Goal: Answer question/provide support

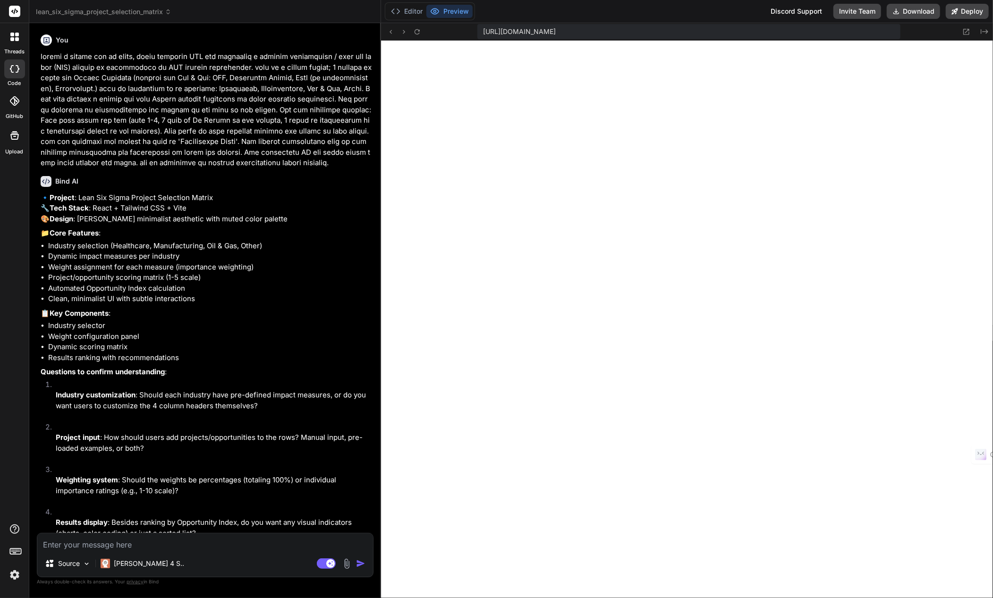
scroll to position [5645, 0]
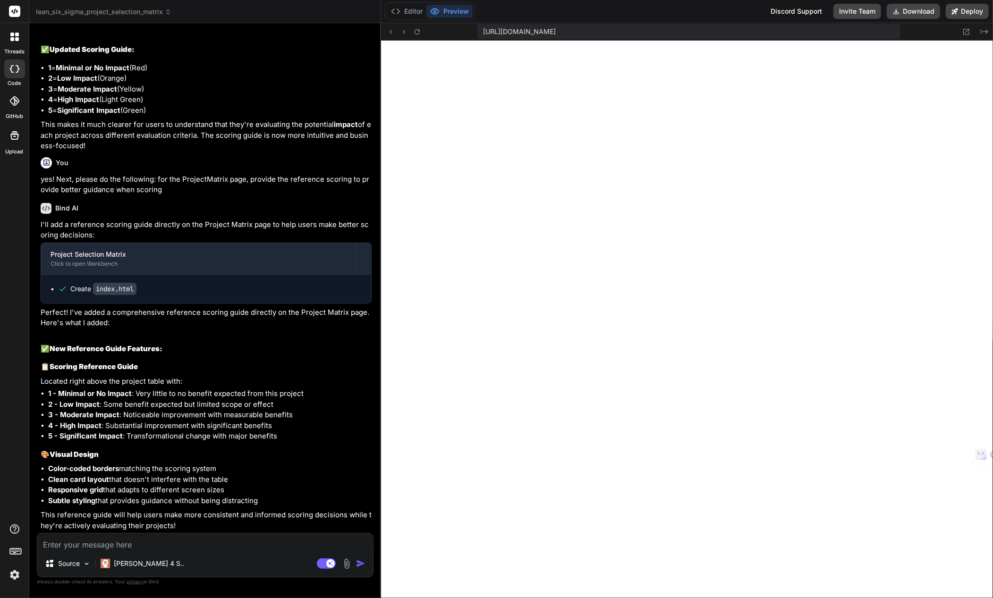
click at [106, 545] on textarea at bounding box center [205, 541] width 336 height 17
type textarea "t"
type textarea "x"
type textarea "th"
type textarea "x"
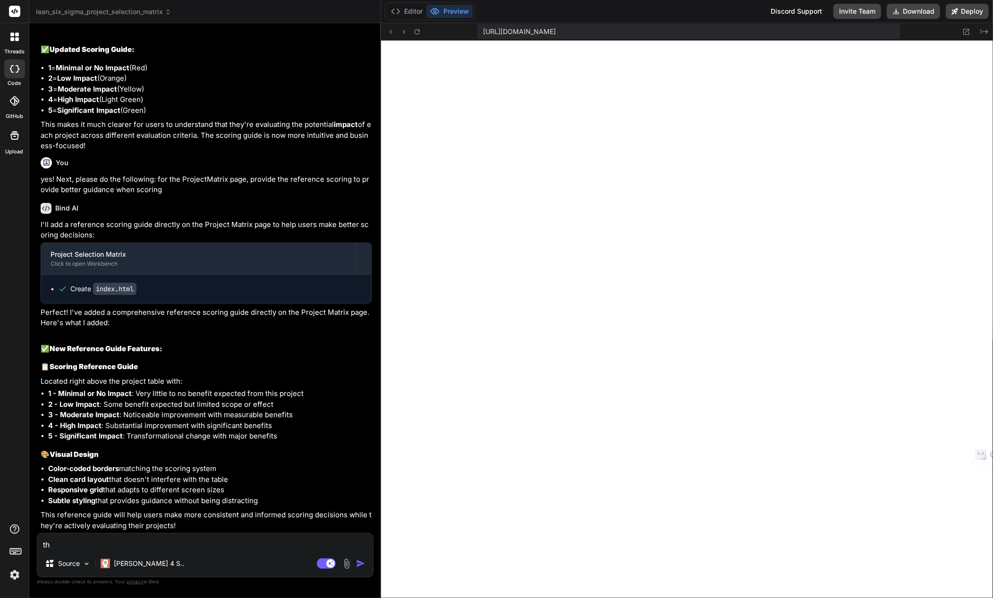
type textarea "tha"
type textarea "x"
type textarea "than"
type textarea "x"
type textarea "thank"
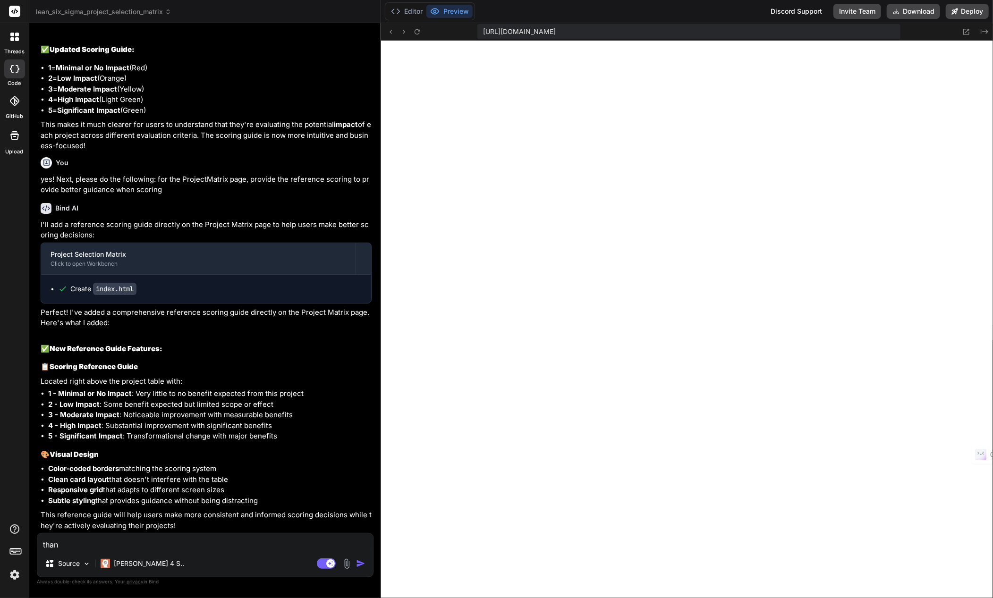
type textarea "x"
type textarea "thank"
type textarea "x"
type textarea "thank y"
type textarea "x"
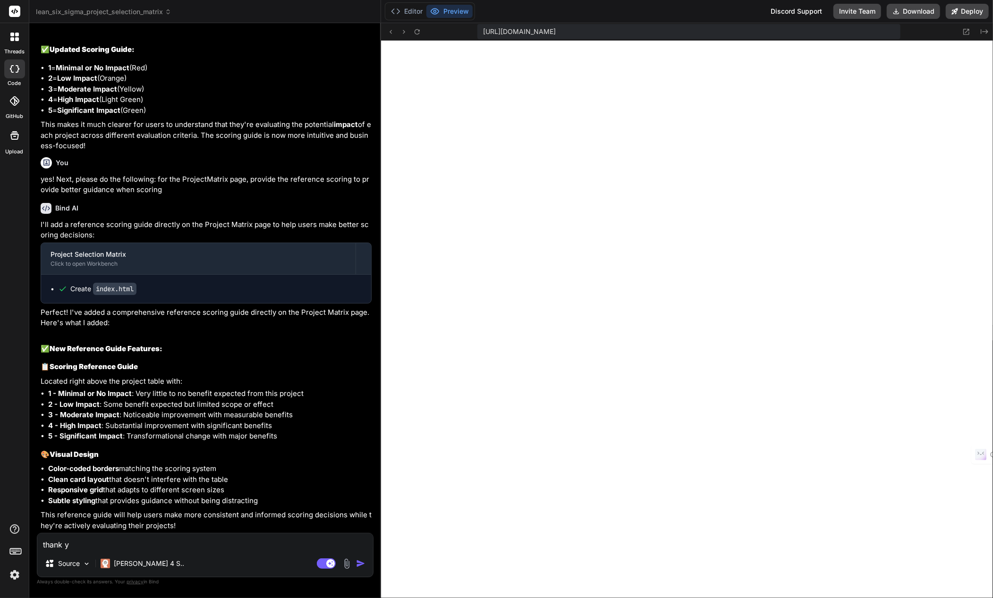
type textarea "thank yo"
type textarea "x"
type textarea "thank yoy"
type textarea "x"
type textarea "thank yoy."
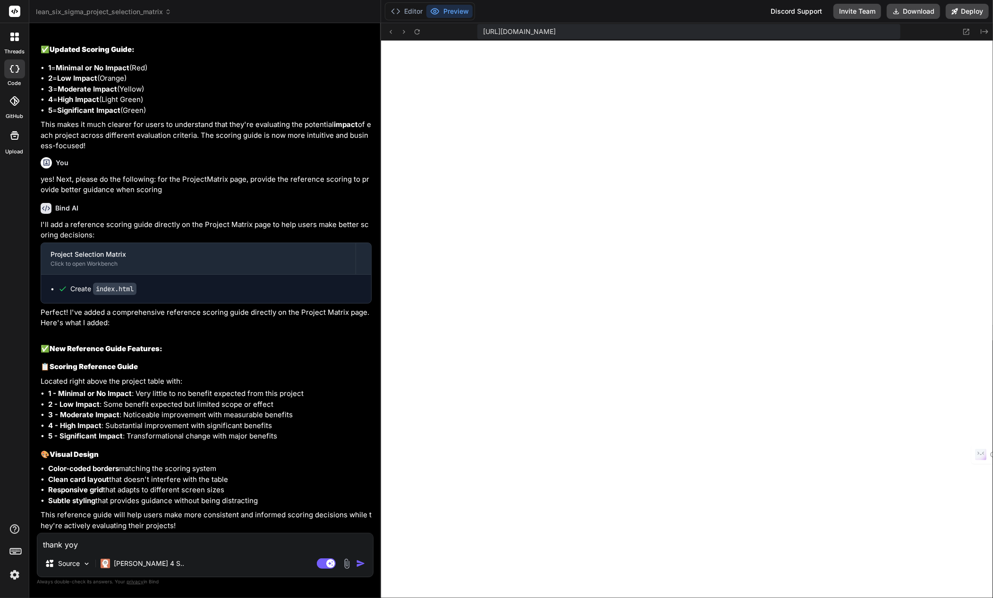
type textarea "x"
type textarea "thank yoy."
type textarea "x"
type textarea "thank yoy."
type textarea "x"
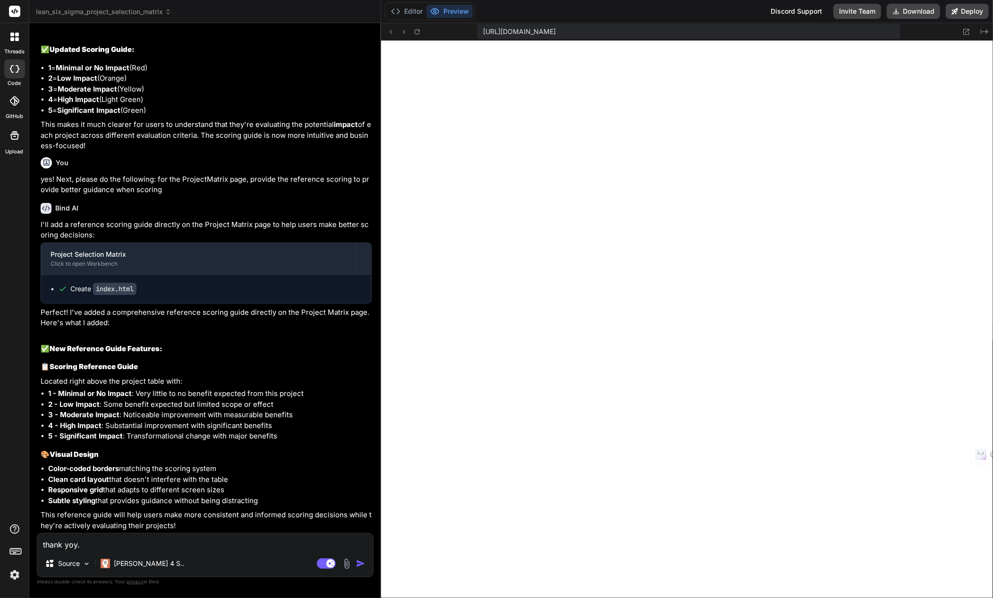
type textarea "thank yoy"
type textarea "x"
type textarea "thank yo"
type textarea "x"
type textarea "thank you"
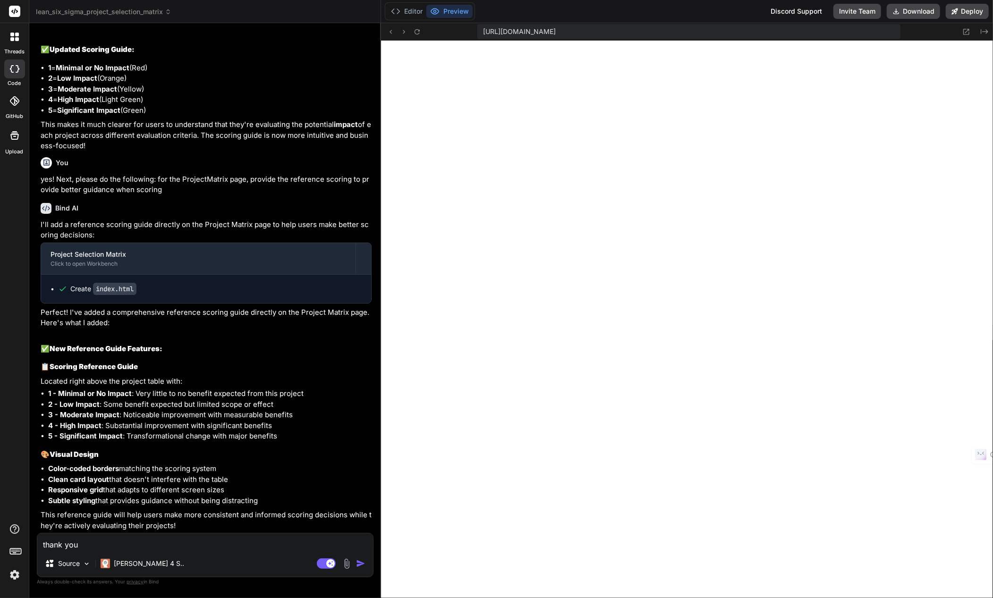
type textarea "x"
type textarea "thank you."
type textarea "x"
type textarea "thank you."
type textarea "x"
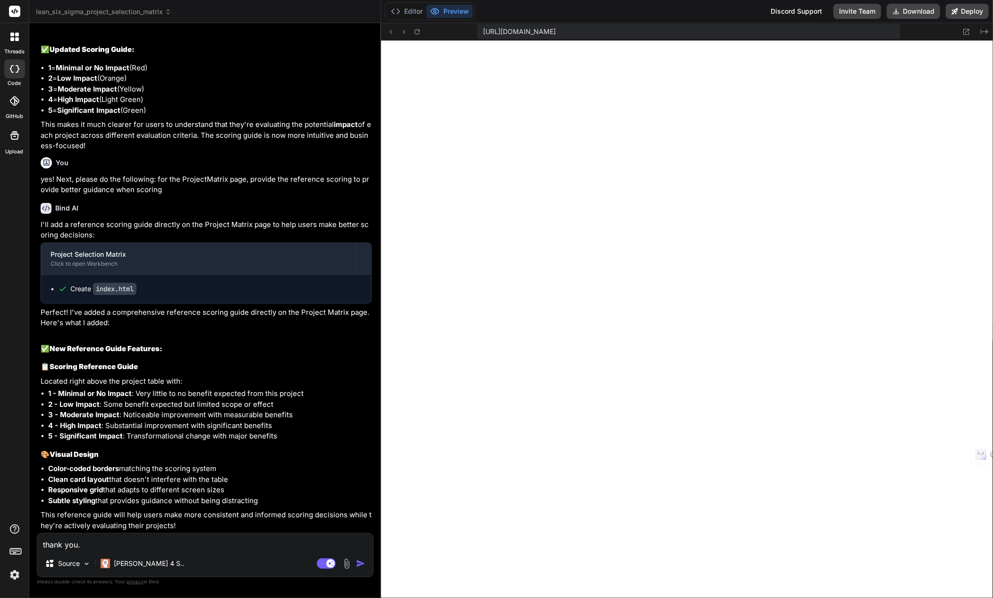
type textarea "thank you. n"
type textarea "x"
type textarea "thank you. ne"
type textarea "x"
type textarea "thank you. nex"
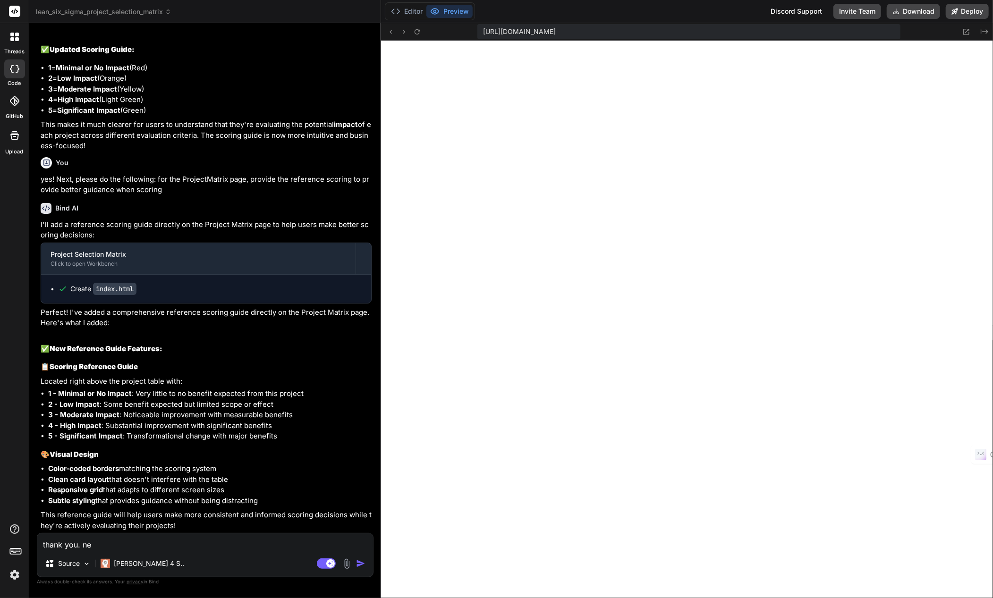
type textarea "x"
type textarea "thank you. next"
type textarea "x"
type textarea "thank you. next,"
type textarea "x"
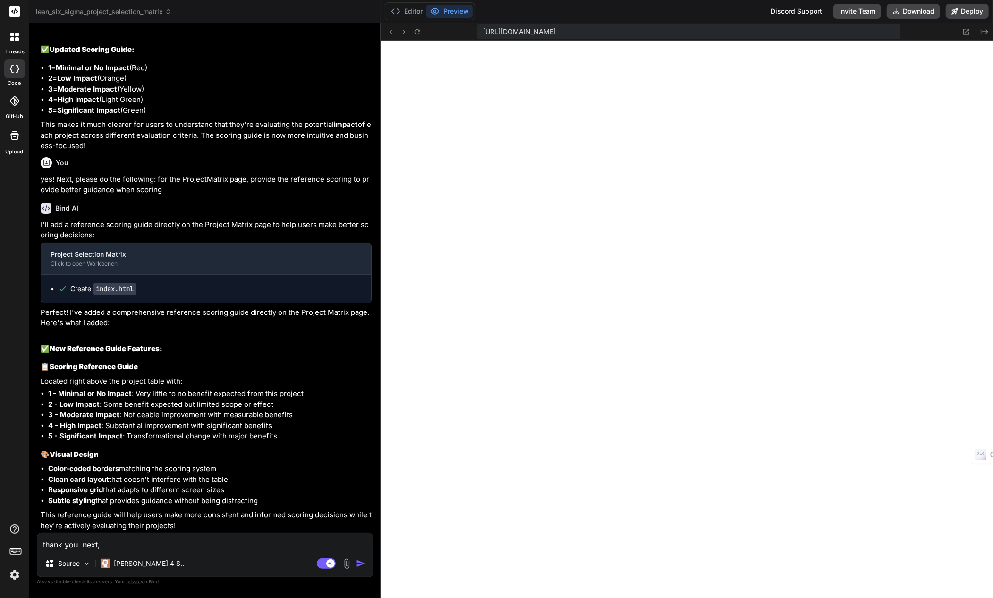
type textarea "thank you. next,"
type textarea "x"
type textarea "thank you. next, i"
type textarea "x"
type textarea "thank you. next, i"
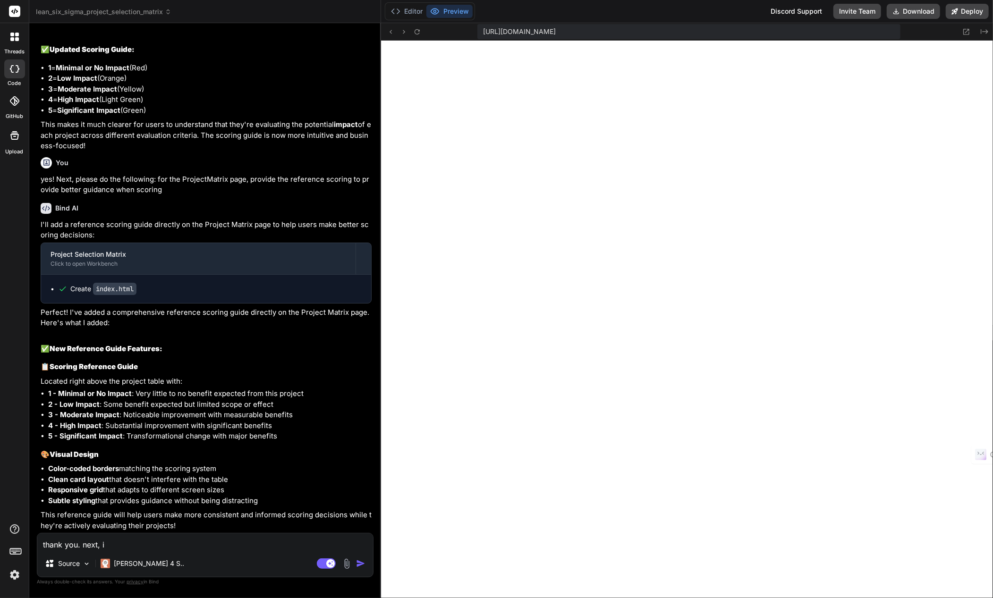
type textarea "x"
type textarea "thank you. next, i w"
type textarea "x"
type textarea "thank you. next, i wo"
type textarea "x"
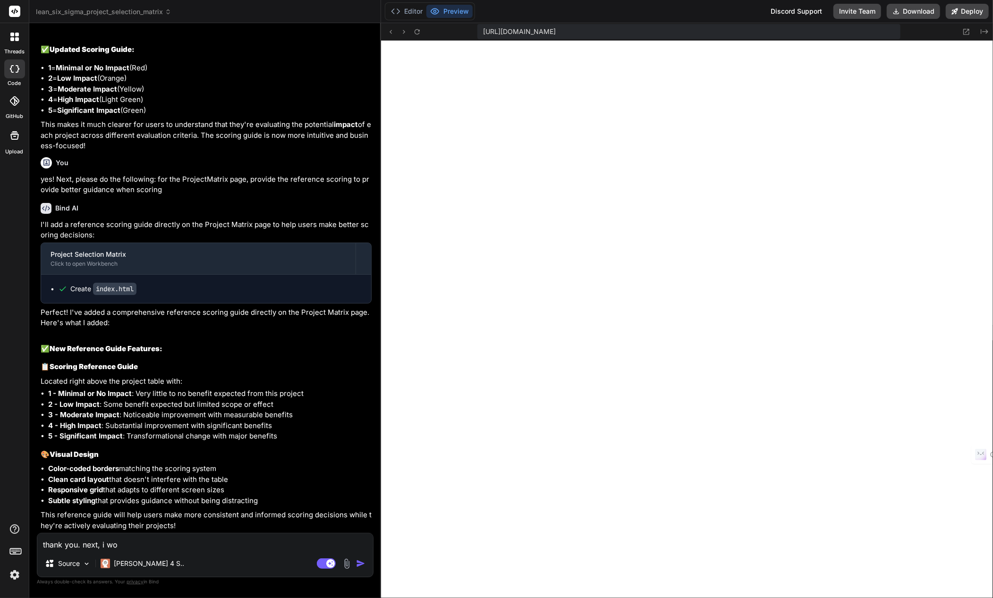
type textarea "thank you. next, i wou"
type textarea "x"
type textarea "thank you. next, i woul"
type textarea "x"
type textarea "thank you. next, i would"
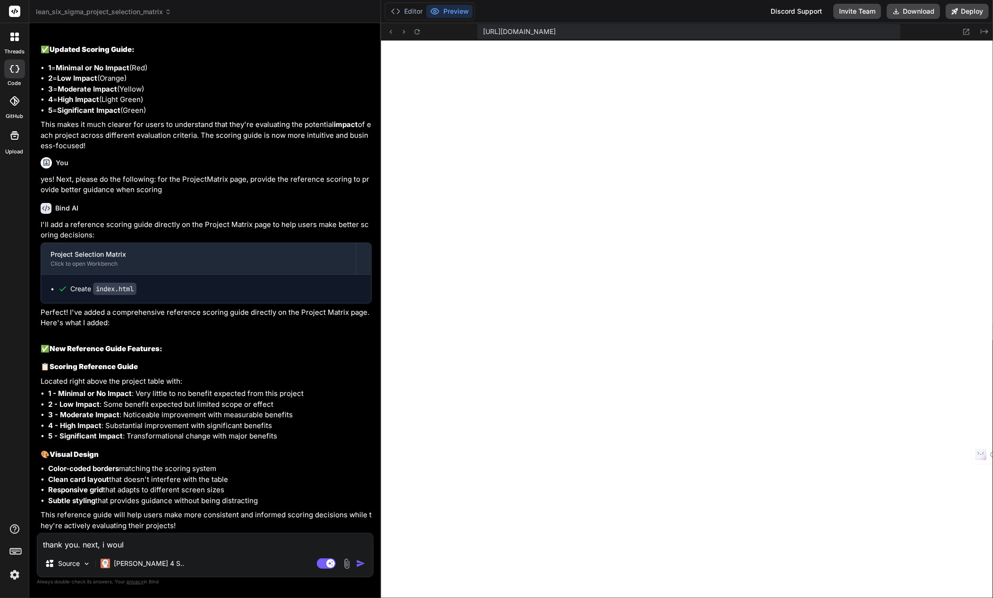
type textarea "x"
type textarea "thank you. next, i would"
type textarea "x"
type textarea "thank you. next, i would l"
type textarea "x"
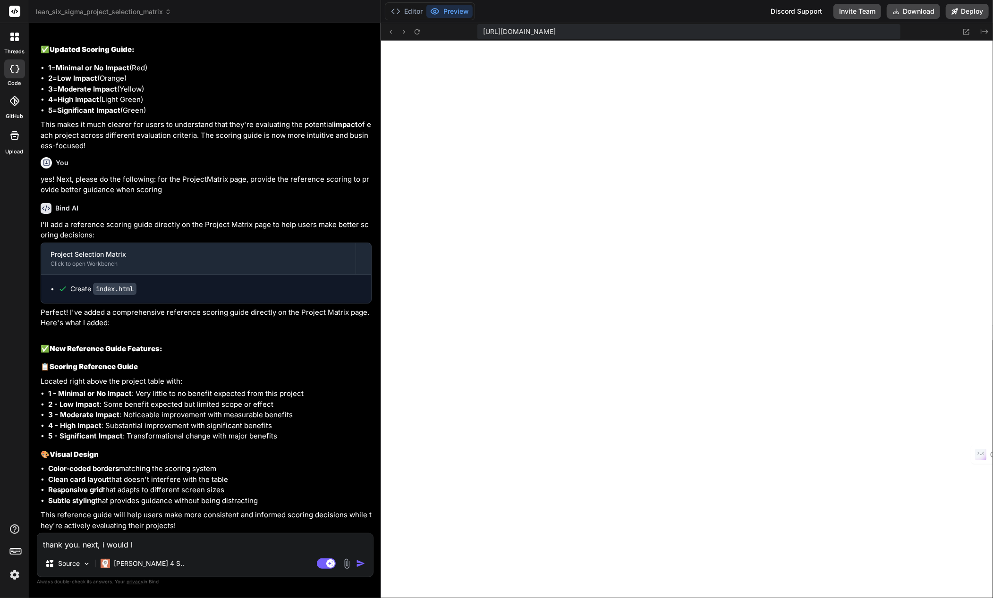
type textarea "thank you. next, i would li"
type textarea "x"
type textarea "thank you. next, i would lik"
type textarea "x"
type textarea "thank you. next, i would like"
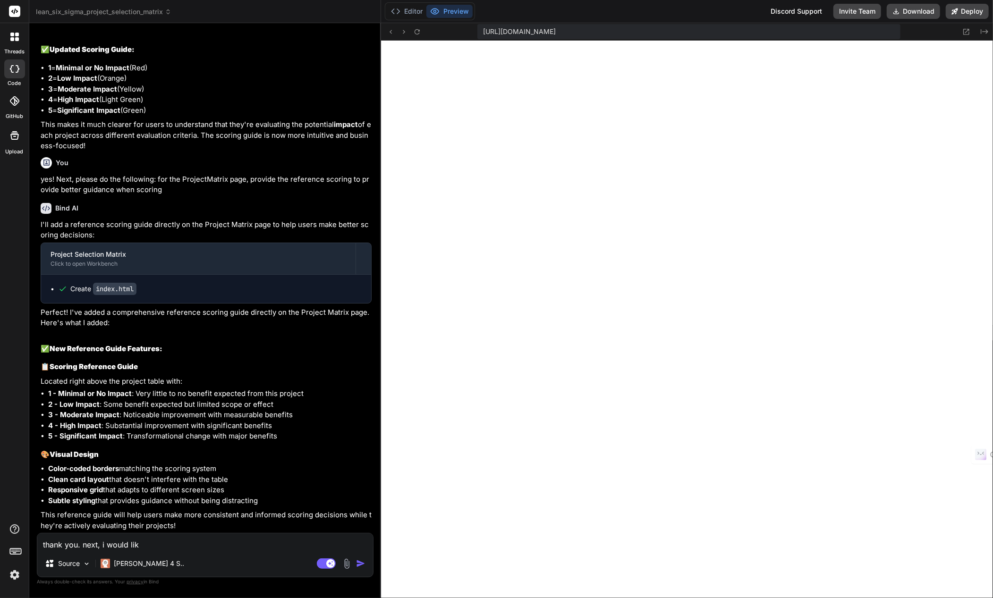
type textarea "x"
type textarea "thank you. next, i would like"
type textarea "x"
type textarea "thank you. next, i would like t"
type textarea "x"
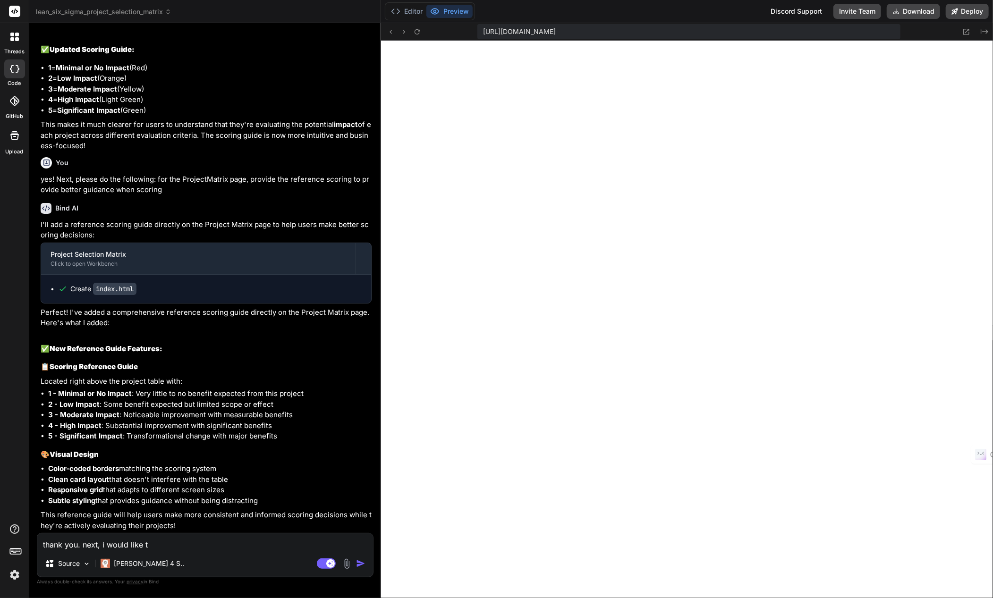
type textarea "thank you. next, i would like th"
type textarea "x"
type textarea "thank you. next, i would like the"
type textarea "x"
type textarea "thank you. next, i would like the"
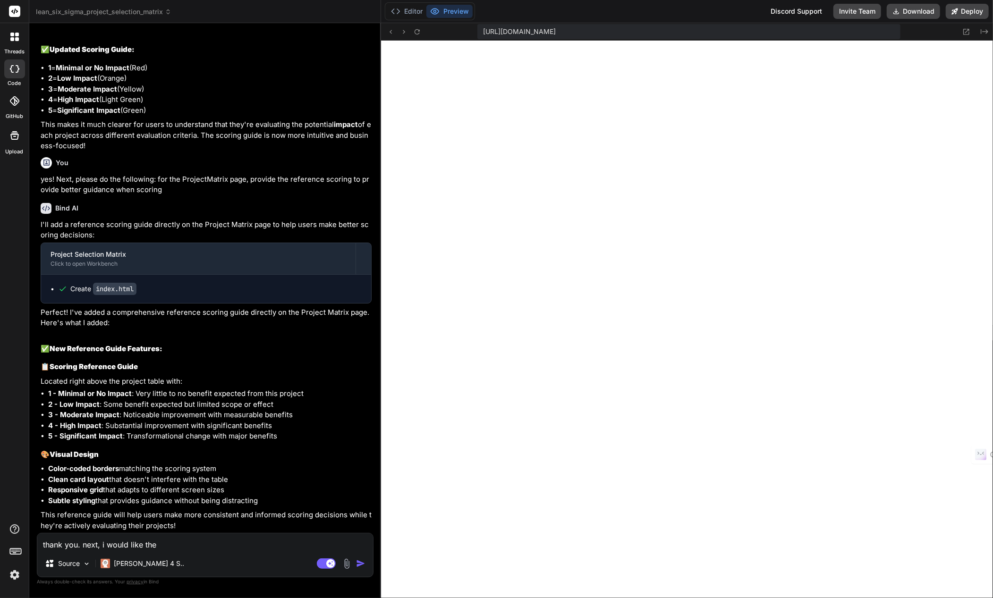
type textarea "x"
type textarea "thank you. next, i would like the S"
type textarea "x"
type textarea "thank you. next, i would like the"
type textarea "x"
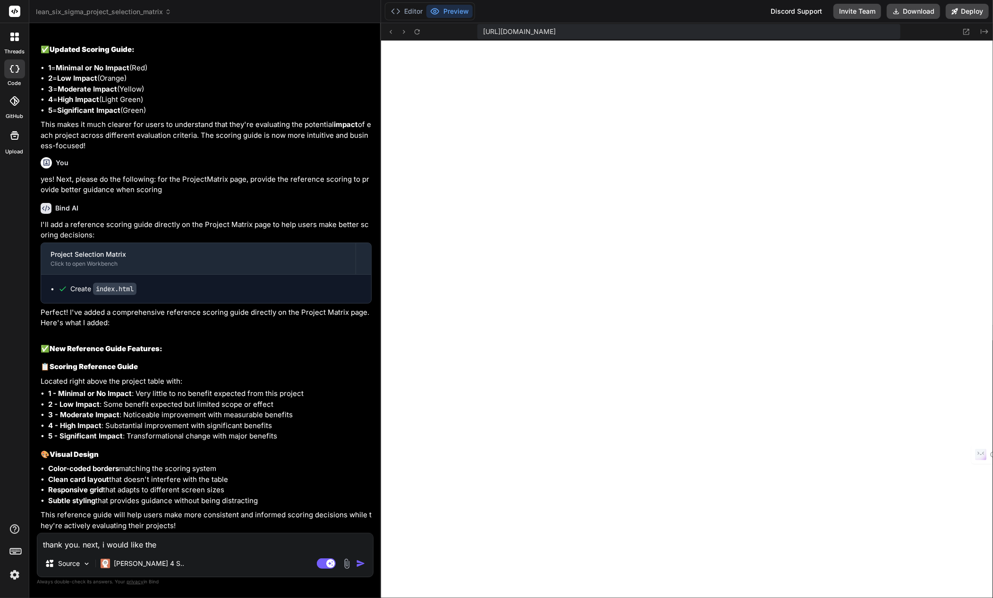
type textarea "thank you. next, i would like the"
type textarea "x"
type textarea "thank you. next, i would like th"
type textarea "x"
type textarea "thank you. next, i would like t"
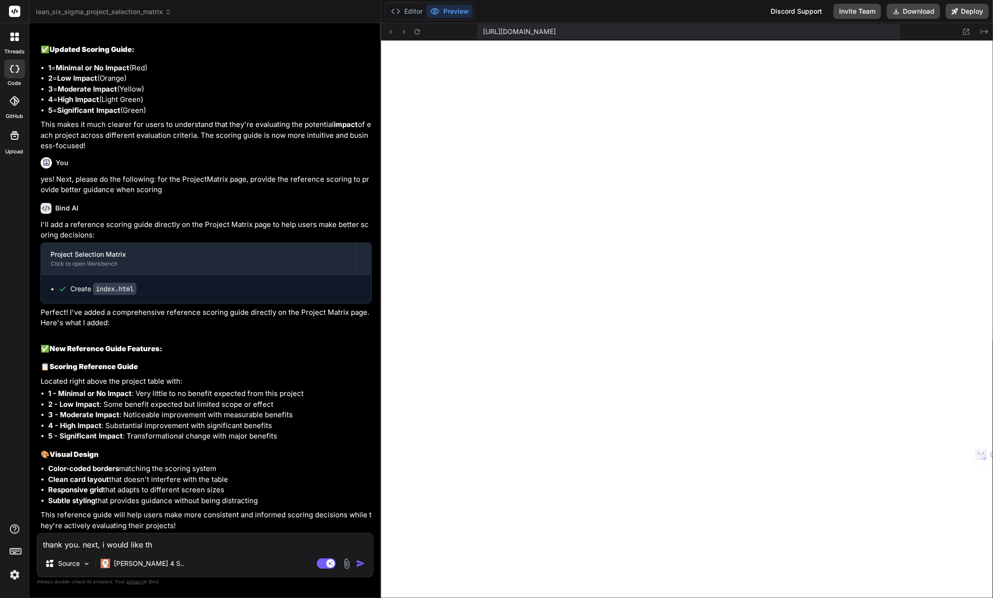
type textarea "x"
type textarea "thank you. next, i would like"
type textarea "x"
type textarea "thank you. next, i would like"
type textarea "x"
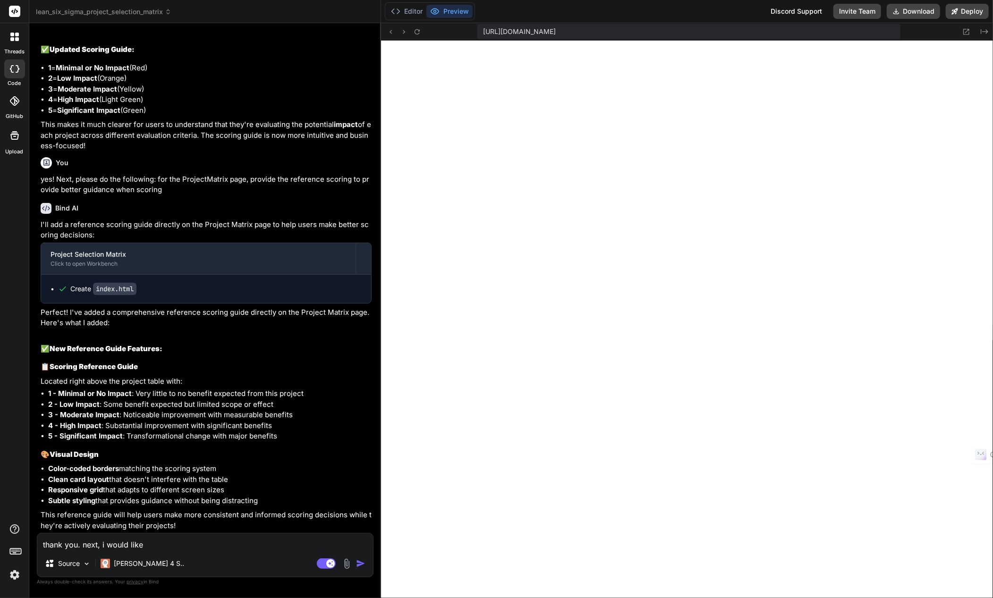
type textarea "thank you. next, i would lik"
type textarea "x"
type textarea "thank you. next, i would li"
type textarea "x"
type textarea "thank you. next, i would l"
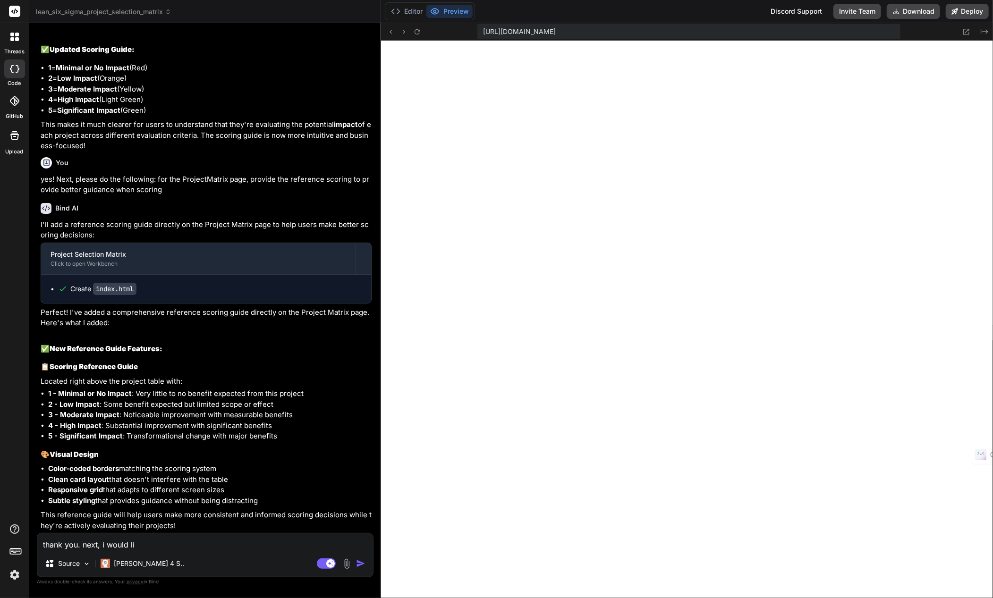
type textarea "x"
type textarea "thank you. next, i would"
type textarea "x"
type textarea "thank you. next, i would"
type textarea "x"
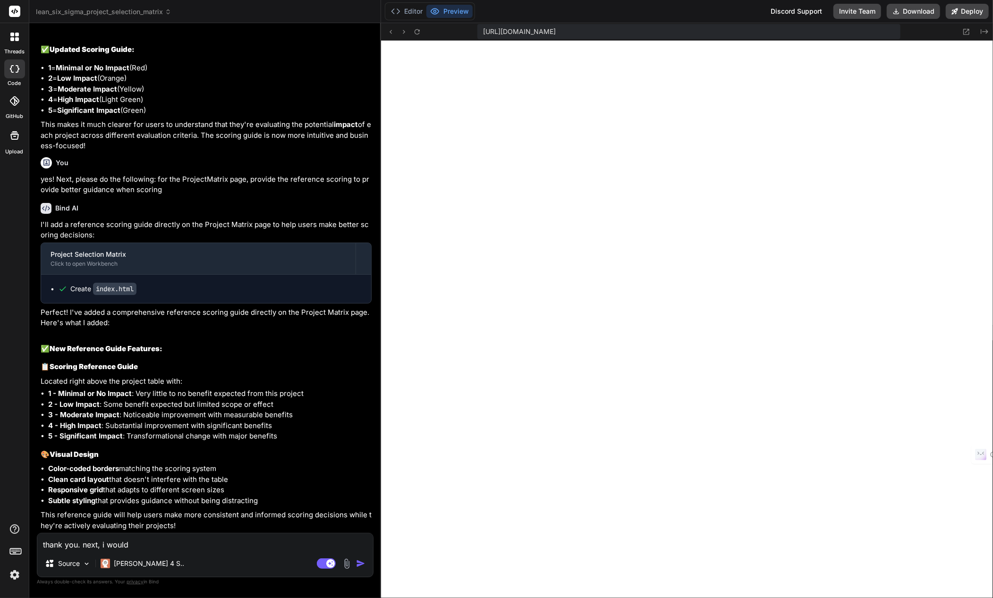
type textarea "thank you. next, i woul"
type textarea "x"
type textarea "thank you. next, i wou"
type textarea "x"
type textarea "thank you. next, i wo"
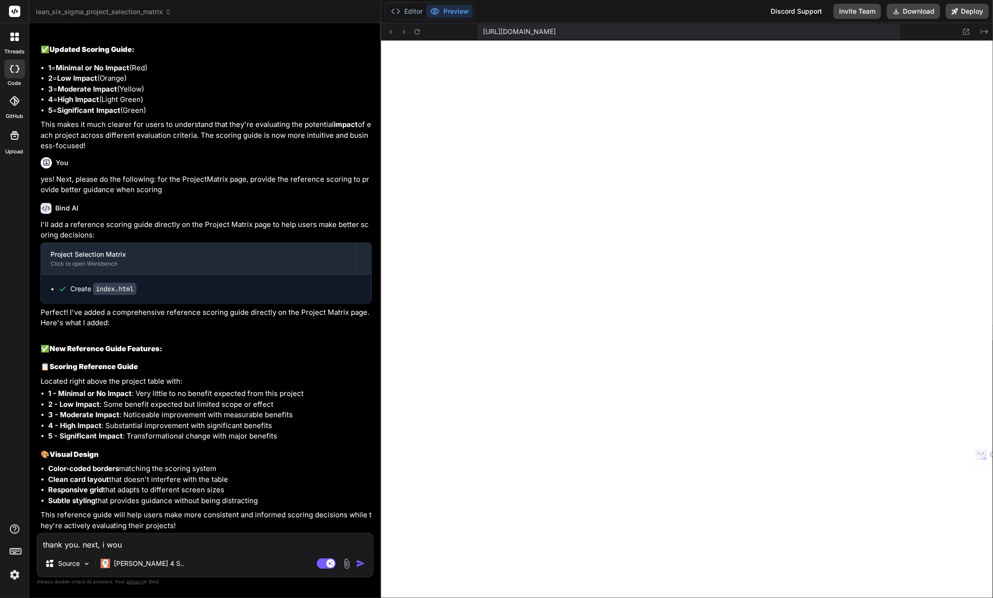
type textarea "x"
type textarea "thank you. next, i w"
type textarea "x"
type textarea "thank you. next, i"
type textarea "x"
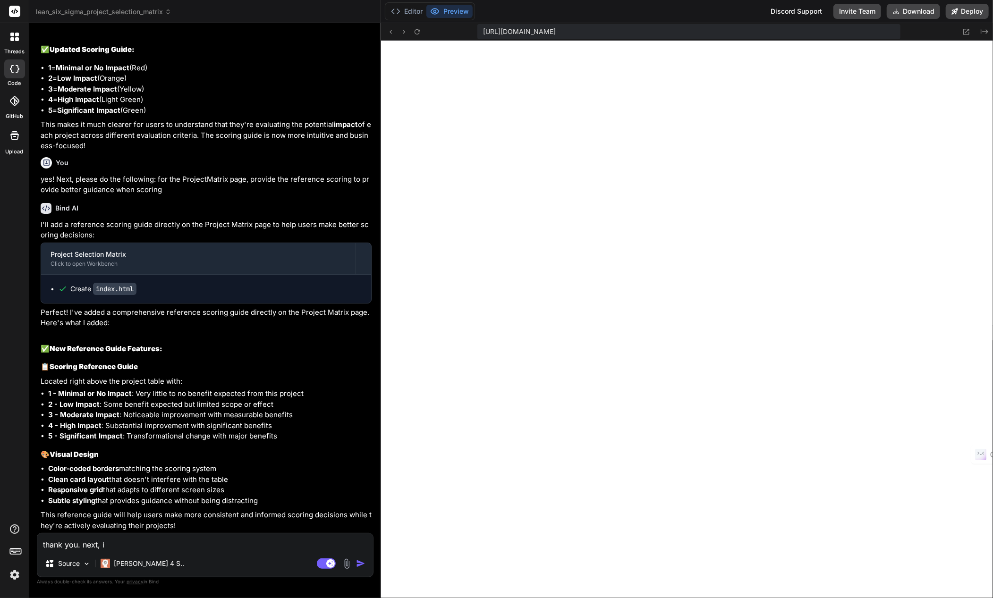
type textarea "thank you. next, i"
type textarea "x"
type textarea "thank you. next,"
type textarea "x"
type textarea "thank you. next,"
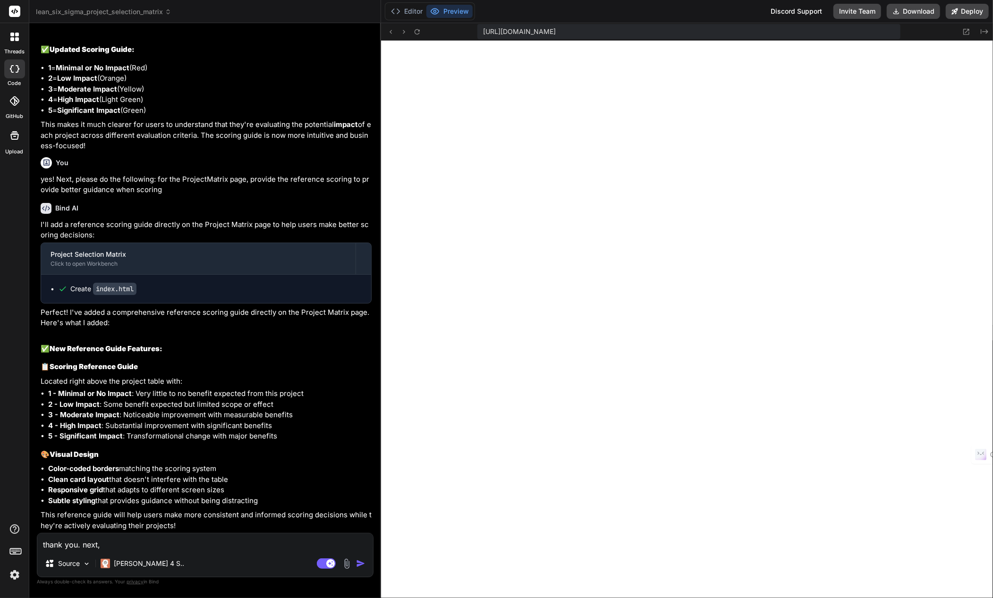
type textarea "x"
type textarea "thank you. next"
type textarea "x"
type textarea "thank you. next:"
type textarea "x"
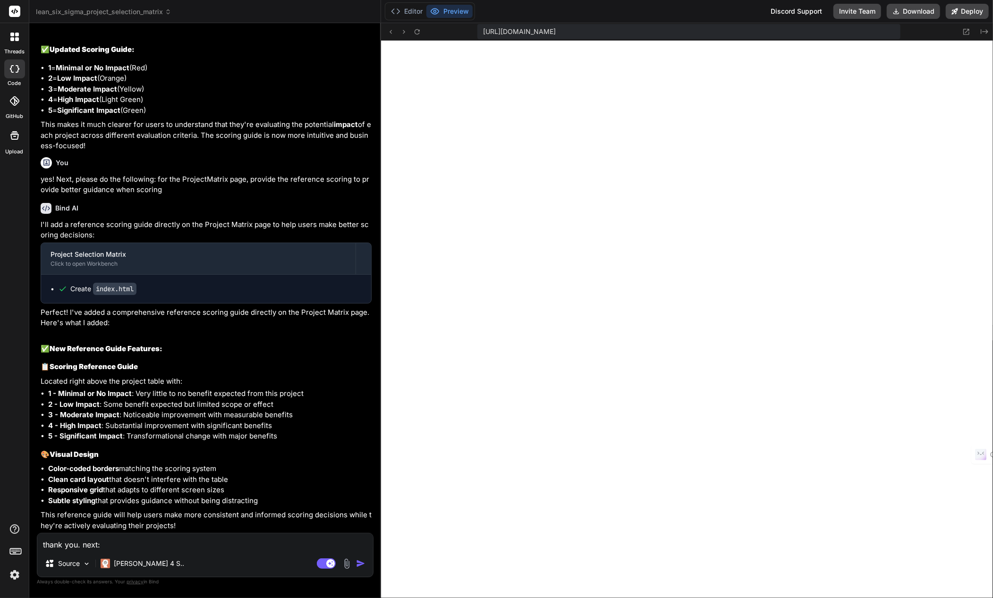
type textarea "thank you. next:"
type textarea "x"
type textarea "thank you. next: p"
type textarea "x"
type textarea "thank you. next: pl"
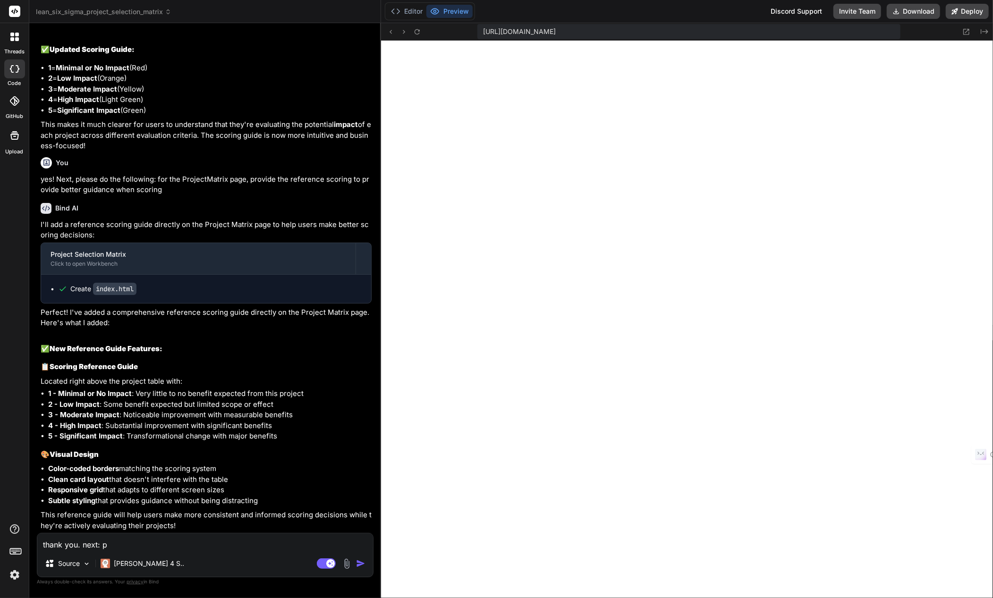
type textarea "x"
type textarea "thank you. next: ple"
type textarea "x"
type textarea "thank you. next: plea"
type textarea "x"
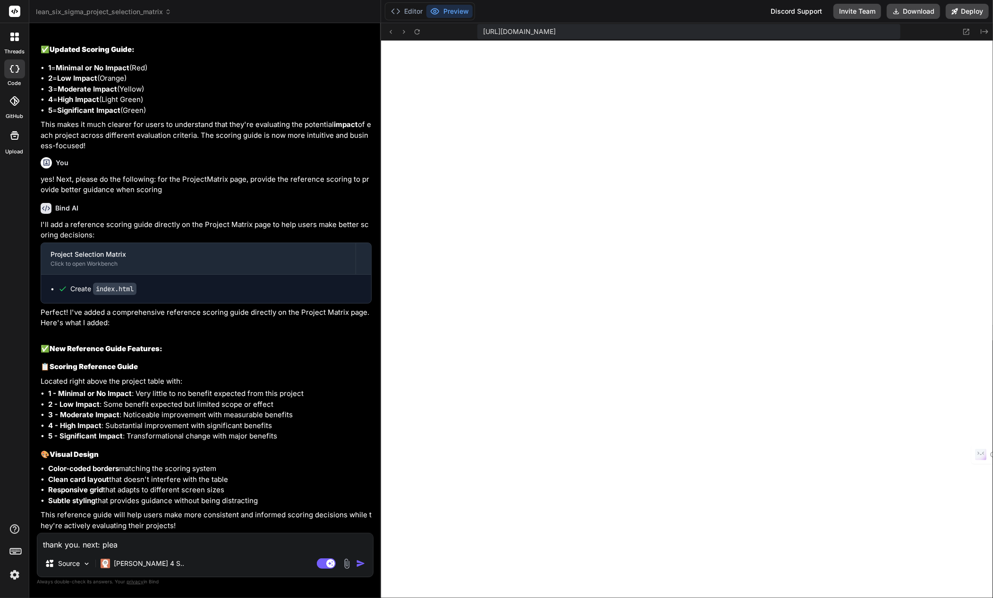
type textarea "thank you. next: pleas"
type textarea "x"
type textarea "thank you. next: please"
type textarea "x"
type textarea "thank you. next: please"
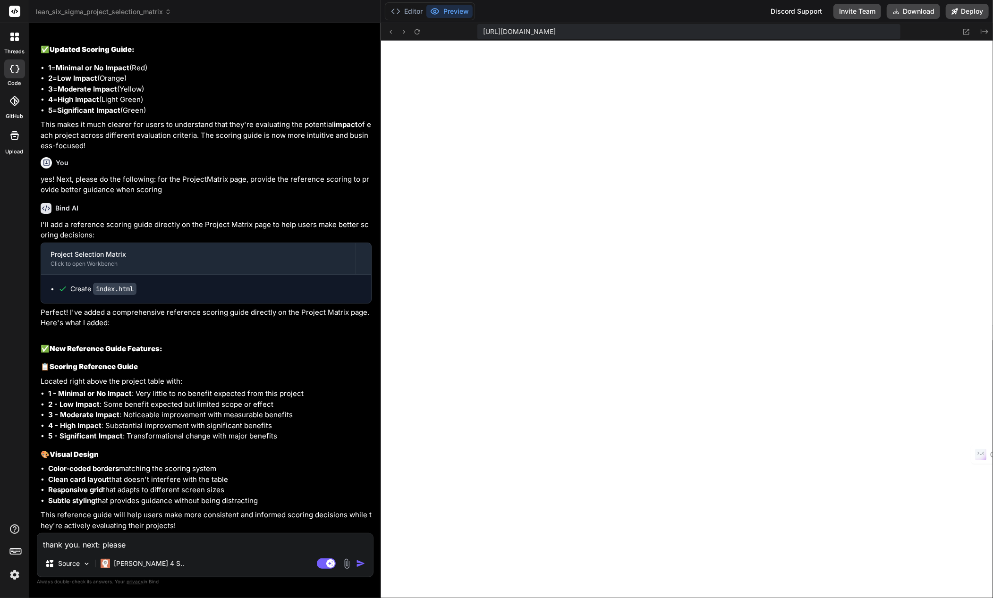
type textarea "x"
type textarea "thank you. next: please r"
type textarea "x"
type textarea "thank you. next: please re"
type textarea "x"
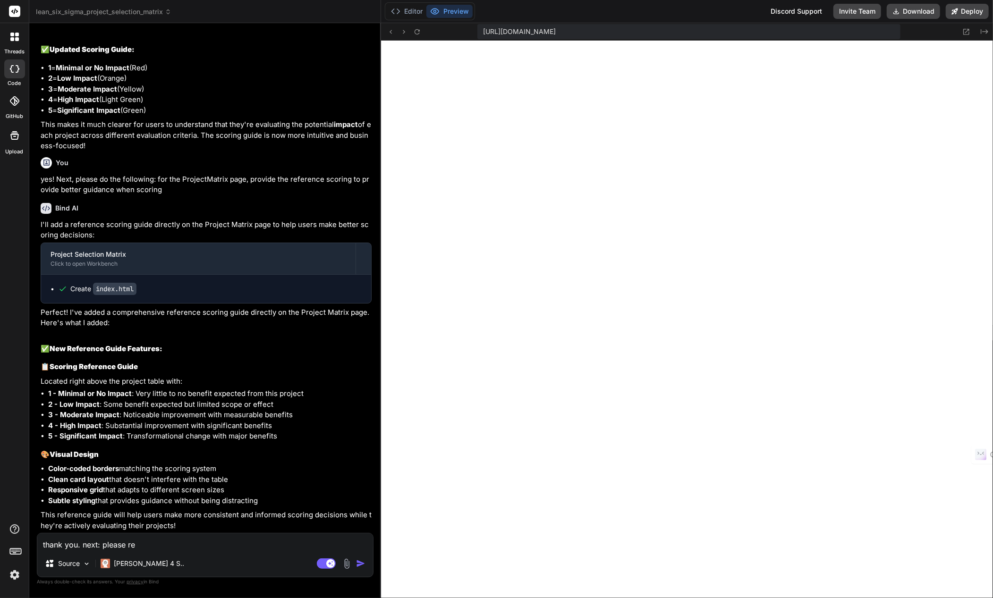
type textarea "thank you. next: please rev"
type textarea "x"
type textarea "thank you. next: please revi"
type textarea "x"
type textarea "thank you. next: please [PERSON_NAME]"
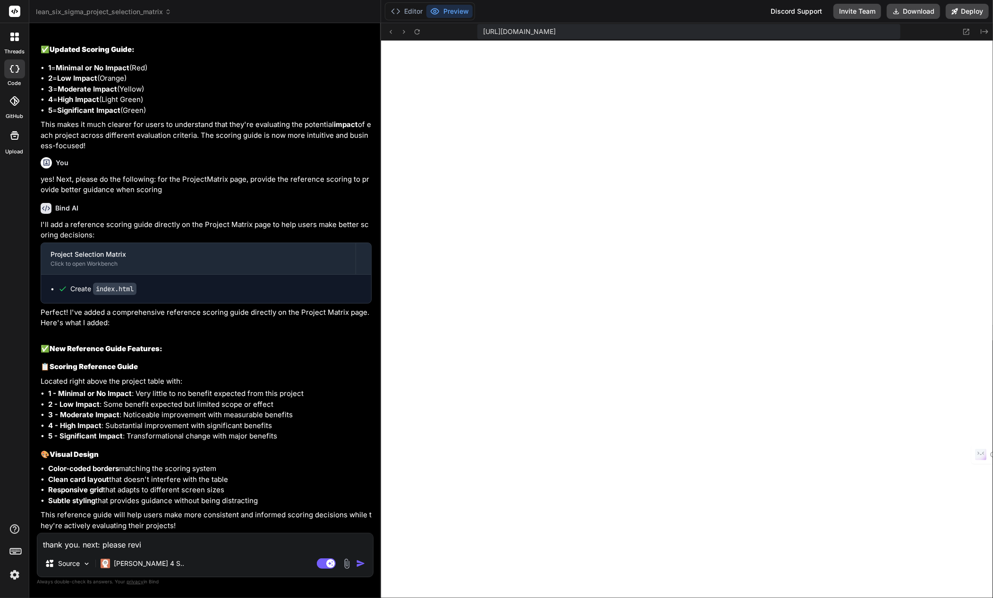
type textarea "x"
type textarea "thank you. next: please revise"
type textarea "x"
type textarea "thank you. next: please revise"
type textarea "x"
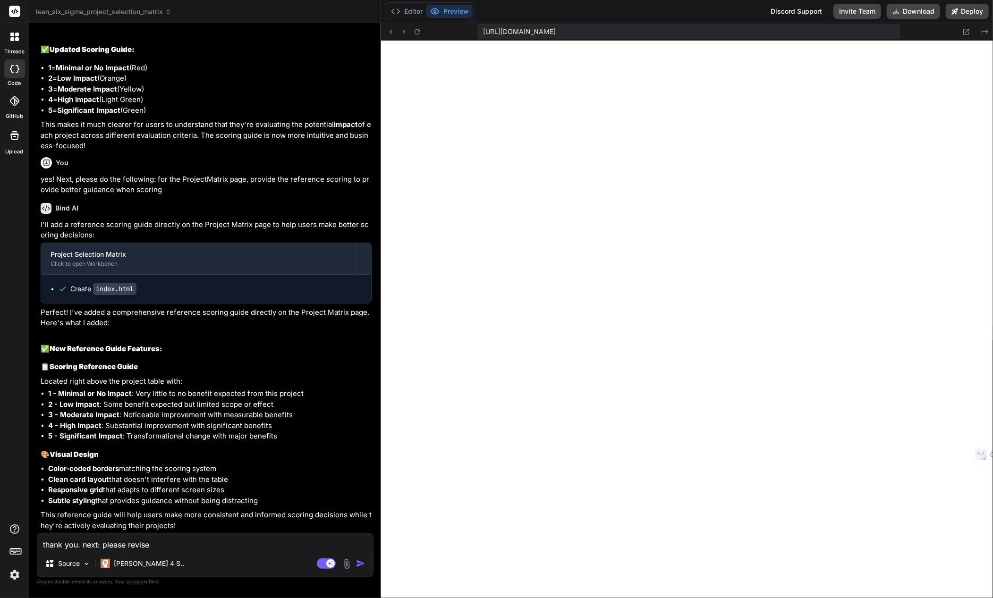
type textarea "thank you. next: please revise t"
type textarea "x"
type textarea "thank you. next: please revise th"
type textarea "x"
type textarea "thank you. next: please revise the"
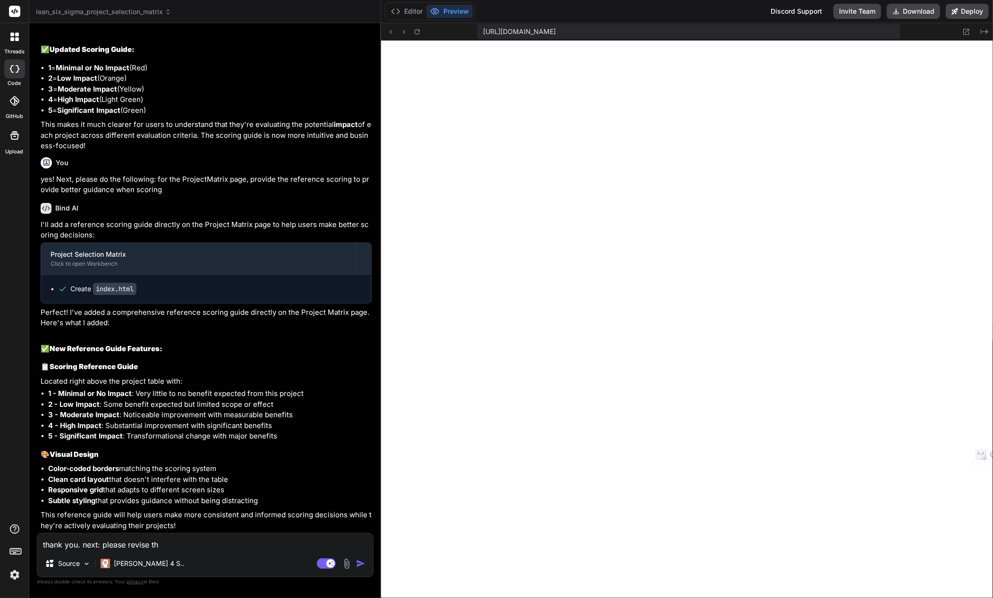
type textarea "x"
type textarea "thank you. next: please revise the"
type textarea "x"
type textarea "thank you. next: please revise the p"
type textarea "x"
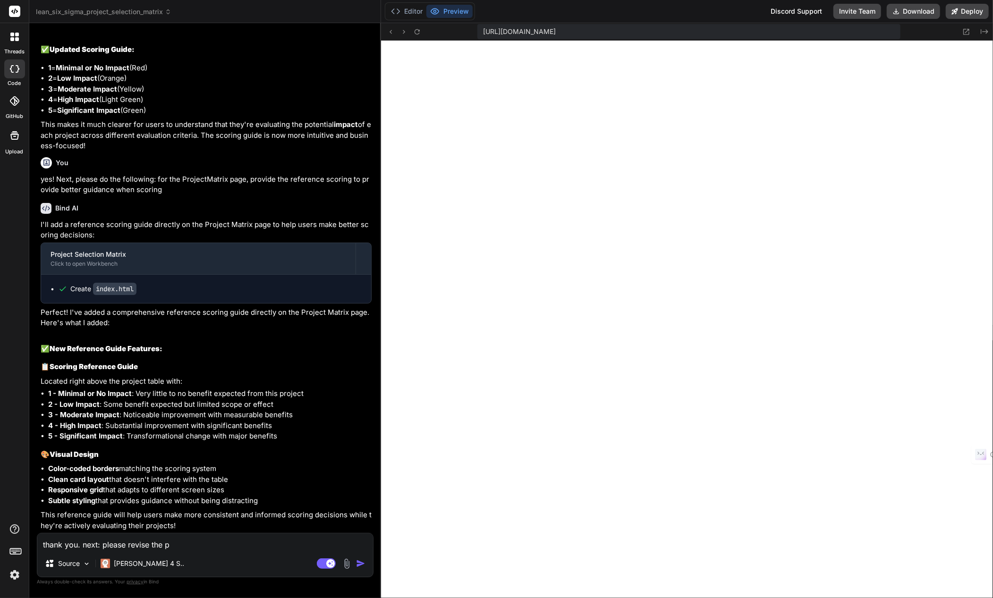
type textarea "thank you. next: please revise the pa"
type textarea "x"
type textarea "thank you. next: please revise the pag"
type textarea "x"
type textarea "thank you. next: please revise the page"
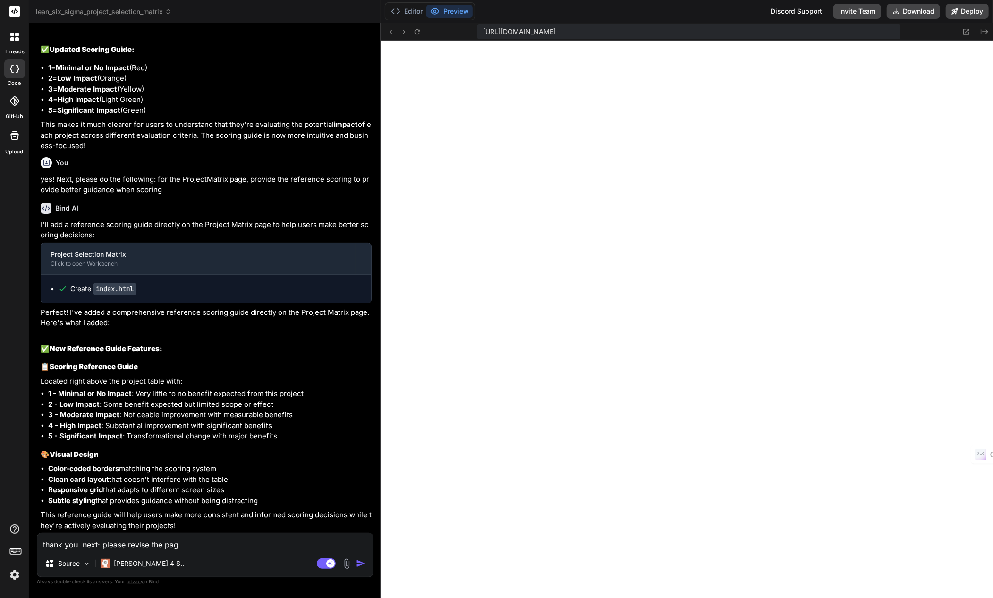
type textarea "x"
type textarea "thank you. next: please revise the page"
type textarea "x"
type textarea "thank you. next: please revise the page o"
type textarea "x"
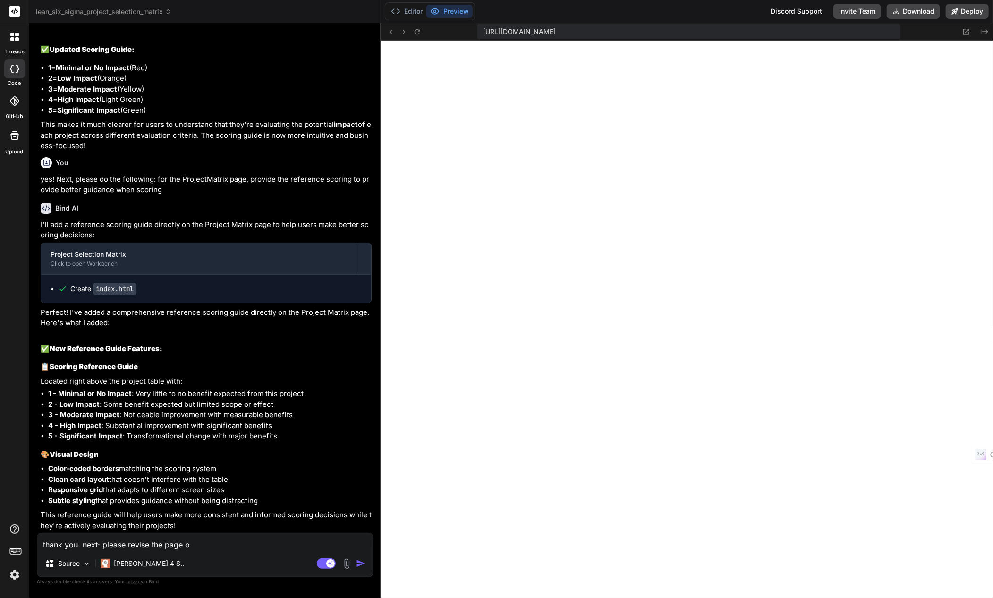
type textarea "thank you. next: please revise the page on"
type textarea "x"
type textarea "thank you. next: please revise the page on"
type textarea "x"
type textarea "thank you. next: please revise the page on '"
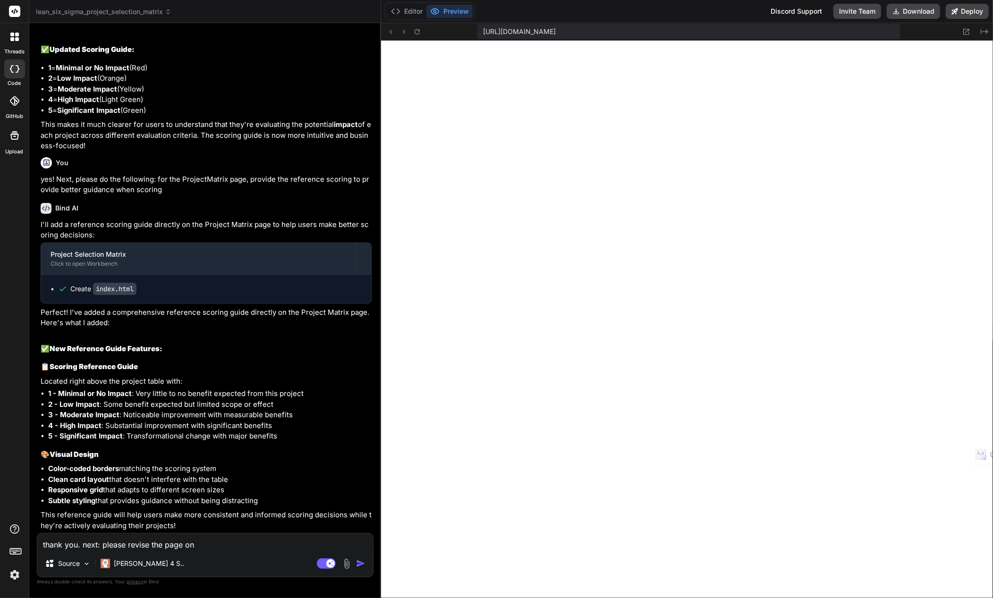
type textarea "x"
type textarea "thank you. next: please revise the page on 'S"
type textarea "x"
type textarea "thank you. next: please revise the page on 'Se"
type textarea "x"
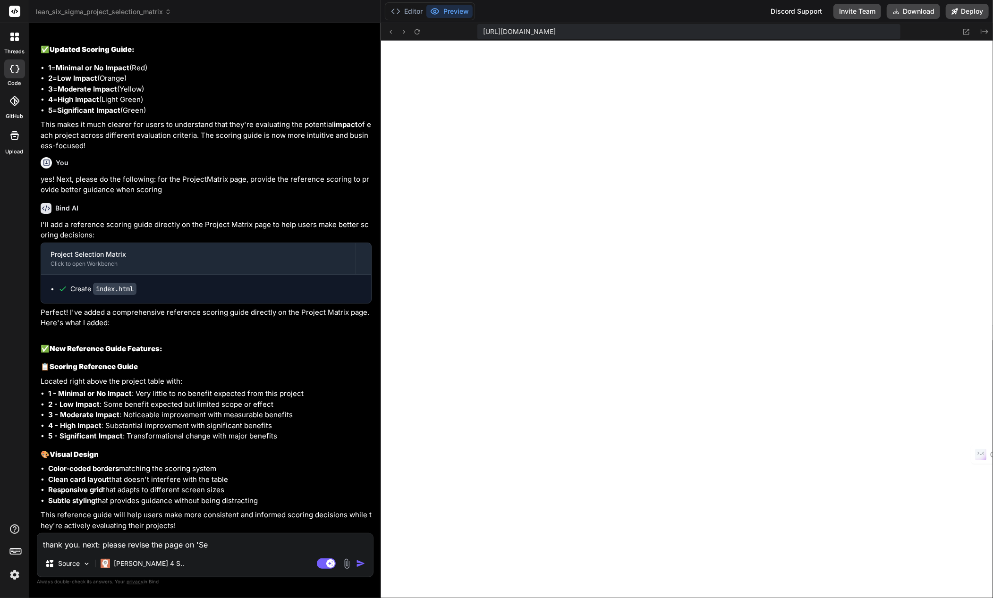
type textarea "thank you. next: please revise the page on 'Sel"
type textarea "x"
type textarea "thank you. next: please revise the page on 'Sele"
type textarea "x"
type textarea "thank you. next: please revise the page on 'Selec"
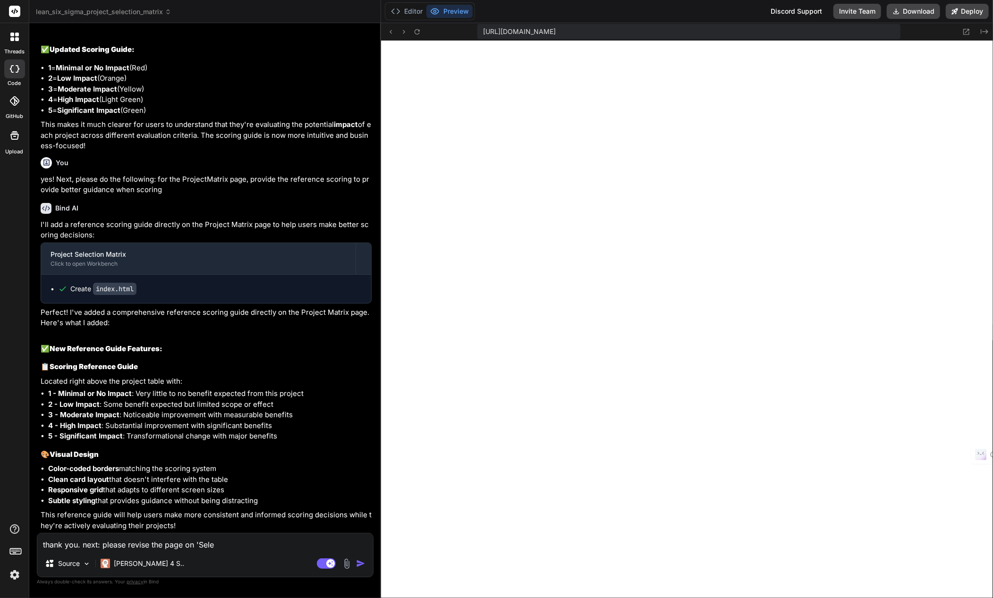
type textarea "x"
type textarea "thank you. next: please revise the page on 'Select"
type textarea "x"
type textarea "thank you. next: please revise the page on 'Select"
type textarea "x"
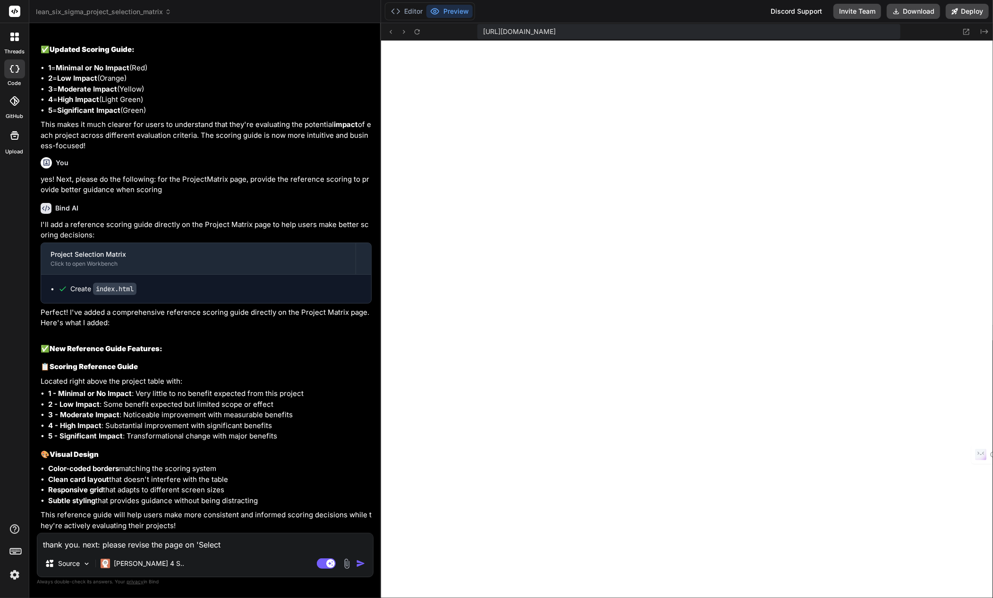
type textarea "thank you. next: please revise the page on 'Select Y"
type textarea "x"
type textarea "thank you. next: please revise the page on 'Select Yo"
type textarea "x"
type textarea "thank you. next: please revise the page on 'Select You"
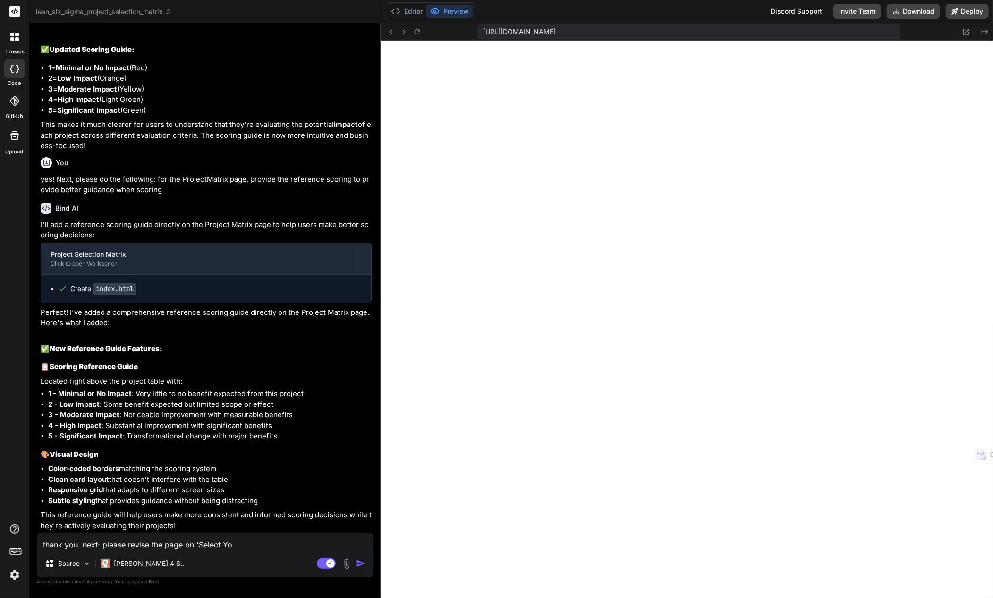
type textarea "x"
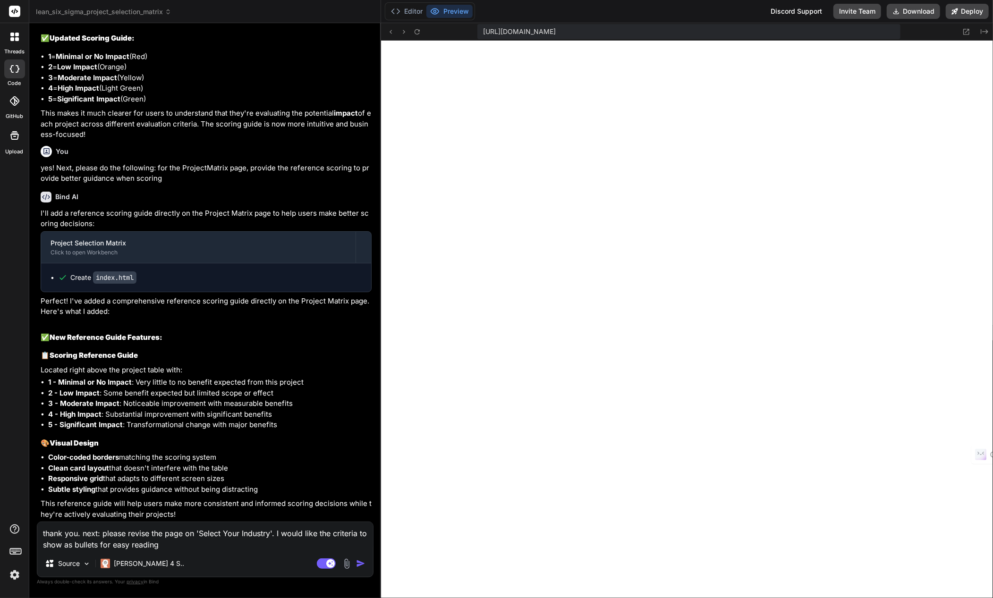
click at [331, 534] on textarea "thank you. next: please revise the page on 'Select Your Industry'. I would like…" at bounding box center [205, 536] width 336 height 28
click at [100, 543] on textarea "thank you. next: please revise the page on 'Select Your Industry'. I would like…" at bounding box center [205, 536] width 336 height 28
click at [361, 560] on img "button" at bounding box center [360, 563] width 9 height 9
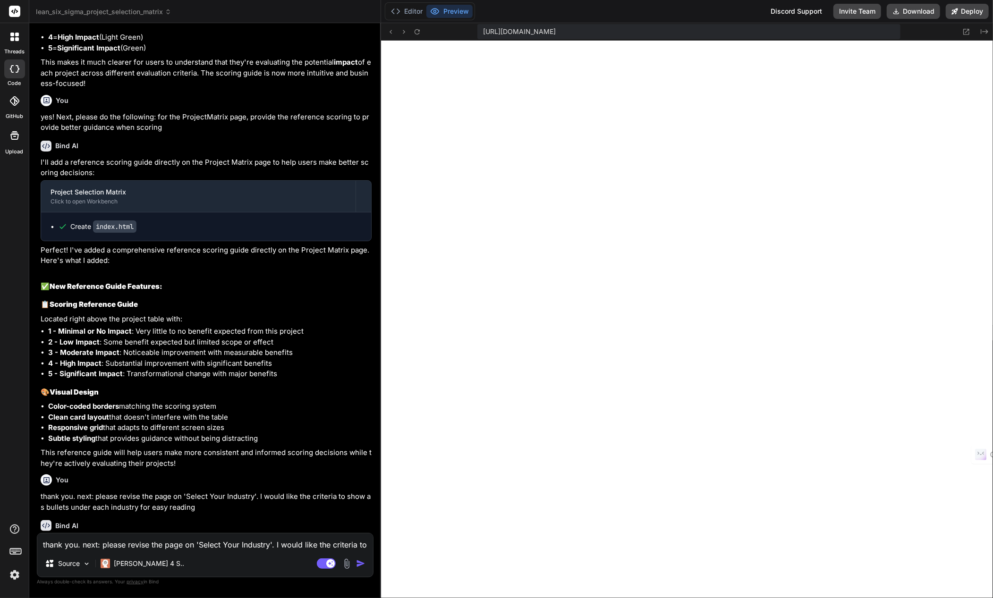
scroll to position [8476, 0]
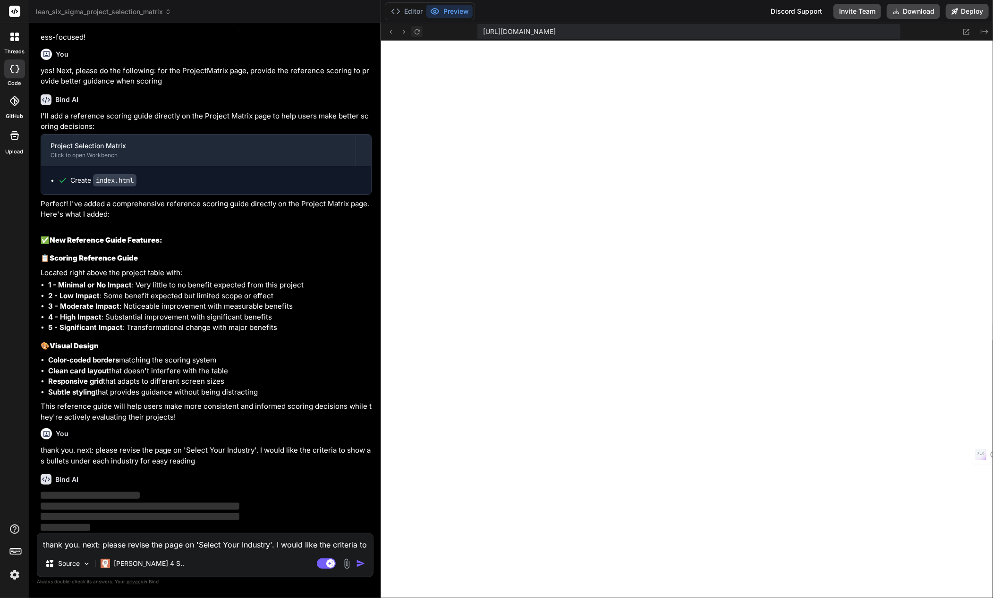
click at [414, 35] on icon at bounding box center [417, 32] width 8 height 8
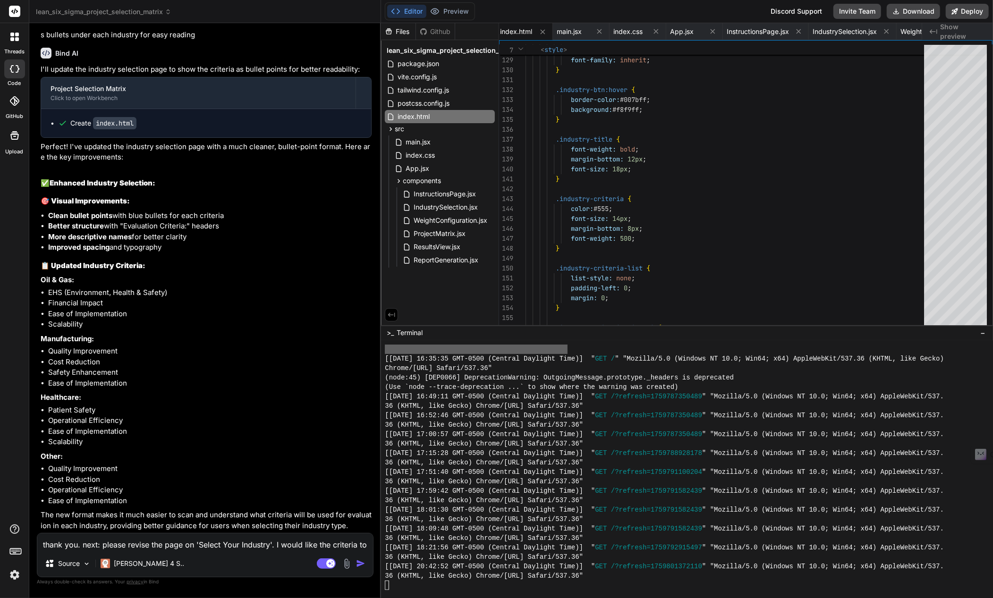
scroll to position [8903, 0]
click at [465, 6] on button "Preview" at bounding box center [449, 11] width 46 height 13
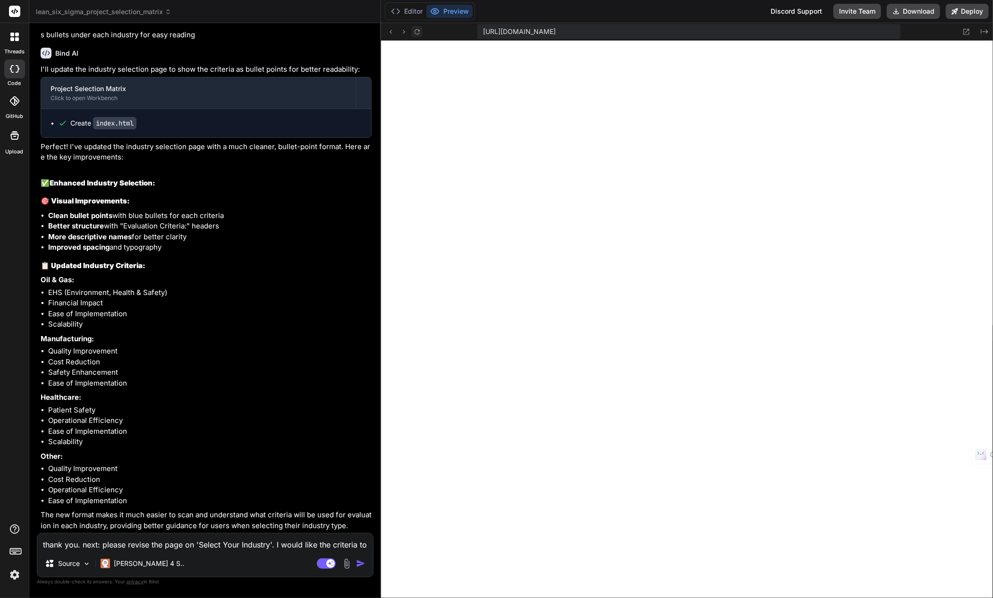
click at [420, 31] on icon at bounding box center [417, 32] width 8 height 8
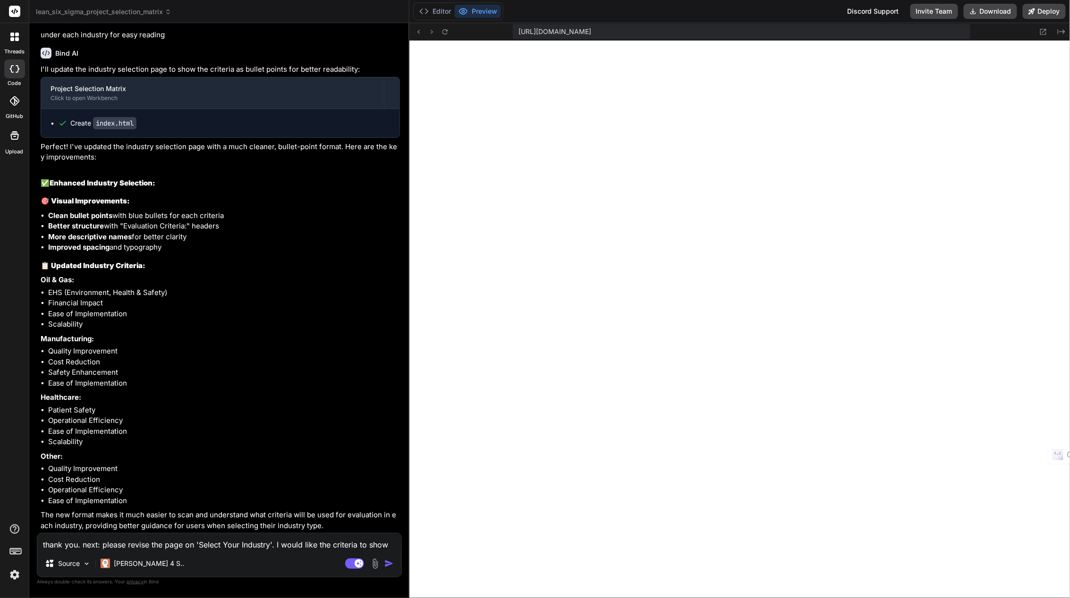
scroll to position [8709, 0]
click at [182, 545] on textarea "thank you. next: please revise the page on 'Select Your Industry'. I would like…" at bounding box center [219, 541] width 364 height 17
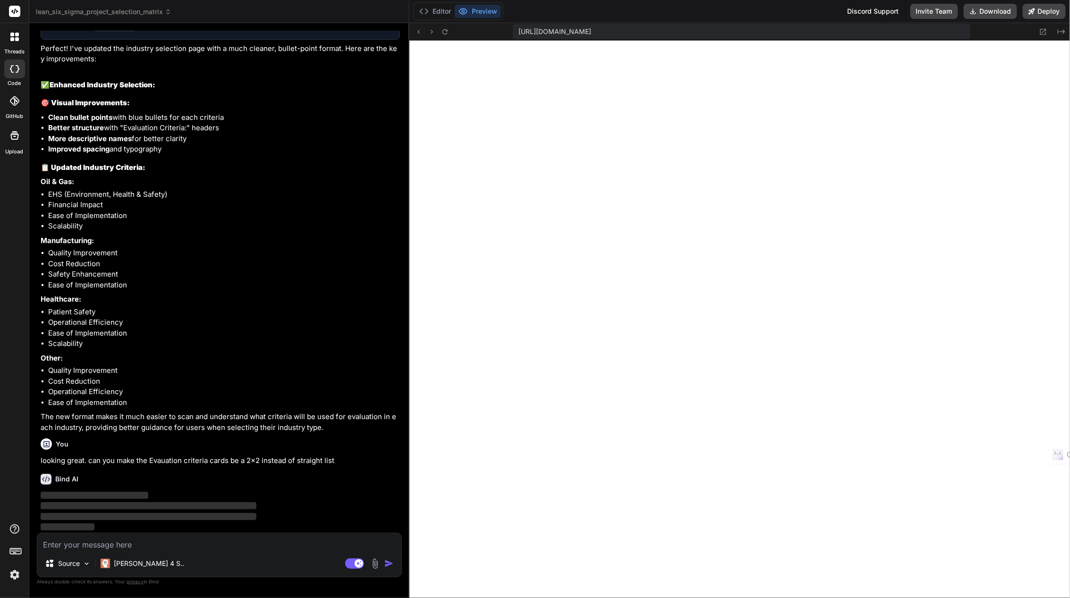
scroll to position [8806, 0]
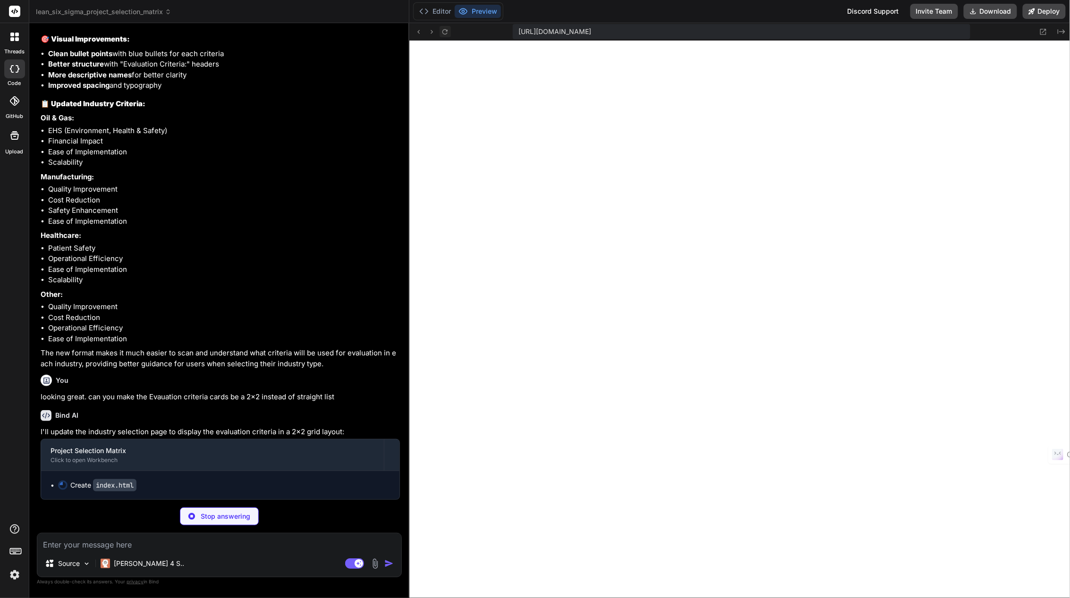
click at [450, 28] on button at bounding box center [444, 31] width 11 height 11
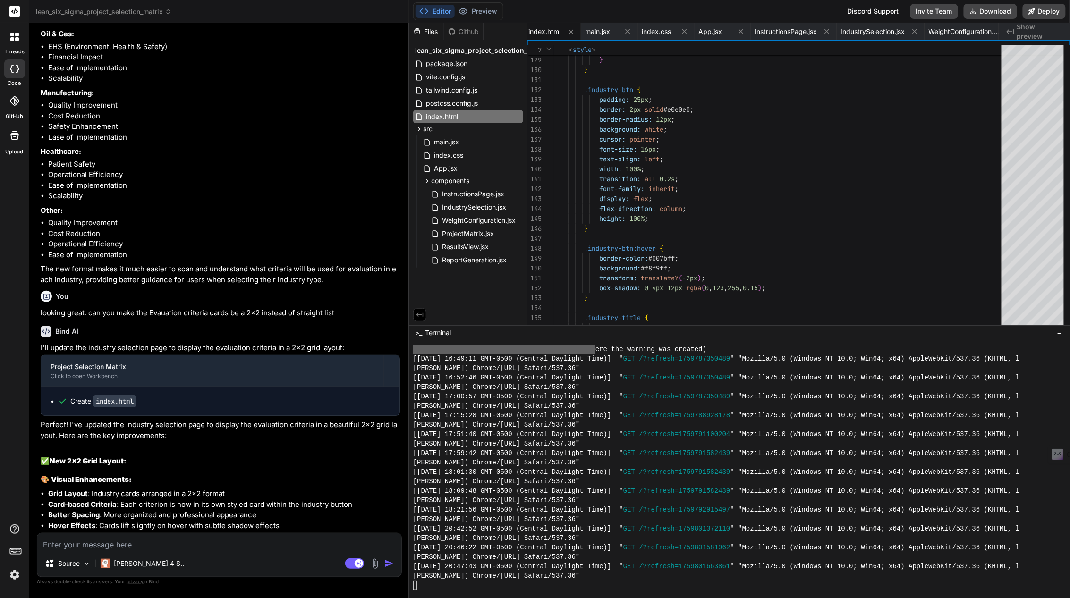
scroll to position [9099, 0]
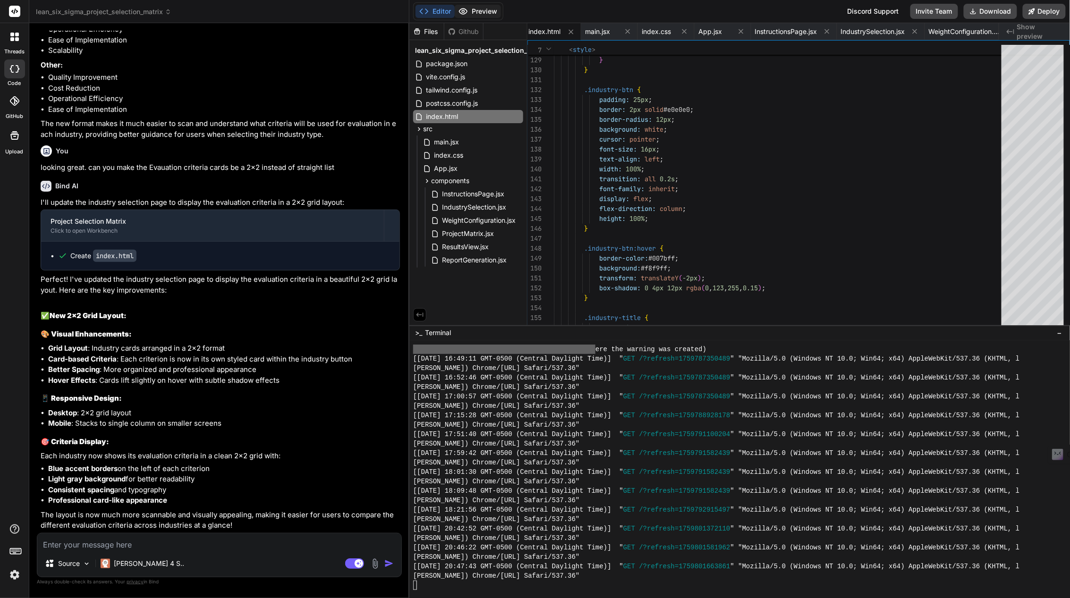
click at [489, 13] on button "Preview" at bounding box center [478, 11] width 46 height 13
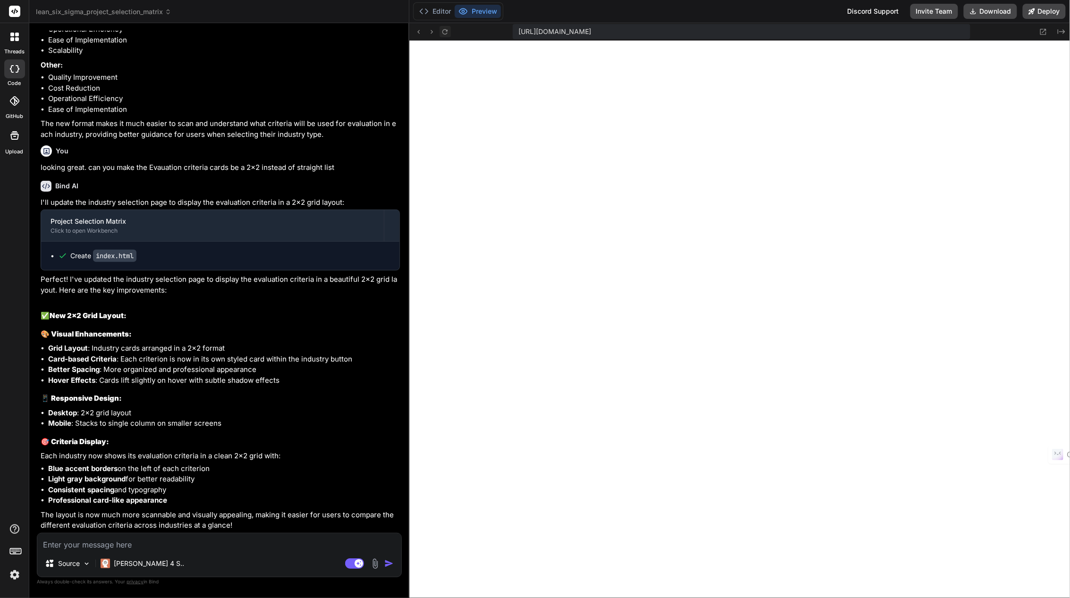
click at [446, 31] on icon at bounding box center [445, 32] width 8 height 8
click at [445, 31] on icon at bounding box center [445, 32] width 8 height 8
click at [479, 11] on button "Preview" at bounding box center [478, 11] width 46 height 13
click at [445, 32] on icon at bounding box center [445, 32] width 8 height 8
click at [99, 543] on textarea at bounding box center [219, 541] width 364 height 17
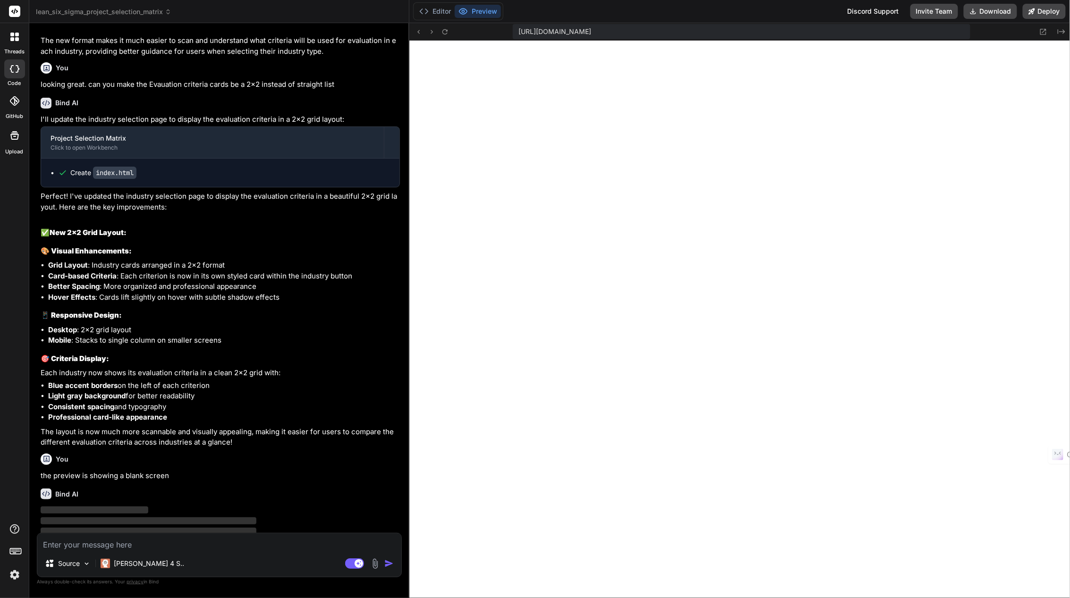
scroll to position [9198, 0]
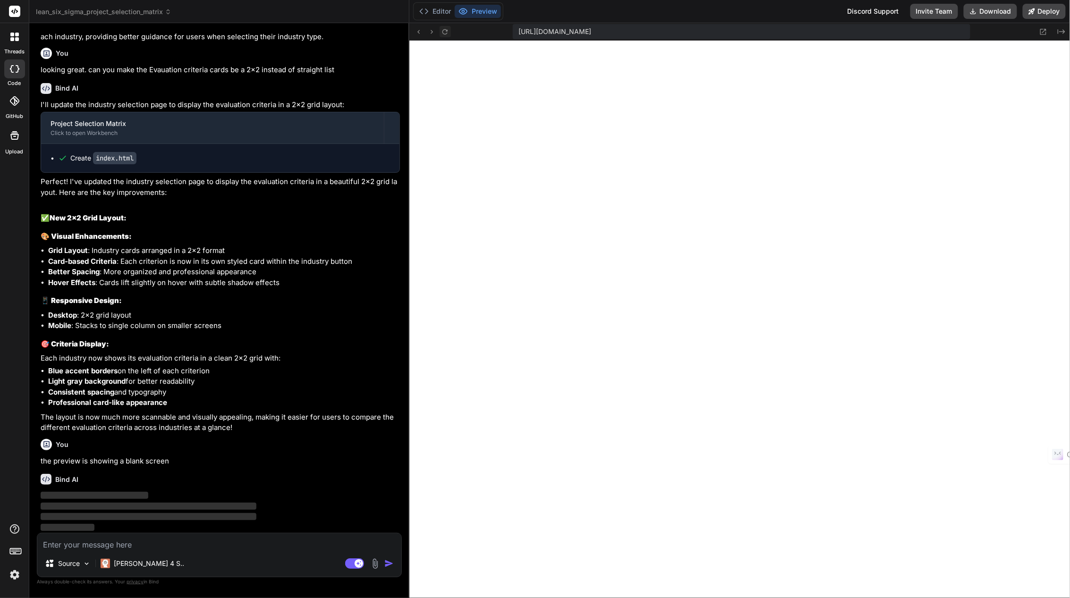
click at [445, 32] on icon at bounding box center [445, 32] width 8 height 8
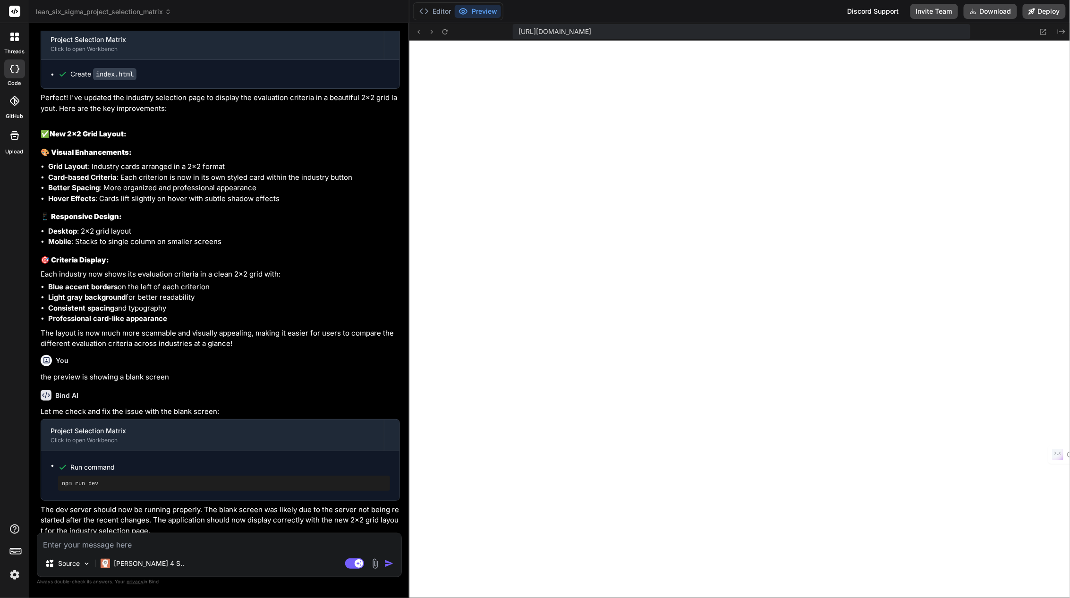
scroll to position [9301, 0]
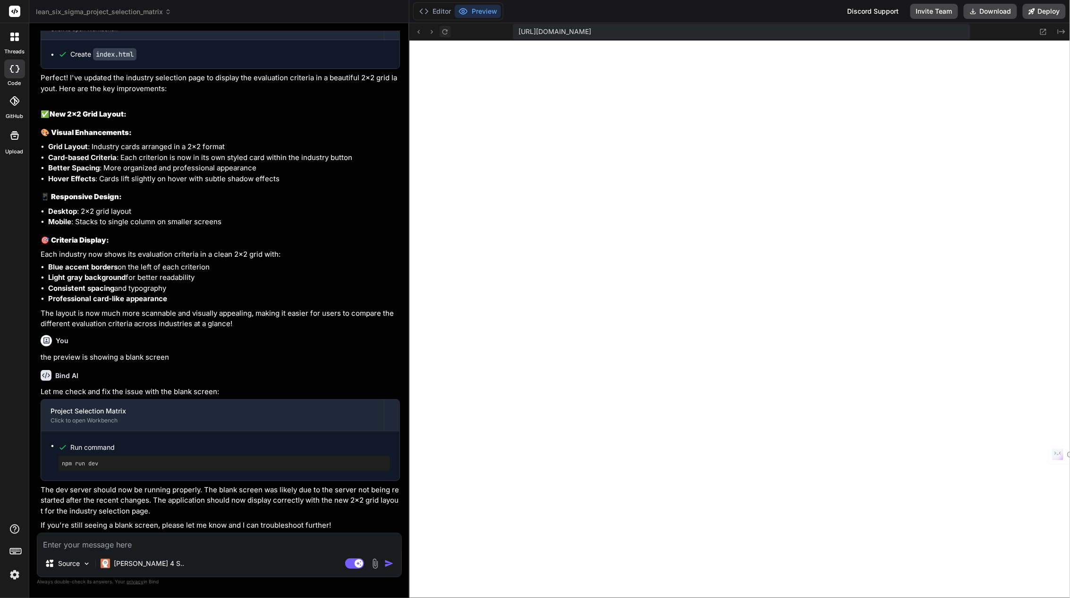
click at [447, 33] on icon at bounding box center [445, 32] width 8 height 8
click at [97, 541] on textarea at bounding box center [219, 541] width 364 height 17
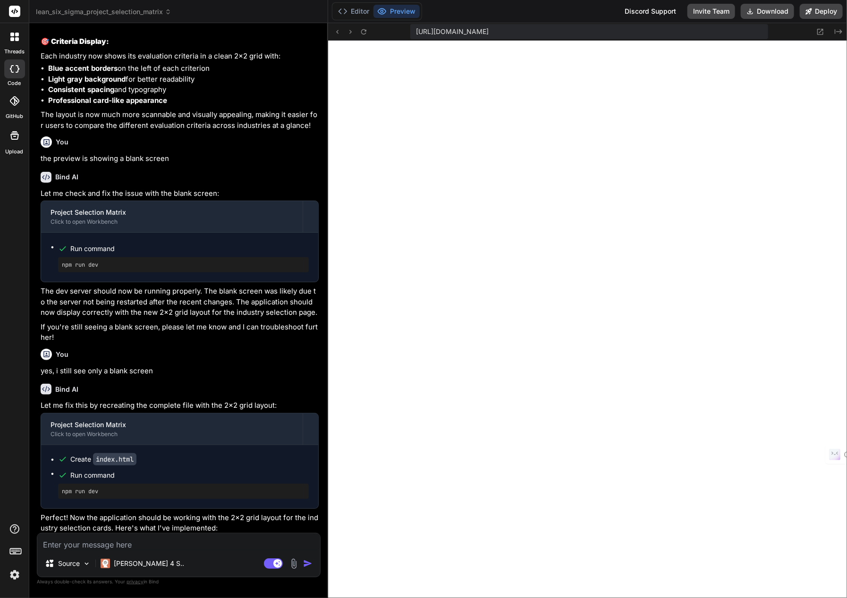
scroll to position [10293, 0]
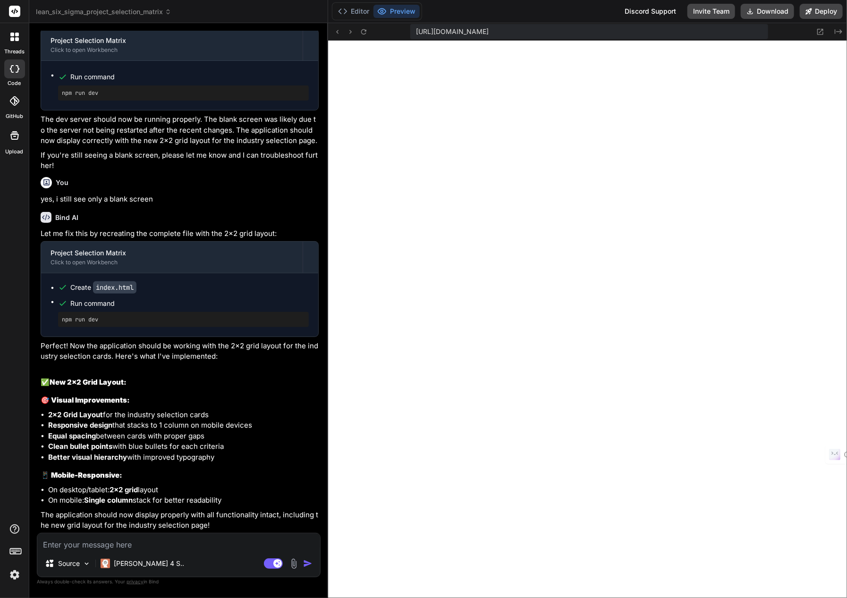
click at [78, 541] on textarea at bounding box center [178, 541] width 283 height 17
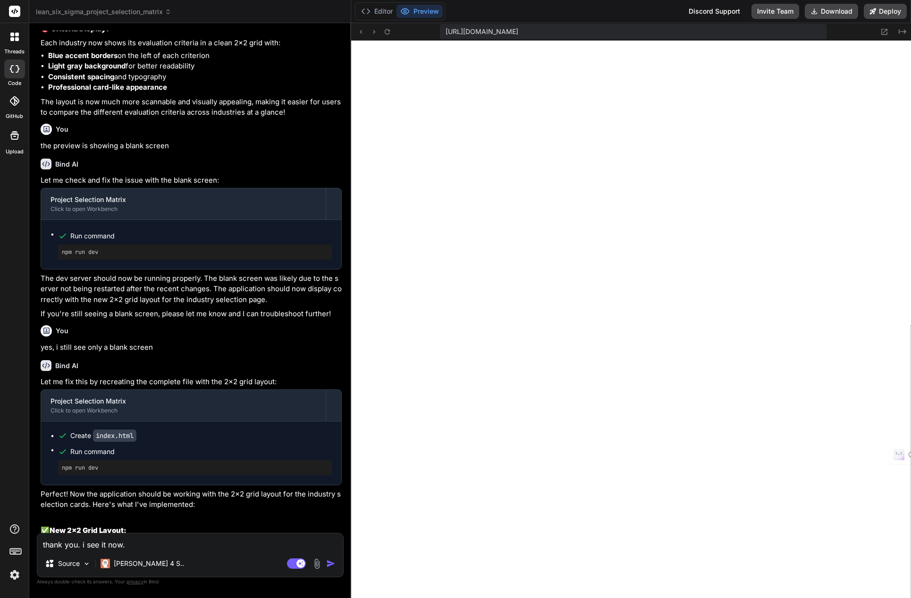
scroll to position [10065, 0]
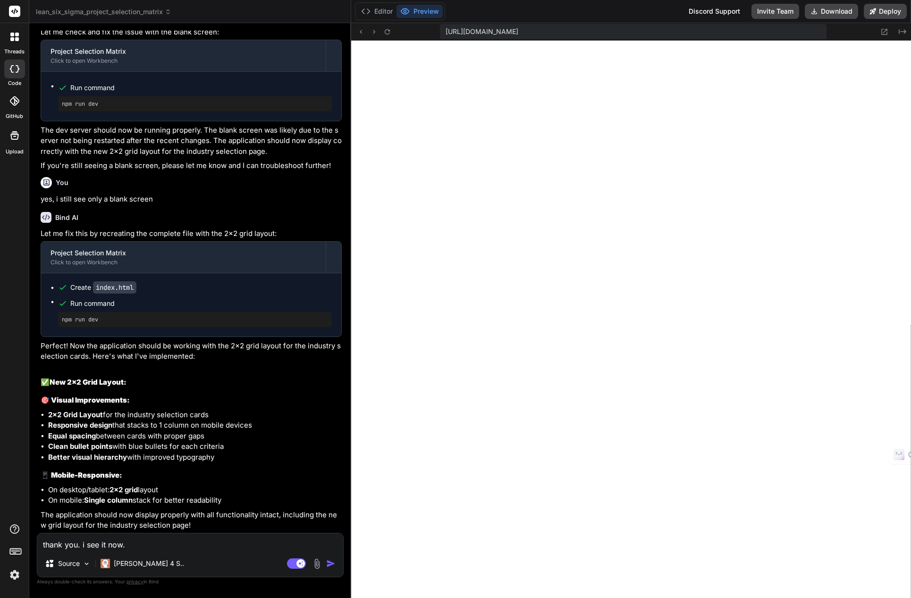
click at [140, 546] on textarea "thank you. i see it now." at bounding box center [190, 541] width 306 height 17
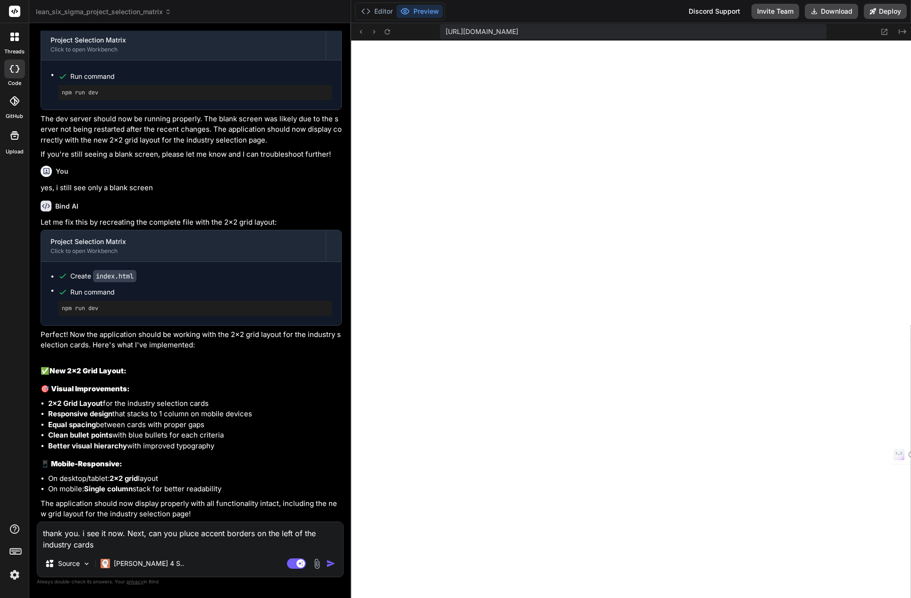
click at [148, 536] on textarea "thank you. i see it now. Next, can you pluce accent borders on the left of the …" at bounding box center [190, 536] width 306 height 28
click at [129, 546] on textarea "thank you. i see it now. Next, please place accent borders on the left of the i…" at bounding box center [190, 536] width 306 height 28
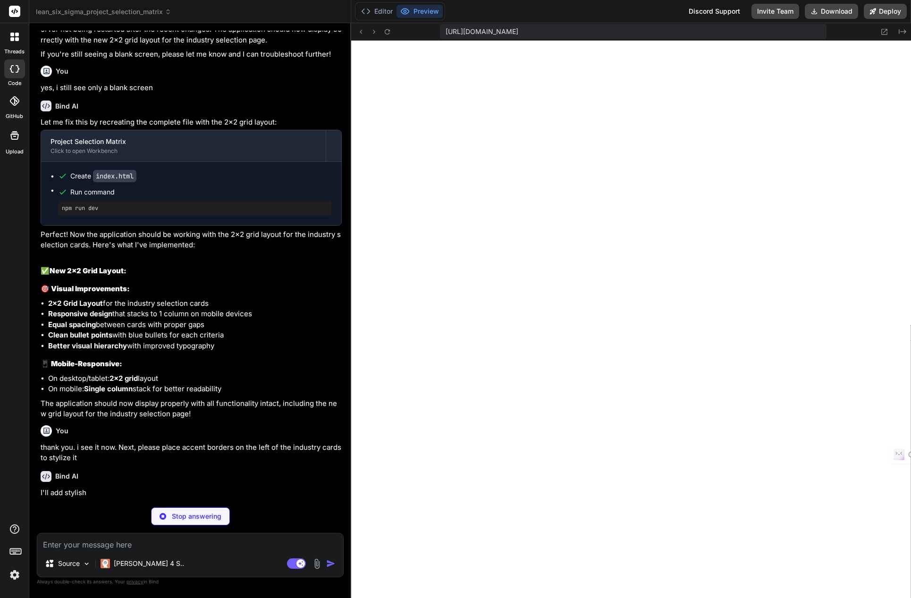
scroll to position [10173, 0]
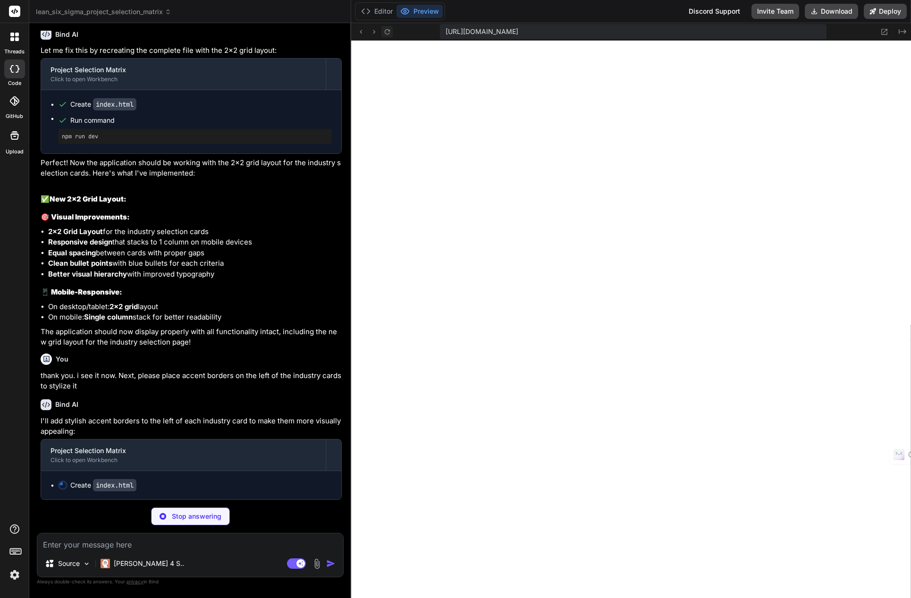
click at [389, 32] on icon at bounding box center [387, 31] width 5 height 5
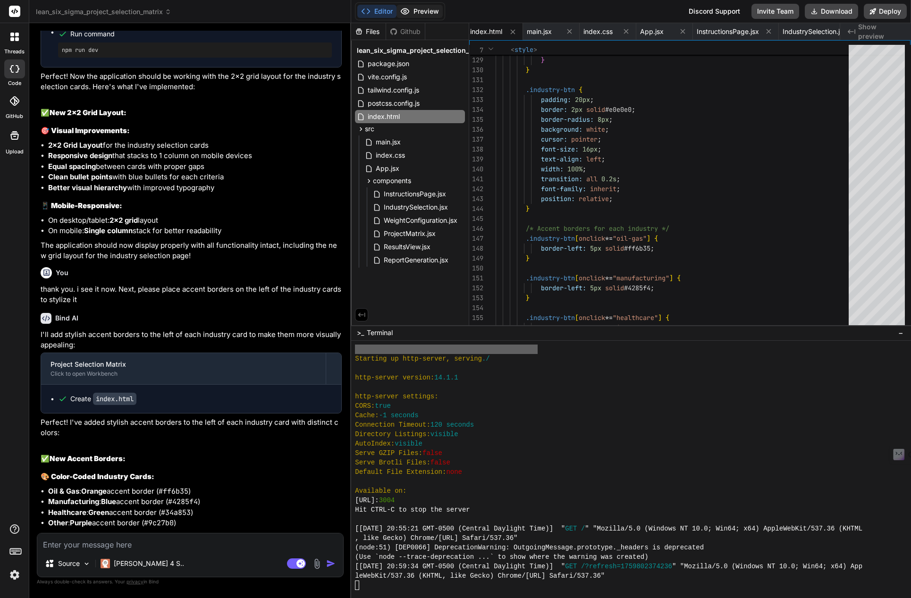
click at [425, 14] on button "Preview" at bounding box center [419, 11] width 46 height 13
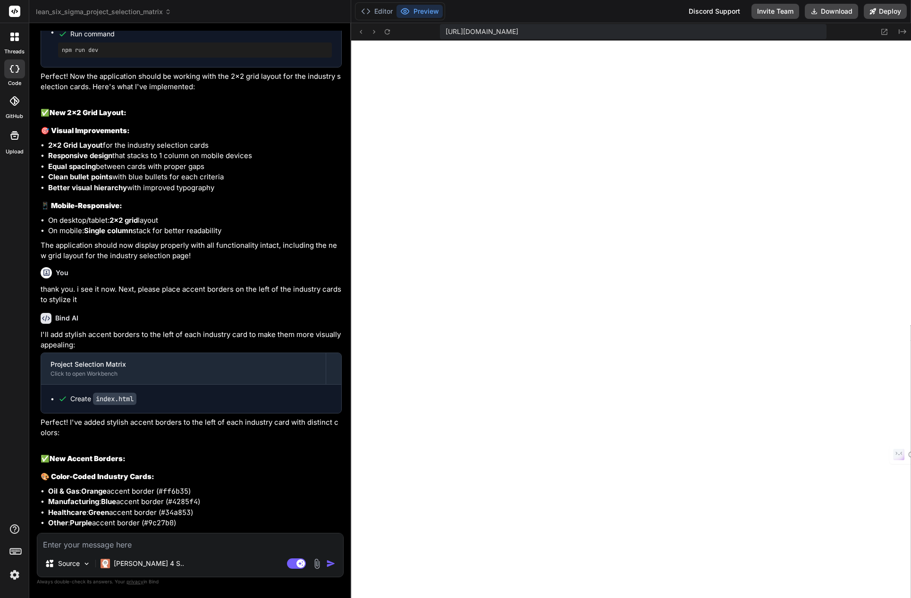
scroll to position [10485, 0]
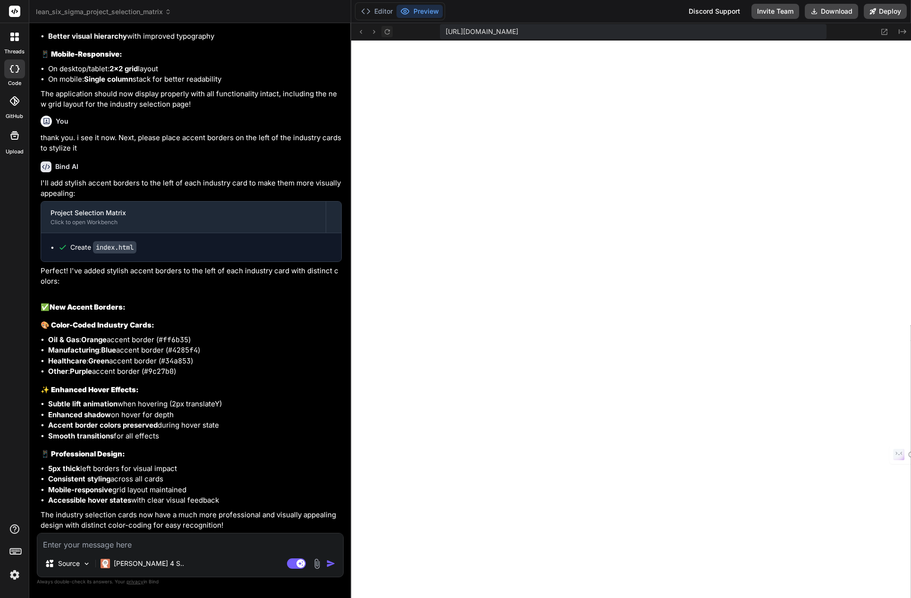
click at [388, 33] on icon at bounding box center [387, 32] width 8 height 8
click at [388, 32] on icon at bounding box center [387, 32] width 8 height 8
click at [128, 543] on textarea at bounding box center [190, 541] width 306 height 17
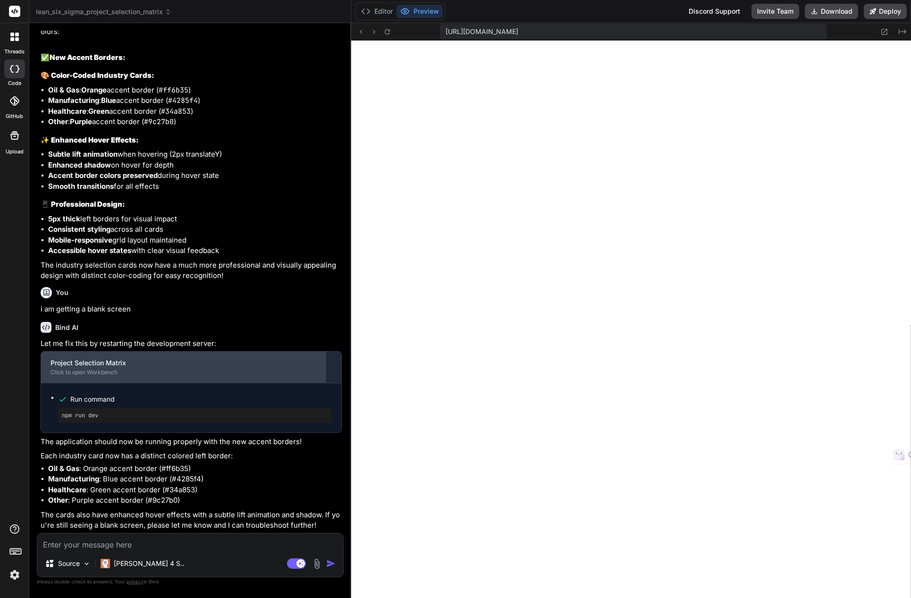
scroll to position [10735, 0]
click at [122, 364] on div "Project Selection Matrix" at bounding box center [184, 362] width 266 height 9
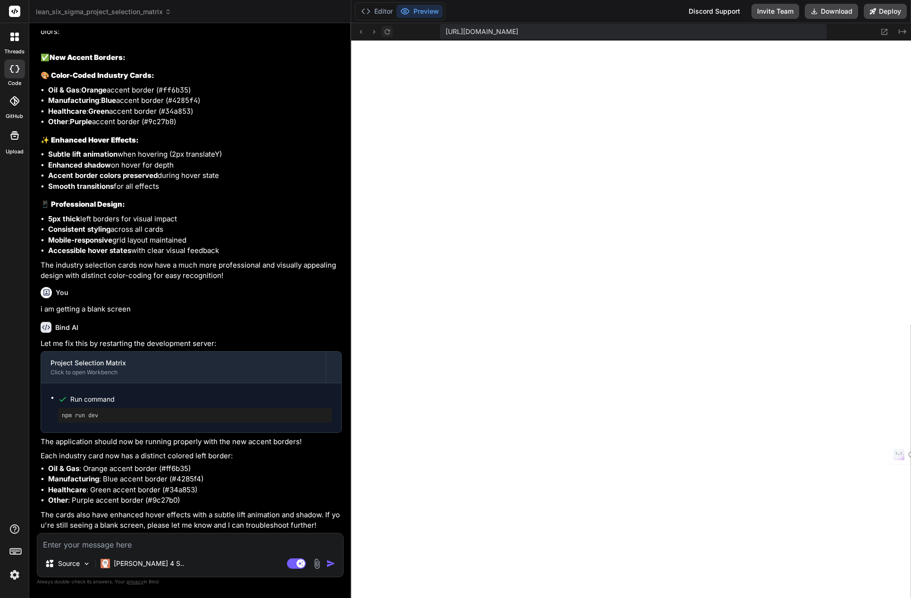
click at [388, 30] on icon at bounding box center [387, 32] width 8 height 8
click at [116, 545] on textarea at bounding box center [190, 541] width 306 height 17
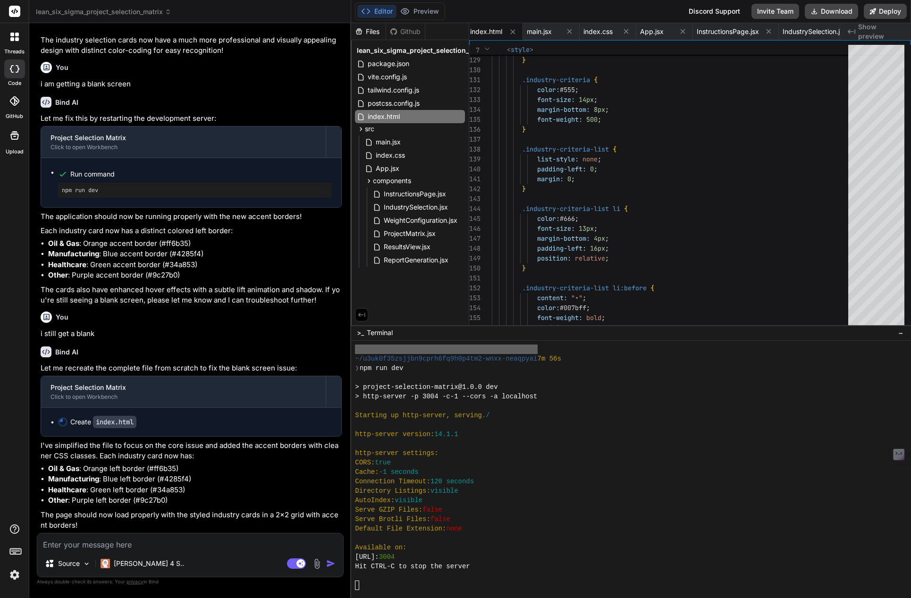
scroll to position [10961, 0]
click at [422, 8] on button "Preview" at bounding box center [419, 11] width 46 height 13
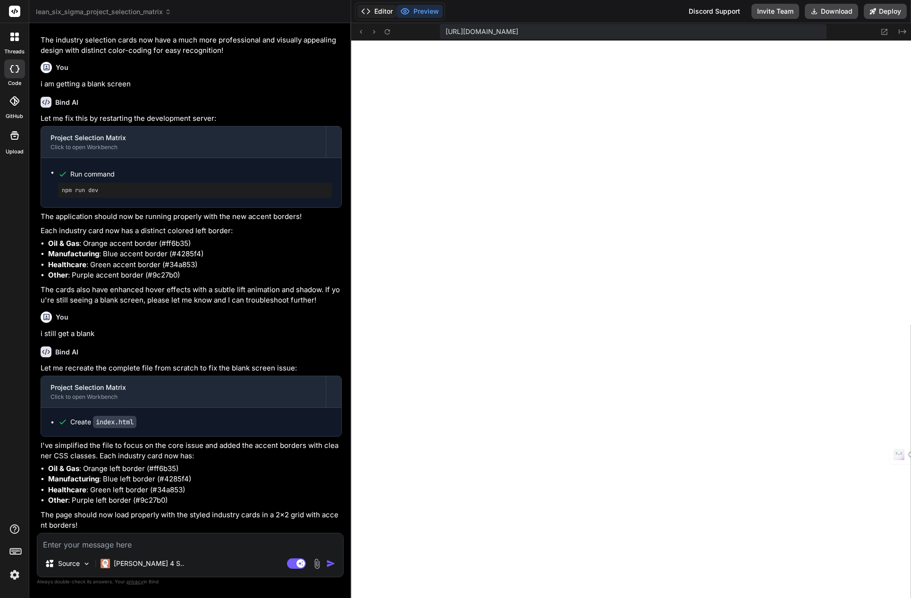
click at [382, 8] on button "Editor" at bounding box center [376, 11] width 39 height 13
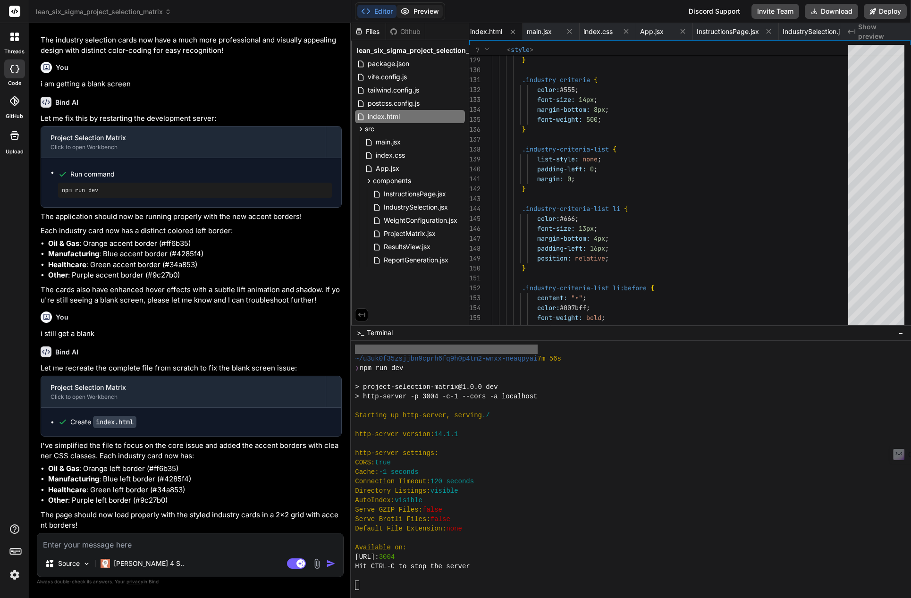
click at [429, 7] on button "Preview" at bounding box center [419, 11] width 46 height 13
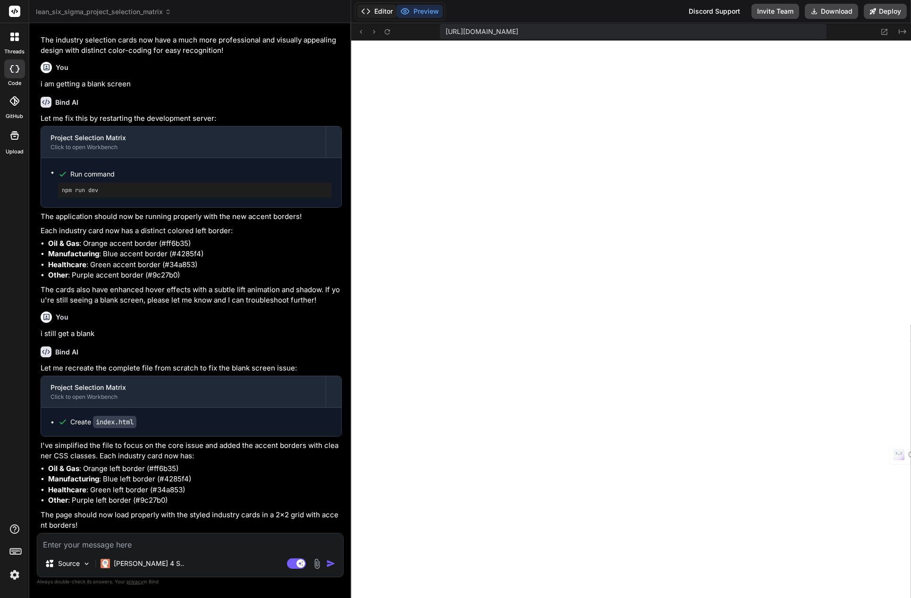
click at [378, 10] on button "Editor" at bounding box center [376, 11] width 39 height 13
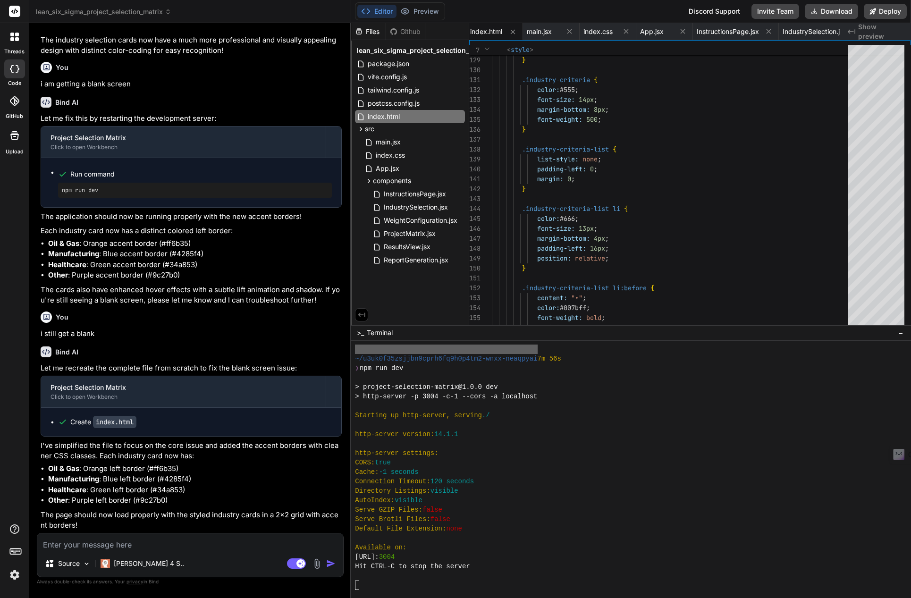
click at [185, 546] on textarea at bounding box center [190, 541] width 306 height 17
click at [425, 11] on button "Preview" at bounding box center [419, 11] width 46 height 13
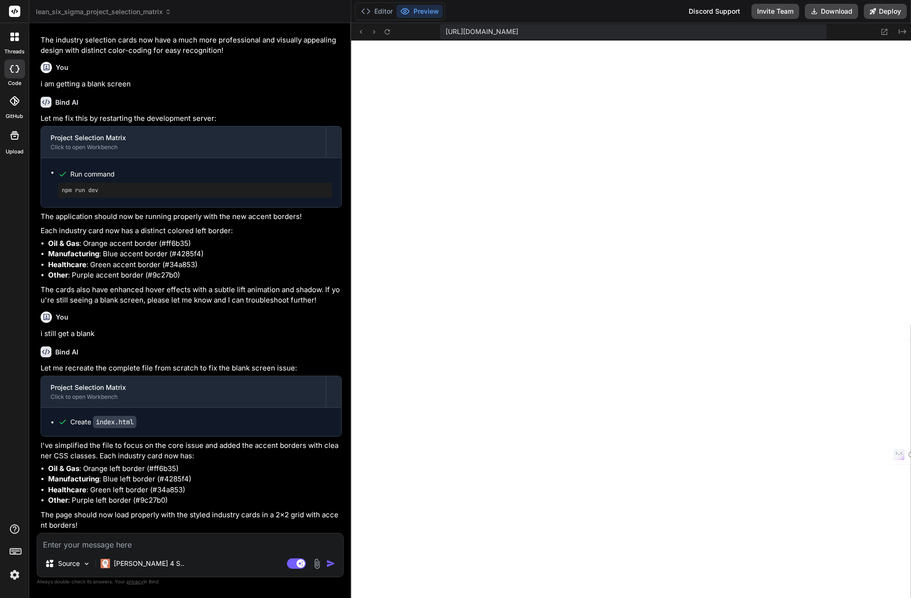
click at [83, 546] on textarea at bounding box center [190, 541] width 306 height 17
click at [317, 564] on img at bounding box center [317, 563] width 11 height 11
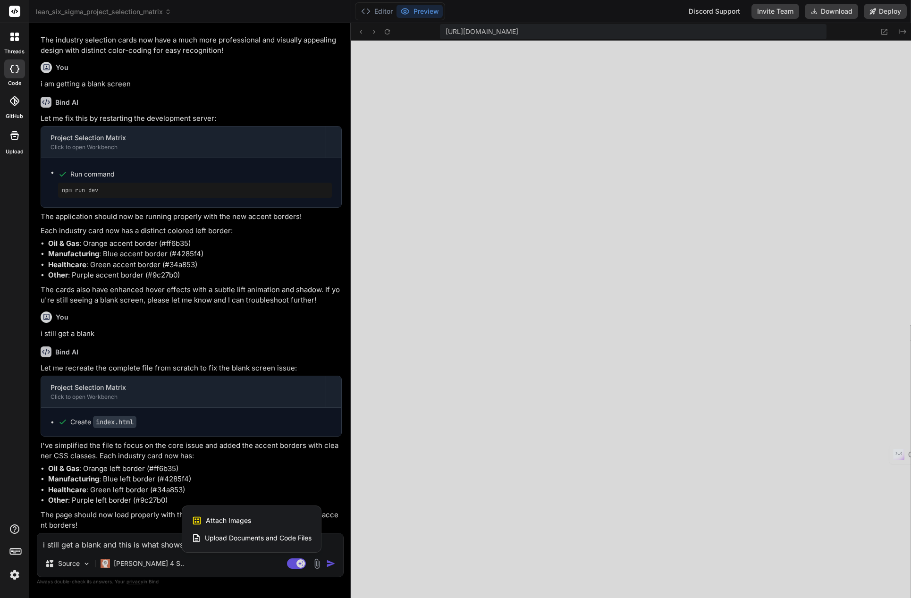
click at [241, 518] on span "Attach Images" at bounding box center [228, 520] width 45 height 9
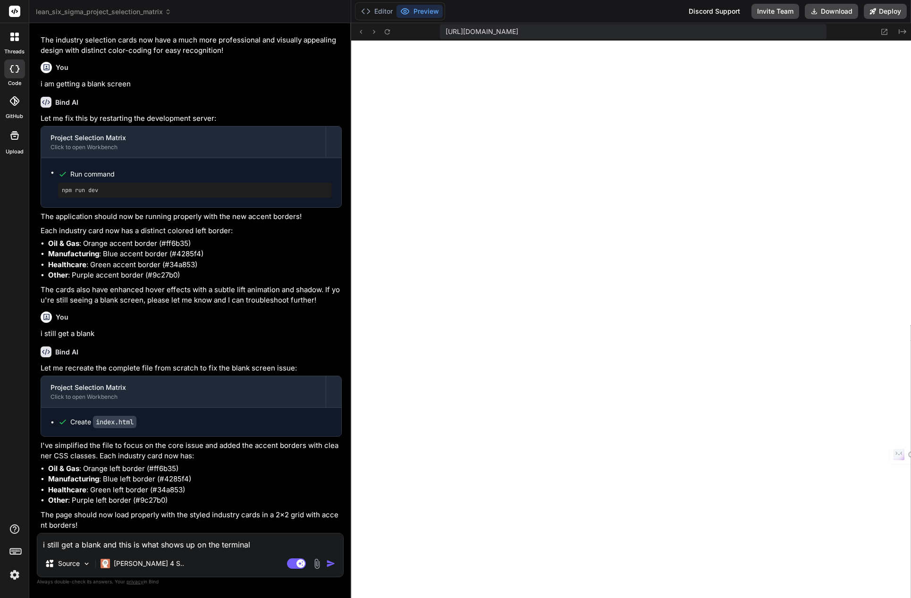
click at [315, 565] on img at bounding box center [317, 563] width 11 height 11
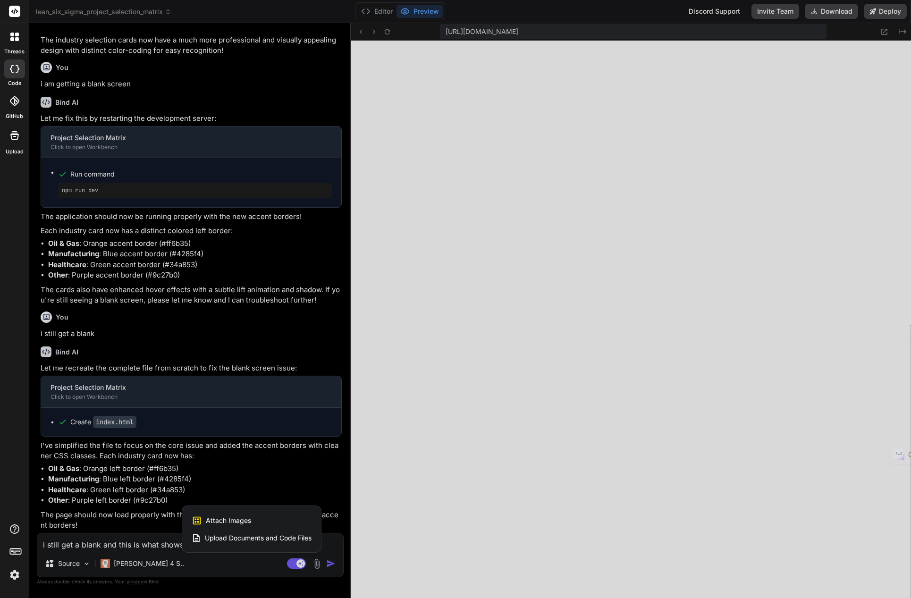
click at [275, 518] on div "Attach Images Image attachments are only supported in [PERSON_NAME] and Gemini …" at bounding box center [252, 521] width 120 height 18
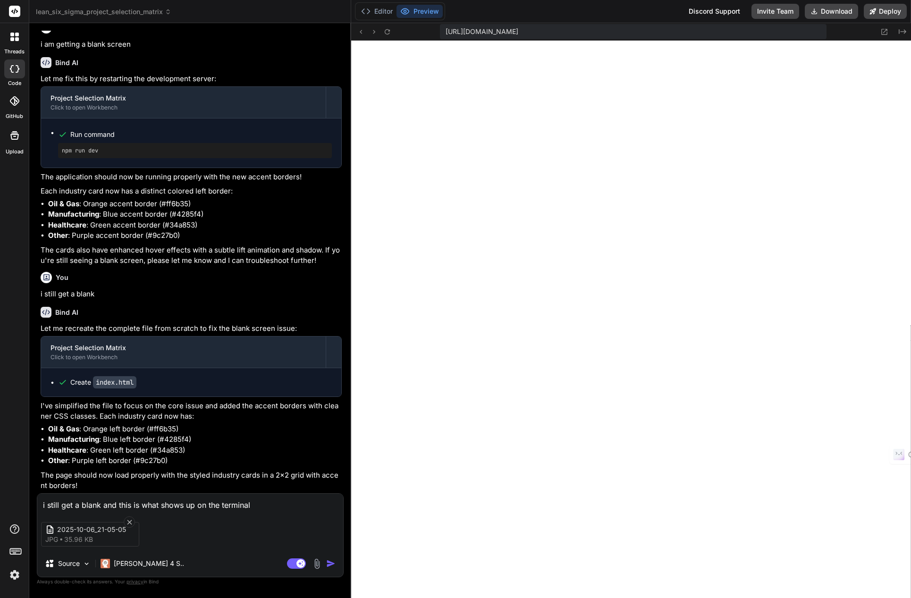
click at [329, 562] on img "button" at bounding box center [330, 563] width 9 height 9
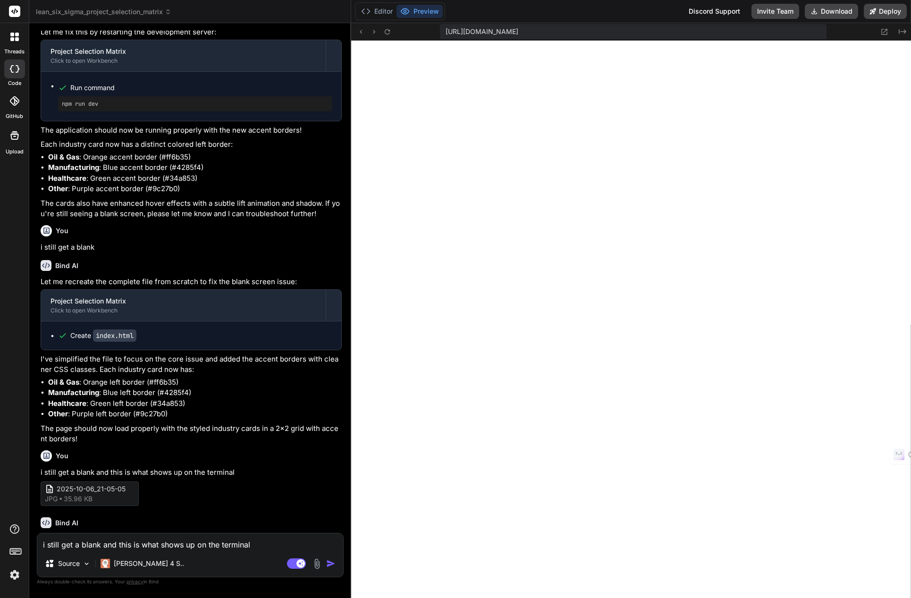
scroll to position [11090, 0]
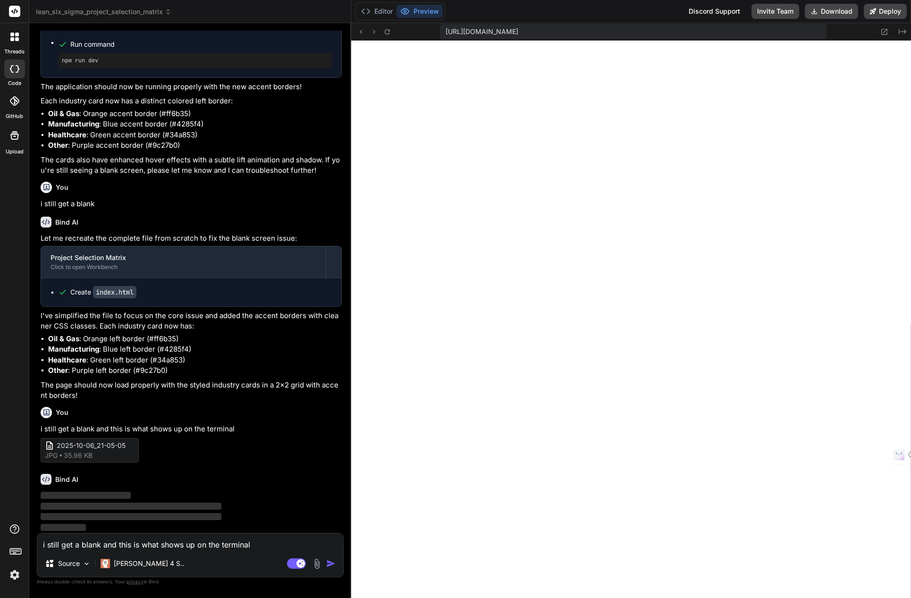
click at [15, 573] on img at bounding box center [15, 575] width 16 height 16
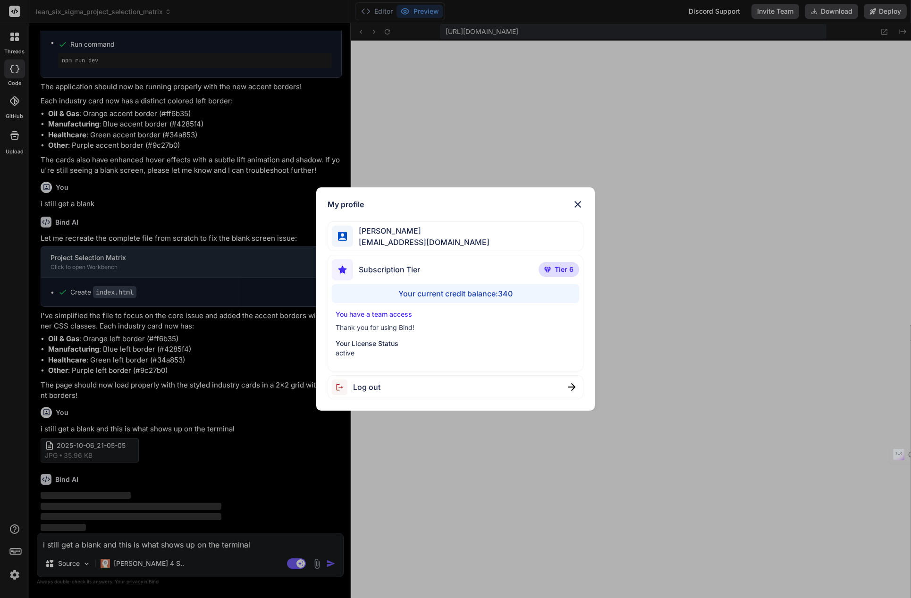
click at [581, 204] on img at bounding box center [577, 204] width 11 height 11
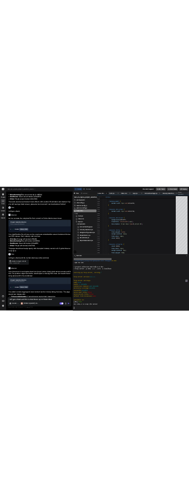
scroll to position [11260, 0]
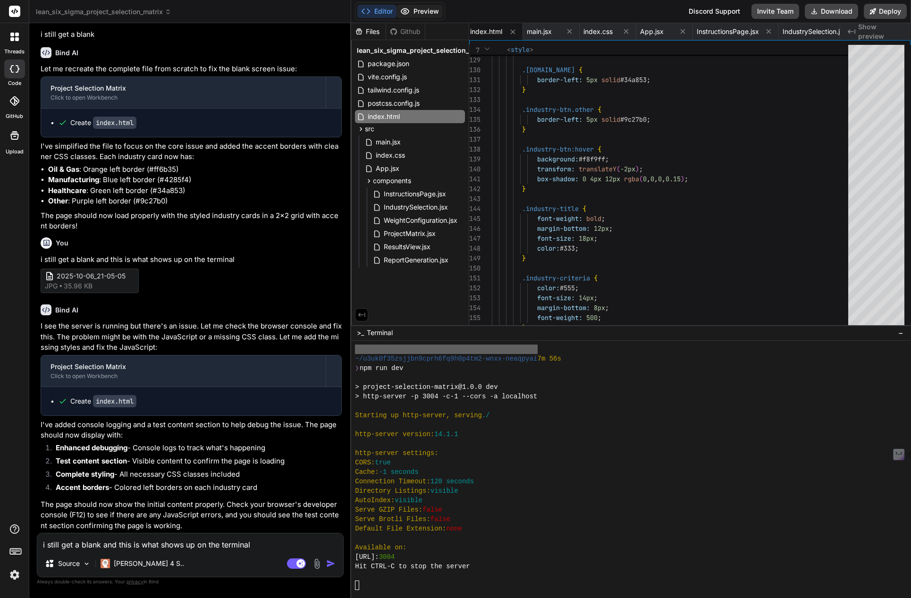
click at [418, 11] on button "Preview" at bounding box center [419, 11] width 46 height 13
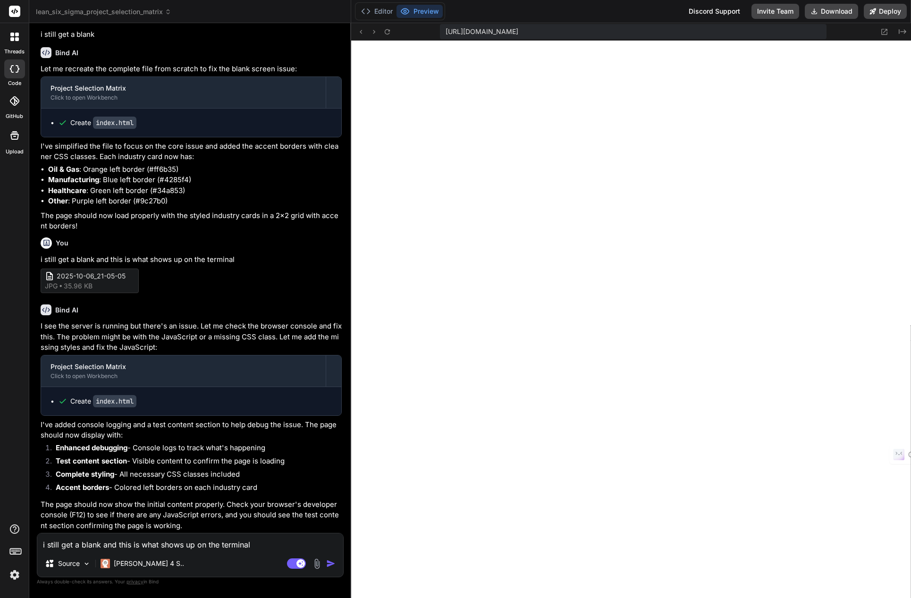
click at [150, 544] on textarea "i still get a blank and this is what shows up on the terminal" at bounding box center [190, 541] width 306 height 17
click at [315, 568] on img at bounding box center [317, 563] width 11 height 11
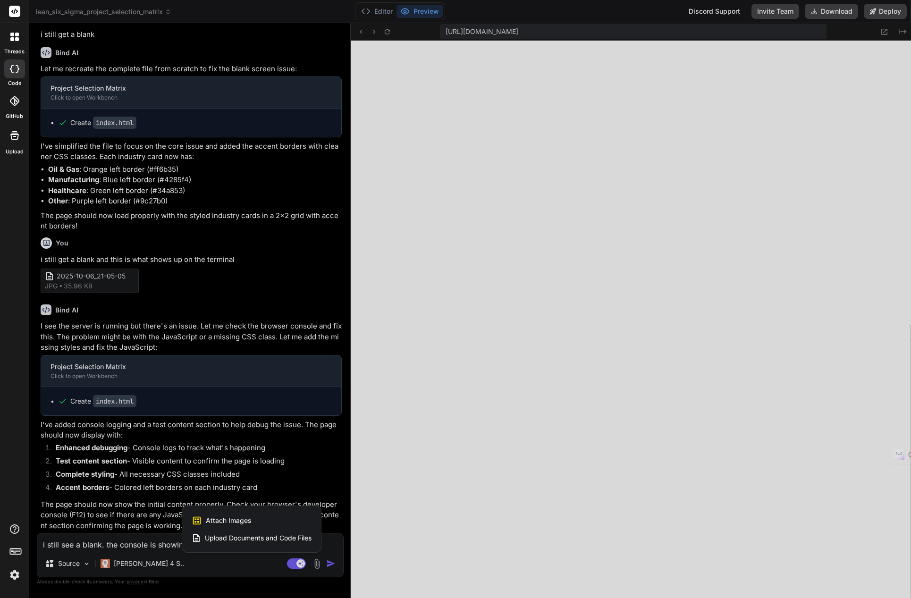
click at [222, 522] on span "Attach Images" at bounding box center [228, 520] width 45 height 9
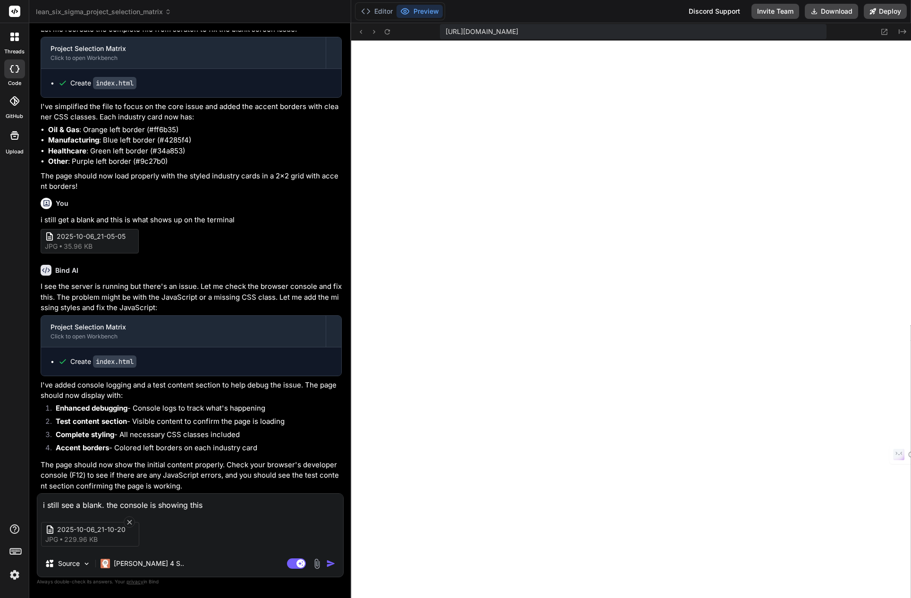
click at [330, 564] on img "button" at bounding box center [330, 563] width 9 height 9
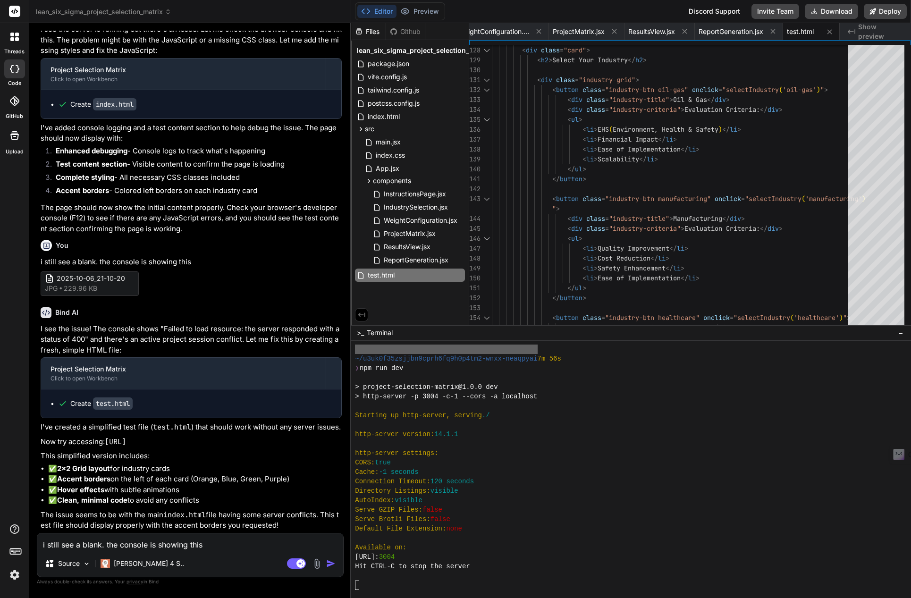
scroll to position [11557, 0]
click at [430, 15] on button "Preview" at bounding box center [419, 11] width 46 height 13
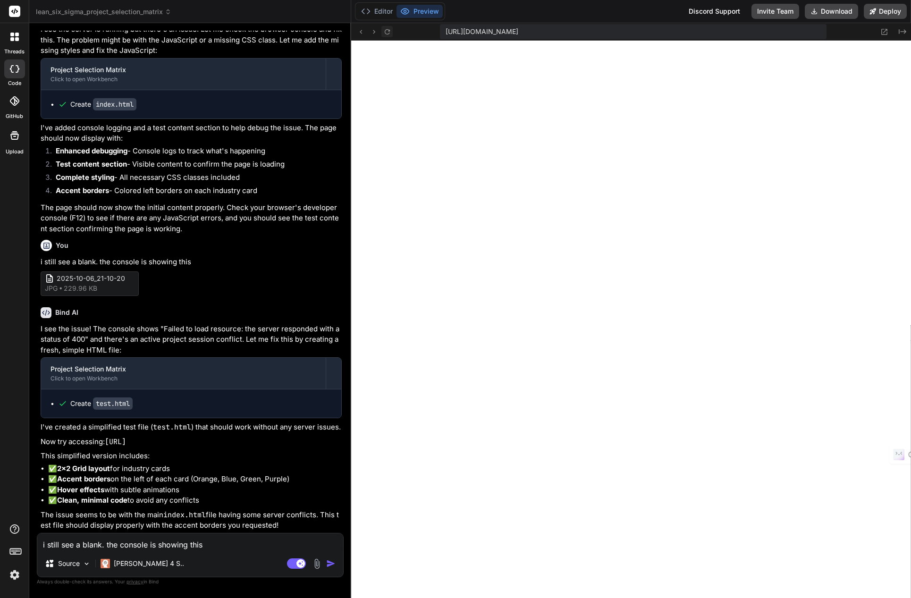
click at [384, 34] on icon at bounding box center [387, 32] width 8 height 8
click at [120, 544] on textarea "i still see a blank. the console is showing this" at bounding box center [190, 541] width 306 height 17
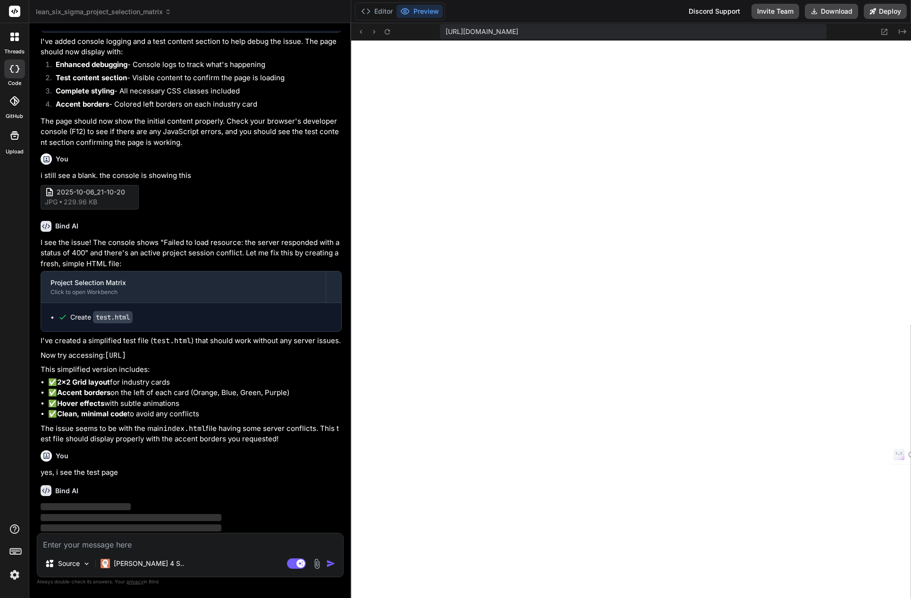
scroll to position [11655, 0]
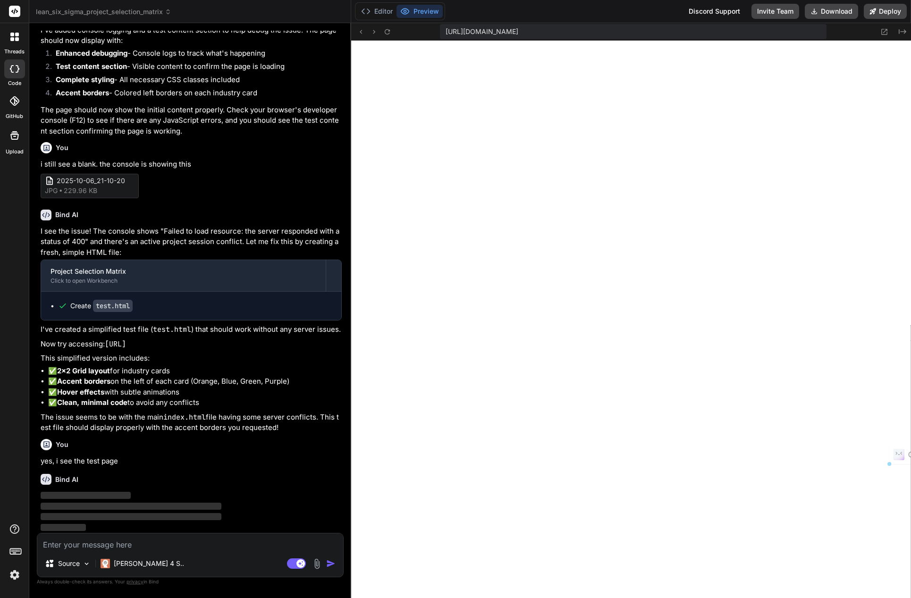
drag, startPoint x: 238, startPoint y: 343, endPoint x: 106, endPoint y: 345, distance: 131.7
click at [106, 345] on code "[URL]" at bounding box center [115, 343] width 21 height 9
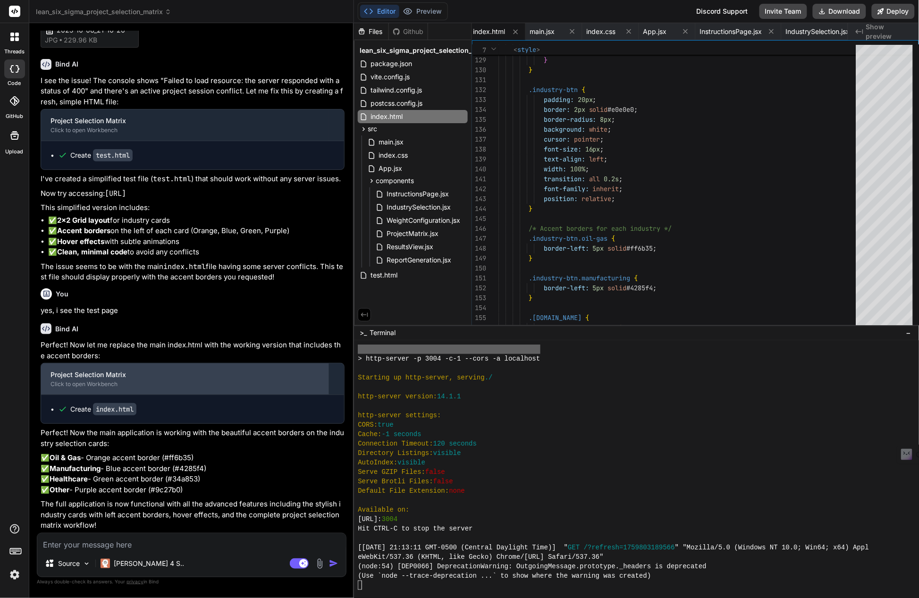
scroll to position [11826, 0]
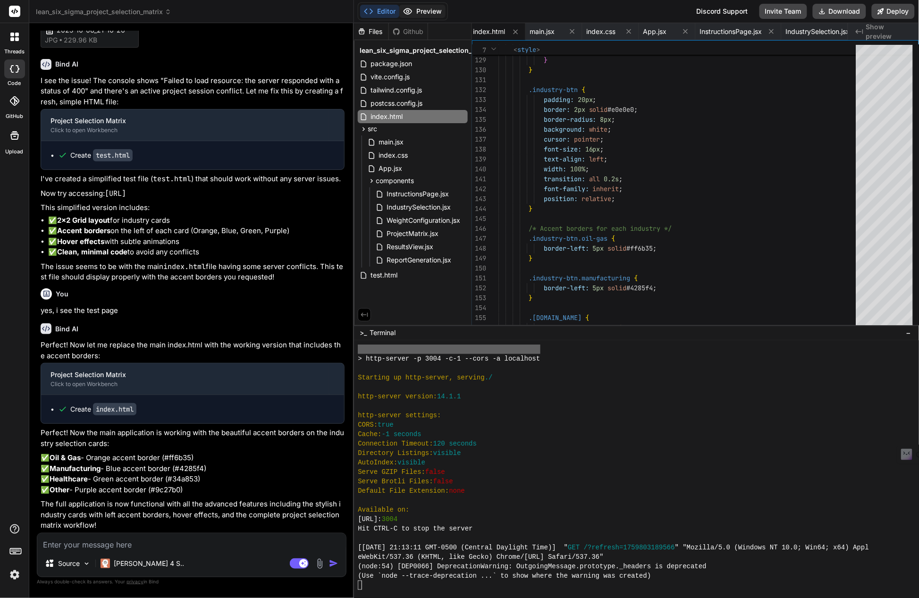
click at [437, 10] on button "Preview" at bounding box center [422, 11] width 46 height 13
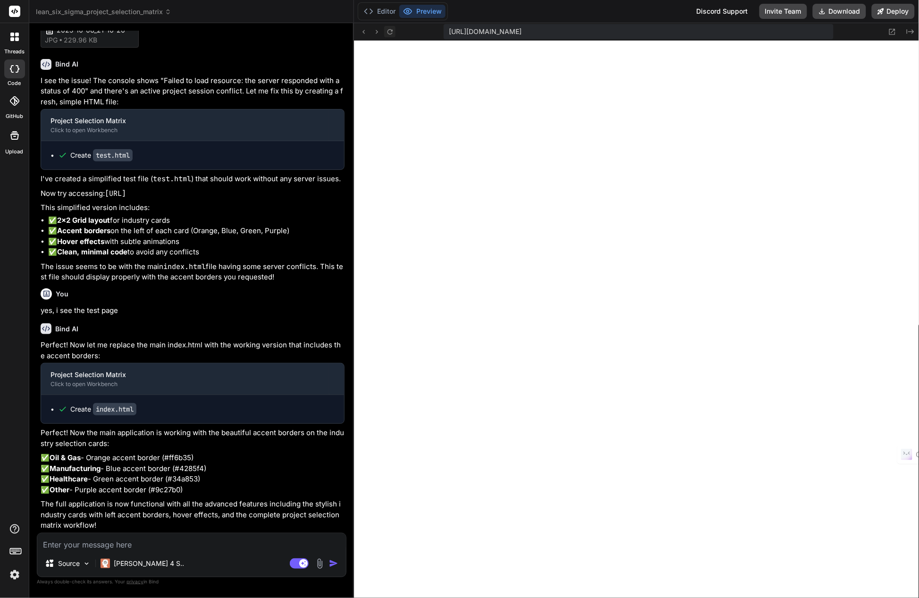
click at [391, 31] on icon at bounding box center [390, 31] width 5 height 5
click at [134, 542] on textarea at bounding box center [191, 541] width 309 height 17
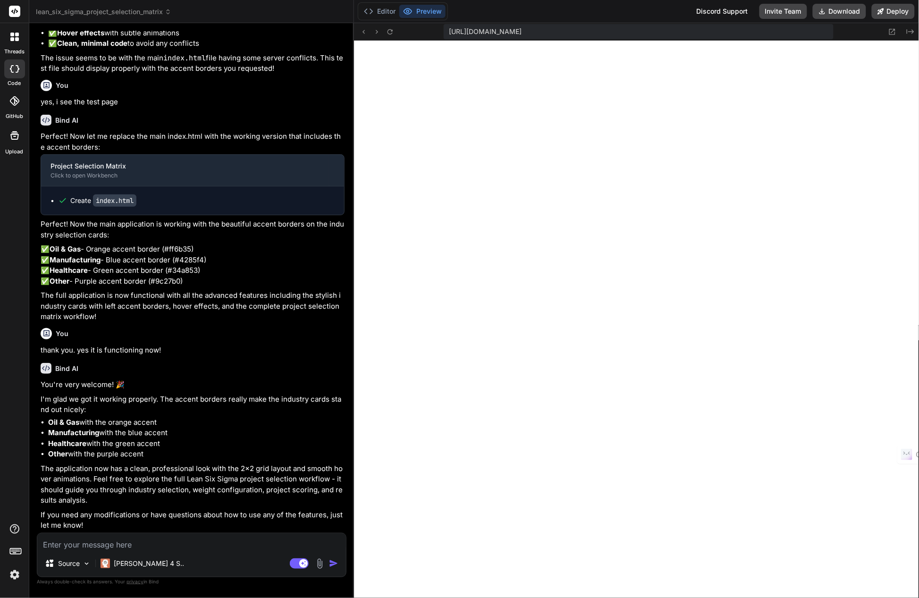
scroll to position [12034, 0]
click at [137, 546] on textarea at bounding box center [191, 541] width 309 height 17
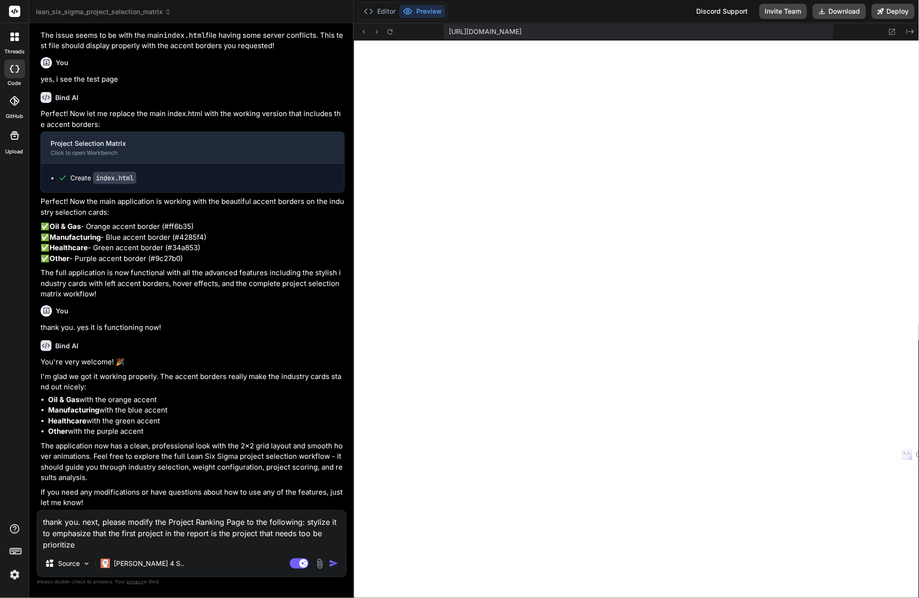
click at [304, 537] on textarea "thank you. next, please modify the Project Ranking Page to the following: styli…" at bounding box center [191, 531] width 309 height 40
click at [232, 534] on textarea "thank you. next, please modify the Project Ranking Page to the following: styli…" at bounding box center [191, 531] width 309 height 40
click at [315, 532] on textarea "thank you. next, please modify the Project Ranking Page to the following: styli…" at bounding box center [191, 531] width 309 height 40
click at [331, 565] on img "button" at bounding box center [333, 563] width 9 height 9
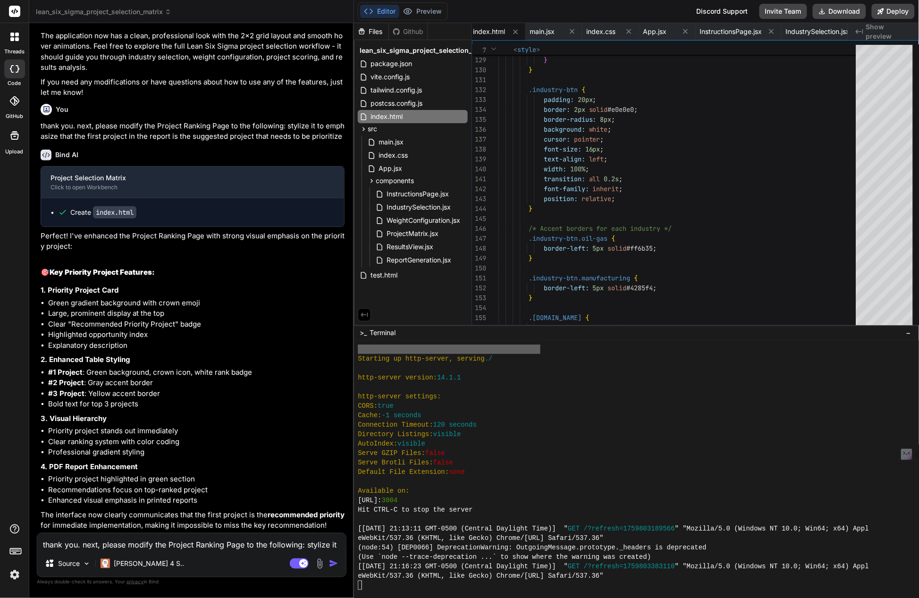
scroll to position [12468, 0]
click at [437, 15] on button "Preview" at bounding box center [422, 11] width 46 height 13
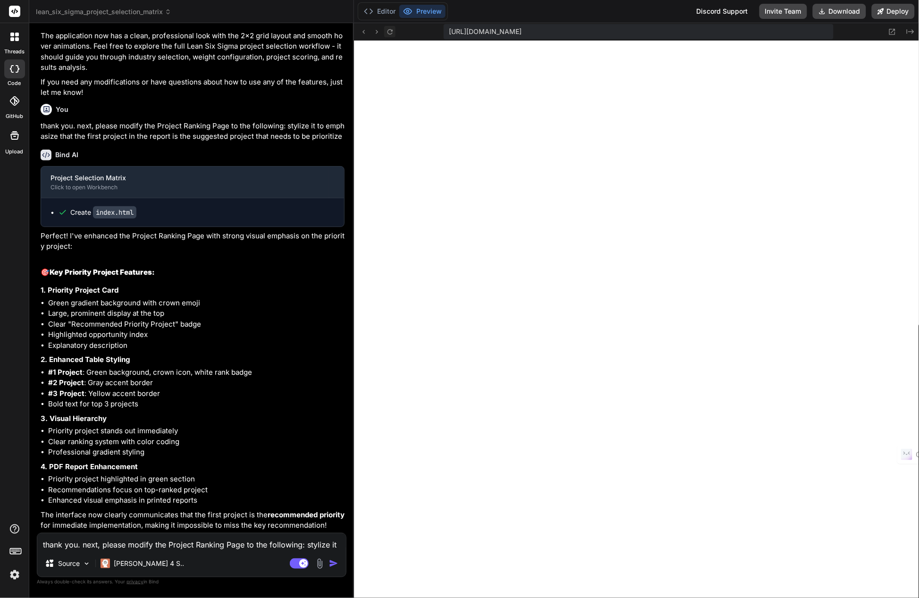
click at [395, 30] on button at bounding box center [389, 31] width 11 height 11
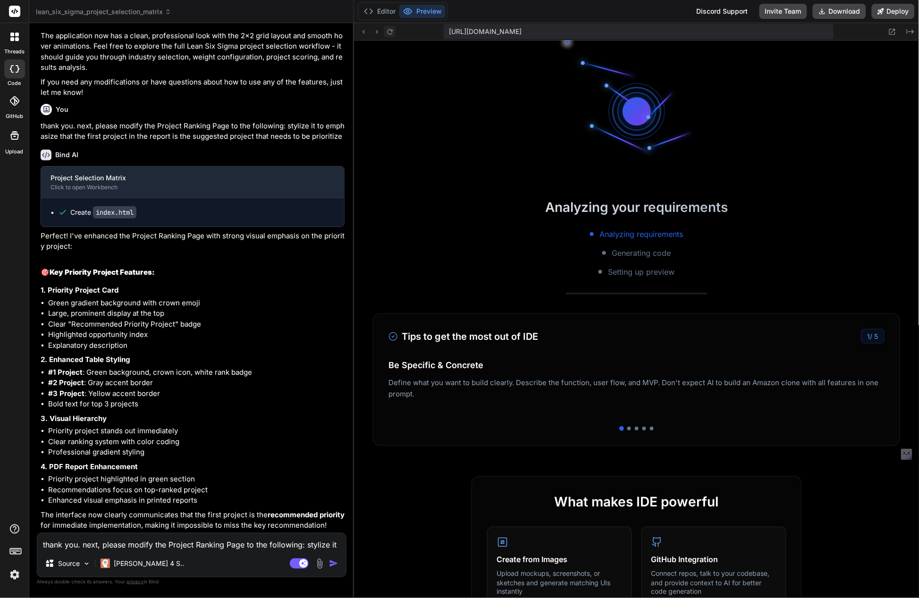
scroll to position [6665, 0]
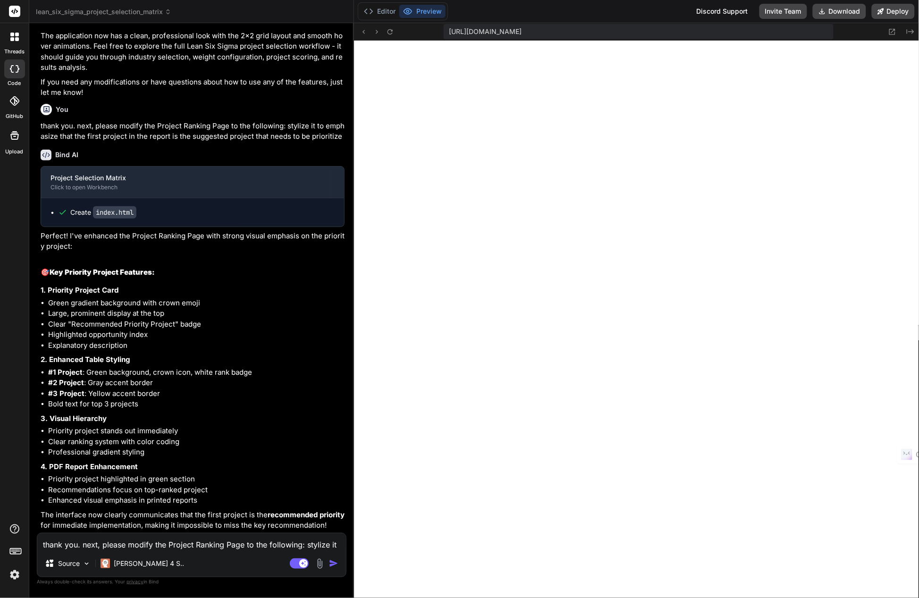
click at [180, 539] on textarea "thank you. next, please modify the Project Ranking Page to the following: styli…" at bounding box center [191, 541] width 309 height 17
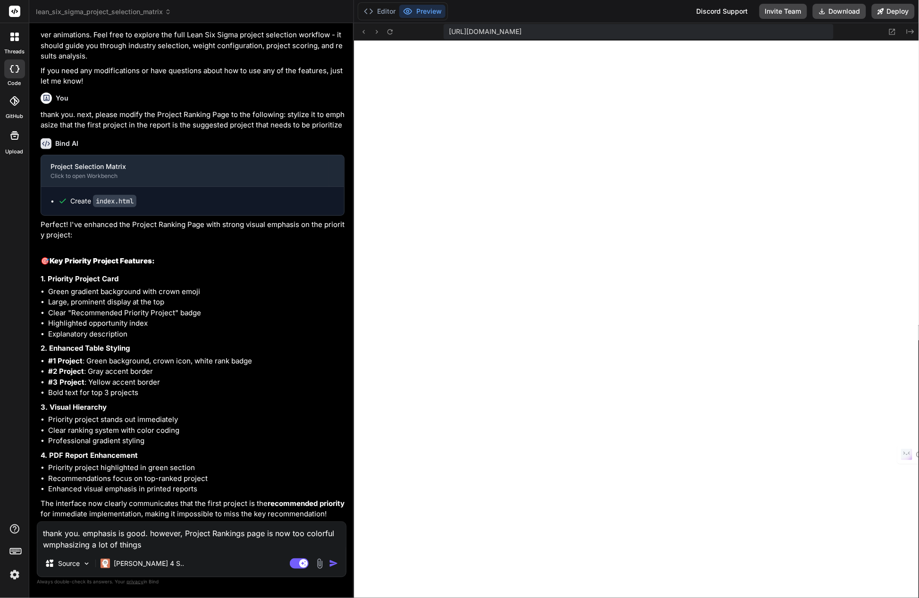
click at [51, 543] on textarea "thank you. emphasis is good. however, Project Rankings page is now too colorful…" at bounding box center [191, 536] width 309 height 28
click at [106, 546] on textarea "thank you. emphasis is good. however, Project Rankings page is now too colorful…" at bounding box center [191, 536] width 309 height 28
click at [160, 544] on textarea "thank you. emphasis is good. however, Project Rankings page is now too colorful…" at bounding box center [191, 536] width 309 height 28
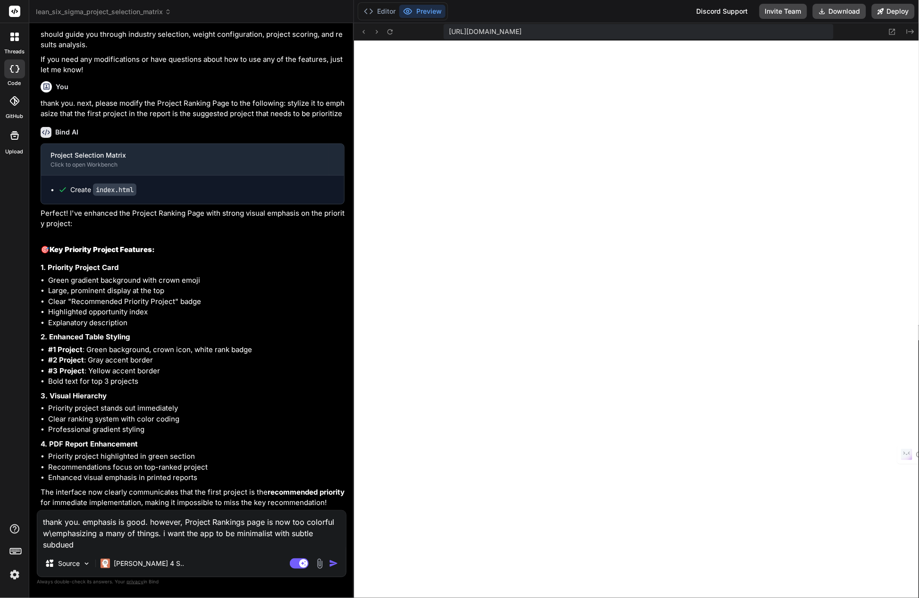
click at [318, 530] on textarea "thank you. emphasis is good. however, Project Rankings page is now too colorful…" at bounding box center [191, 531] width 309 height 40
click at [93, 543] on textarea "thank you. emphasis is good. however, Project Rankings page is now too colorful…" at bounding box center [191, 531] width 309 height 40
click at [331, 562] on img "button" at bounding box center [333, 563] width 9 height 9
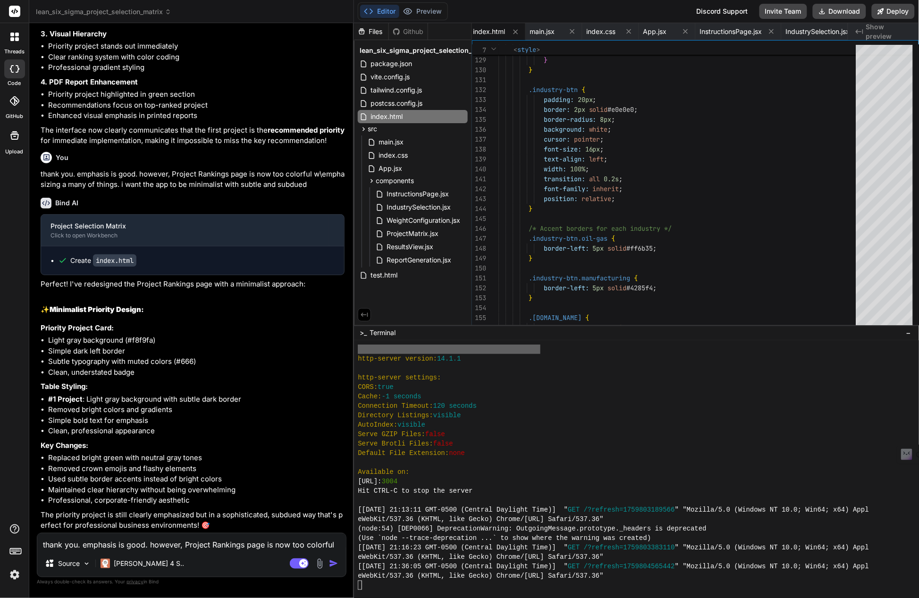
scroll to position [12852, 0]
click at [437, 13] on button "Preview" at bounding box center [422, 11] width 46 height 13
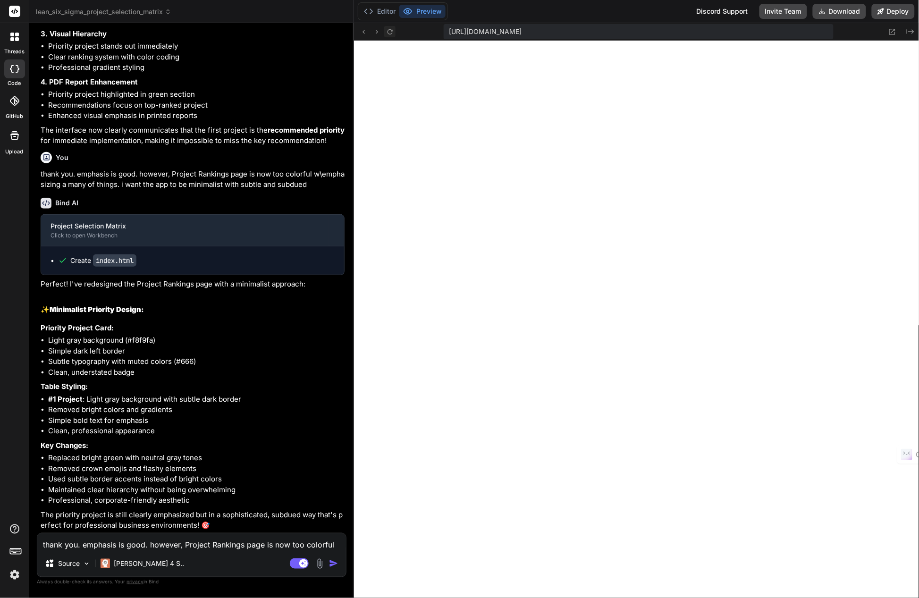
click at [389, 32] on icon at bounding box center [390, 32] width 8 height 8
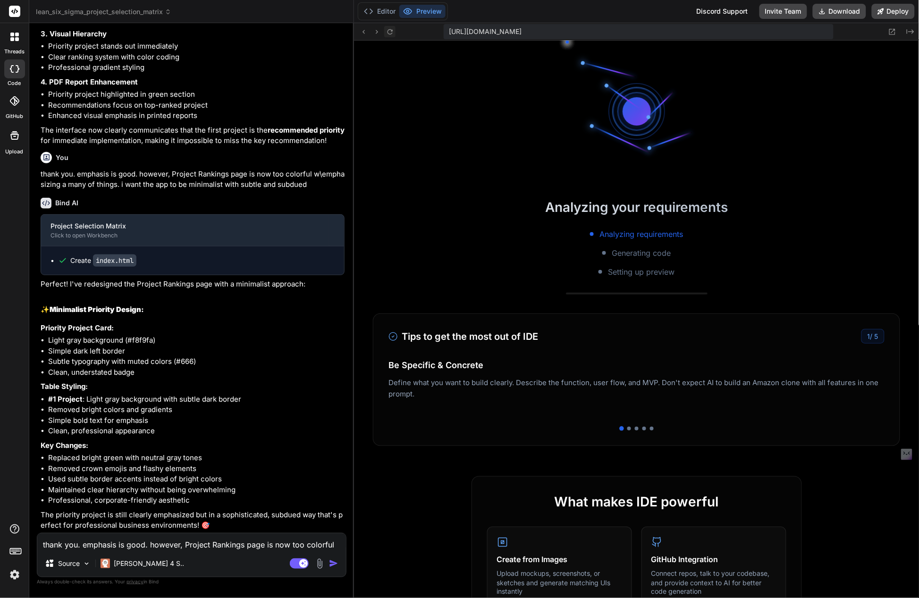
scroll to position [6684, 0]
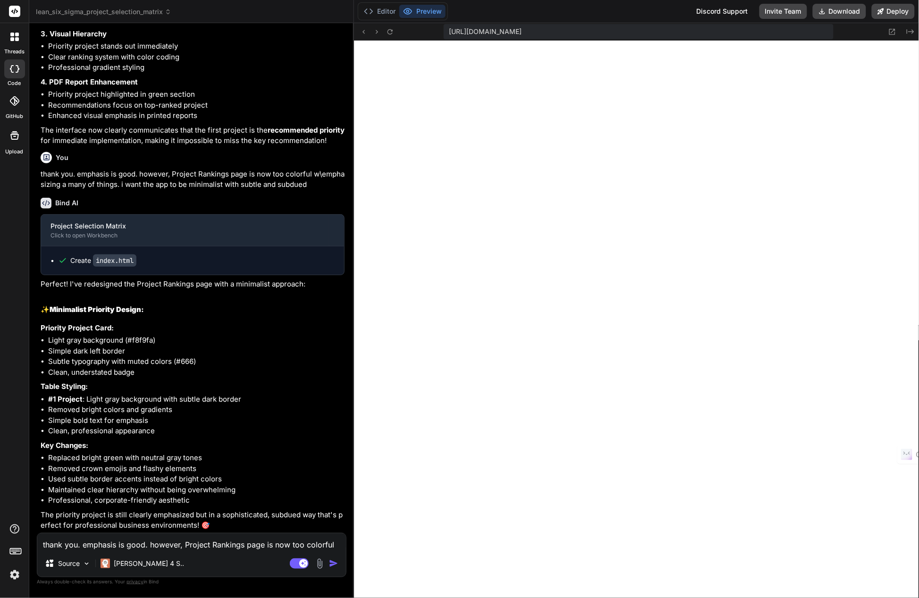
click at [154, 537] on textarea "thank you. emphasis is good. however, Project Rankings page is now too colorful…" at bounding box center [191, 541] width 309 height 17
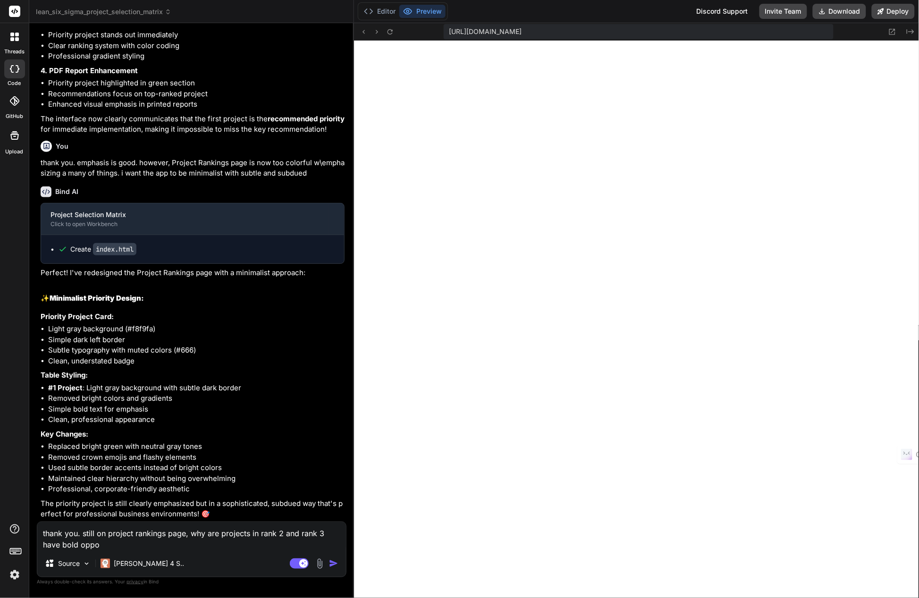
click at [186, 532] on textarea "thank you. still on project rankings page, why are projects in rank 2 and rank …" at bounding box center [191, 536] width 309 height 28
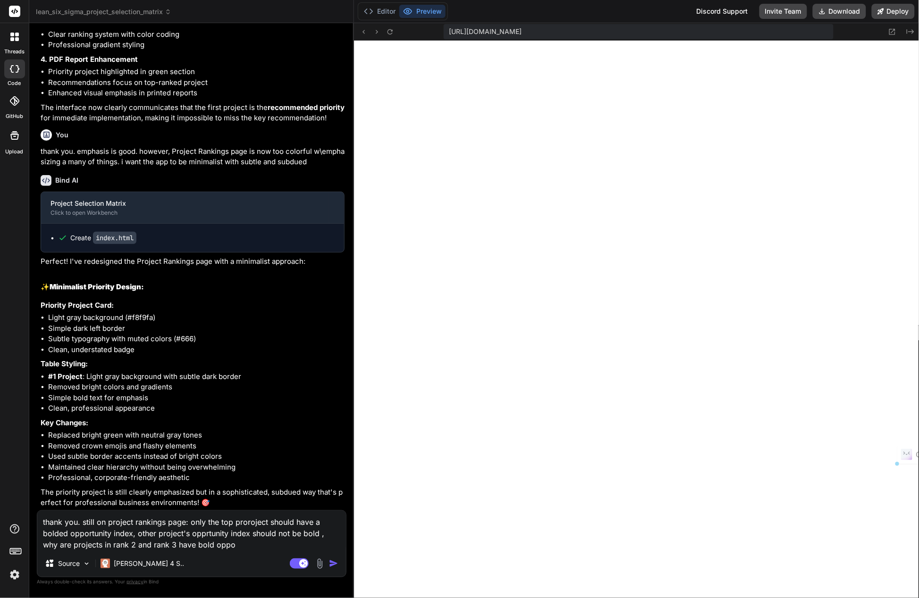
drag, startPoint x: 321, startPoint y: 535, endPoint x: 326, endPoint y: 543, distance: 8.7
click at [326, 543] on textarea "thank you. still on project rankings page: only the top proroject should have a…" at bounding box center [191, 531] width 309 height 40
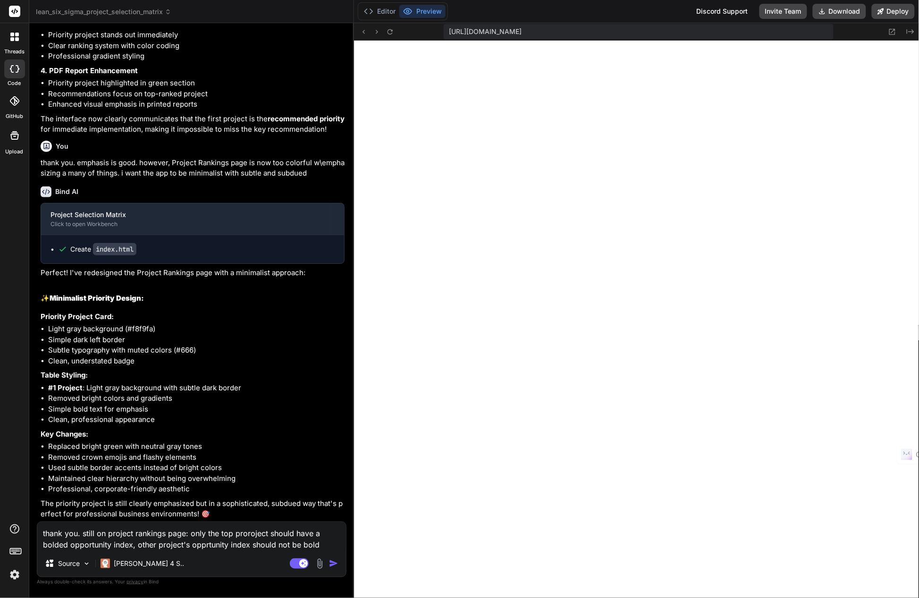
click at [333, 563] on img "button" at bounding box center [333, 563] width 9 height 9
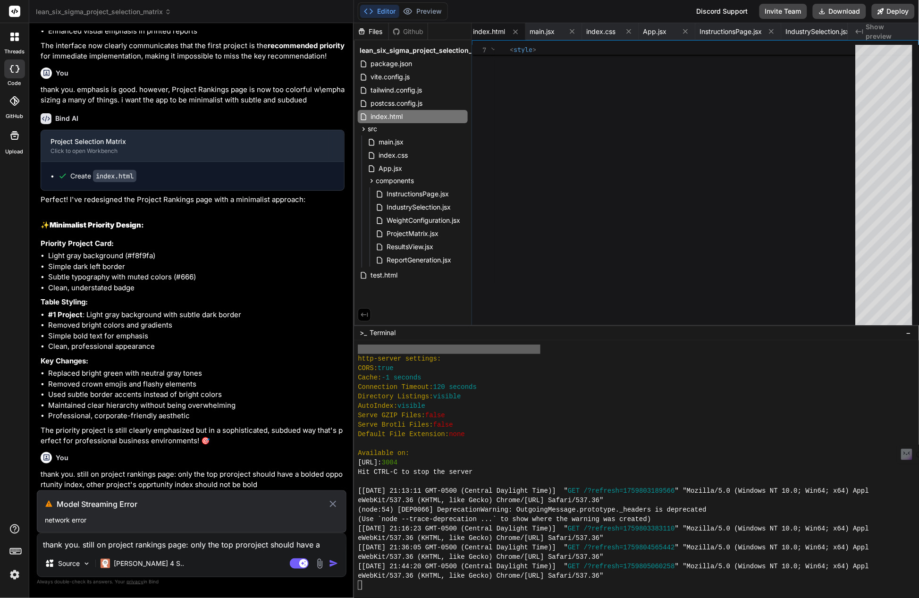
scroll to position [12937, 0]
click at [173, 546] on textarea "thank you. still on project rankings page: only the top proroject should have a…" at bounding box center [191, 541] width 309 height 17
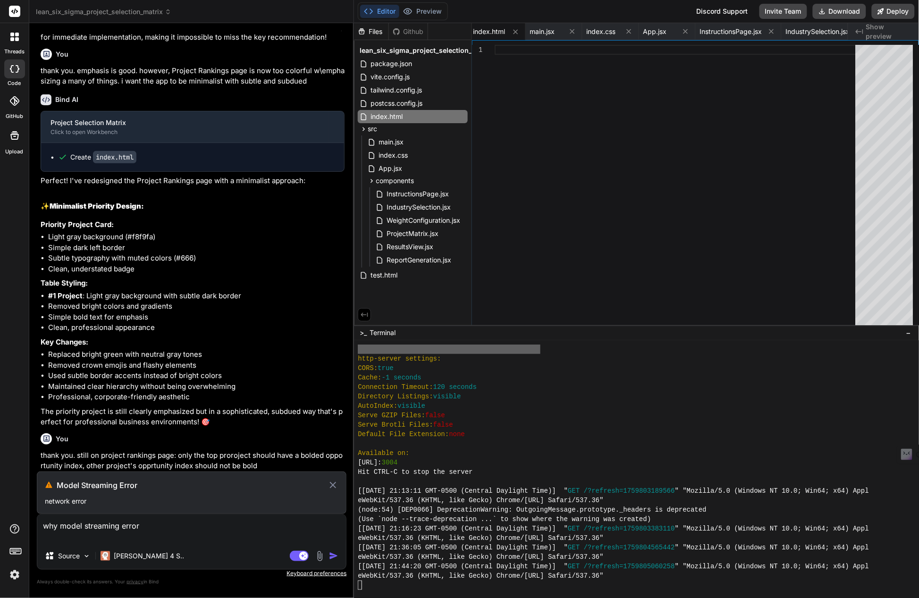
click at [334, 485] on icon at bounding box center [333, 485] width 6 height 6
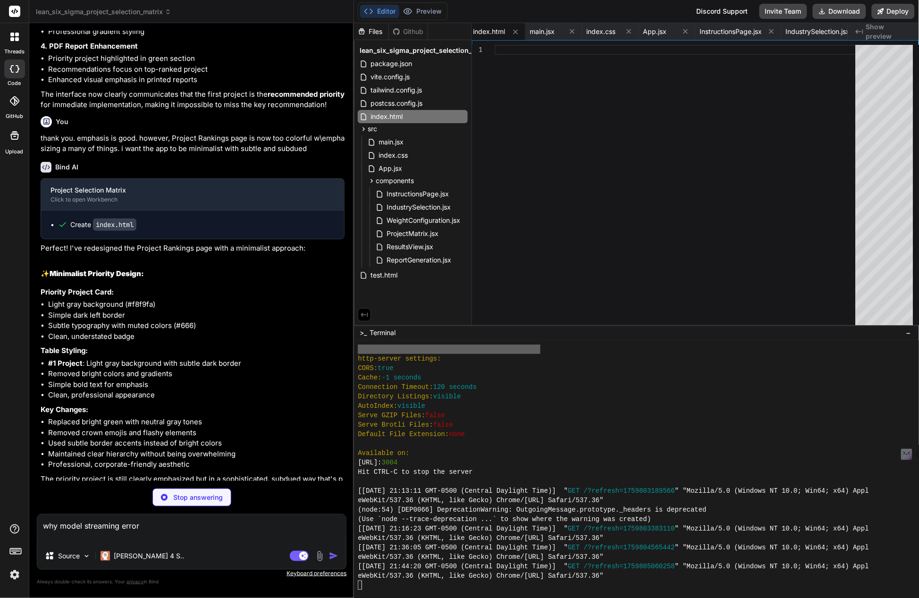
scroll to position [12946, 0]
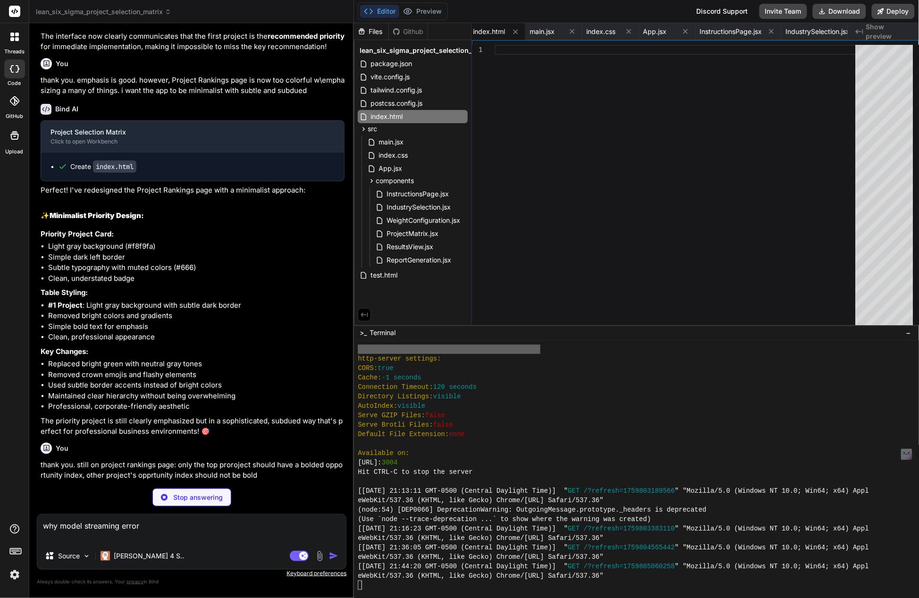
click at [167, 533] on textarea "why model streaming error" at bounding box center [191, 528] width 309 height 28
drag, startPoint x: 154, startPoint y: 527, endPoint x: 46, endPoint y: 540, distance: 109.4
click at [46, 540] on textarea "why model streaming error" at bounding box center [191, 528] width 309 height 28
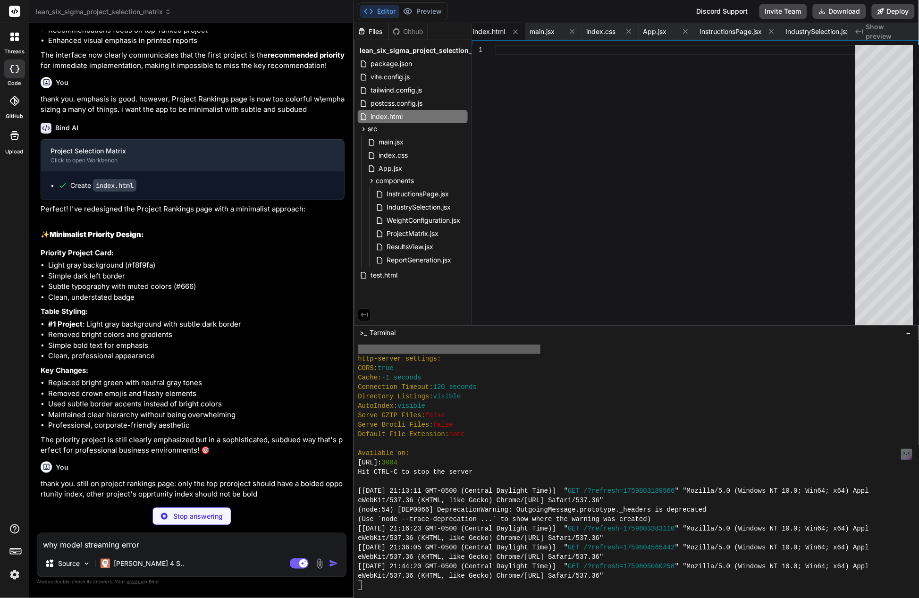
scroll to position [12927, 0]
click at [222, 547] on textarea at bounding box center [191, 541] width 309 height 17
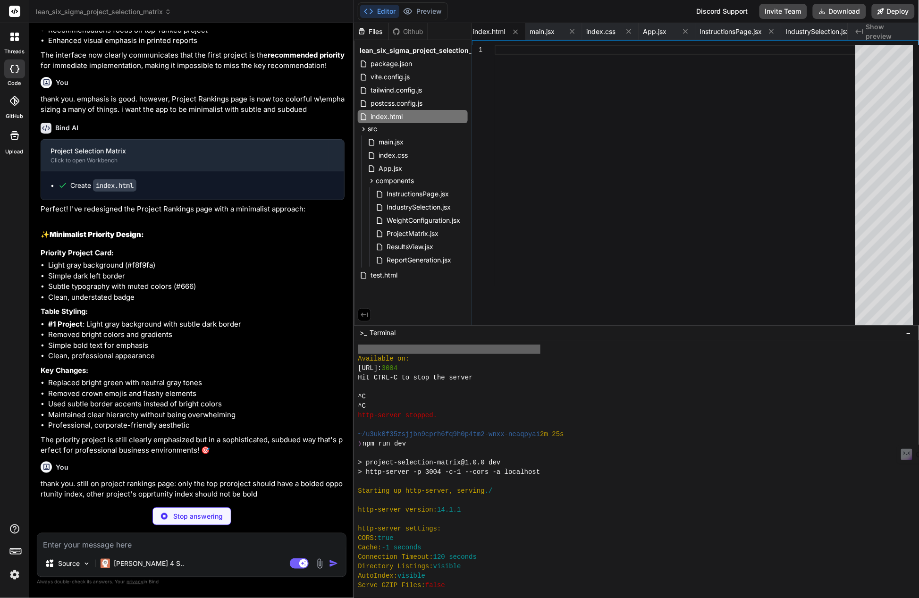
scroll to position [6684, 0]
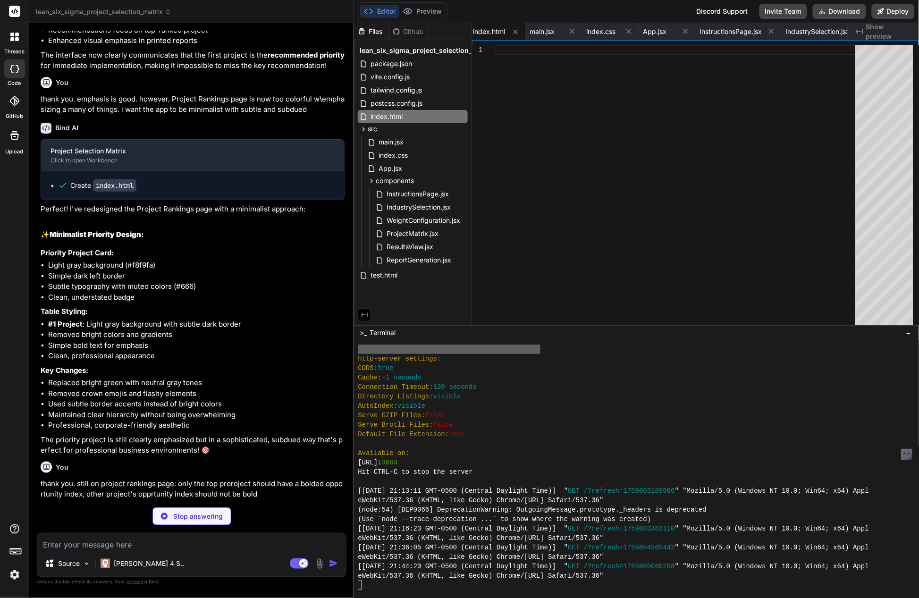
click at [222, 573] on div "Source Claude 4 S.." at bounding box center [191, 565] width 309 height 23
click at [211, 516] on p "Stop answering" at bounding box center [198, 516] width 50 height 9
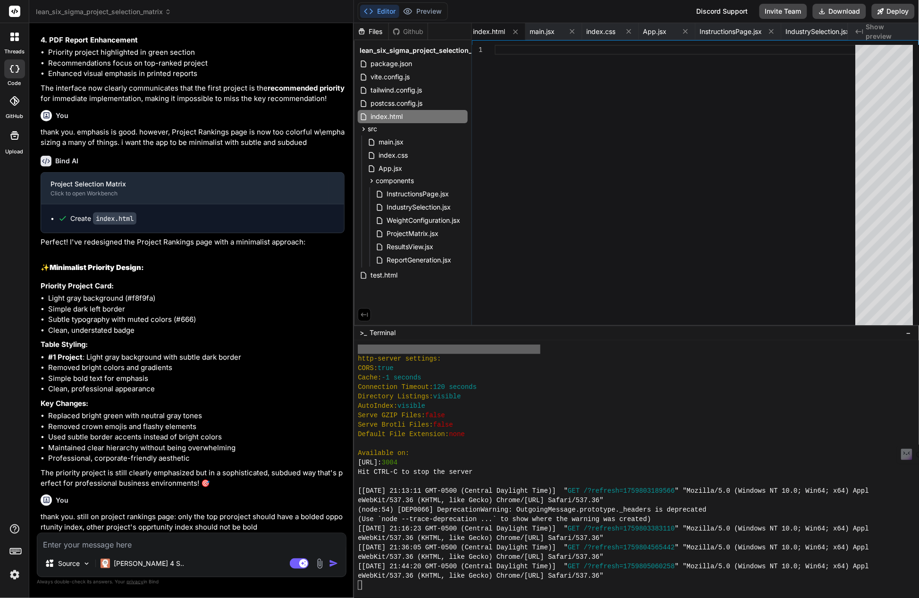
scroll to position [12894, 0]
click at [235, 540] on textarea at bounding box center [191, 541] width 309 height 17
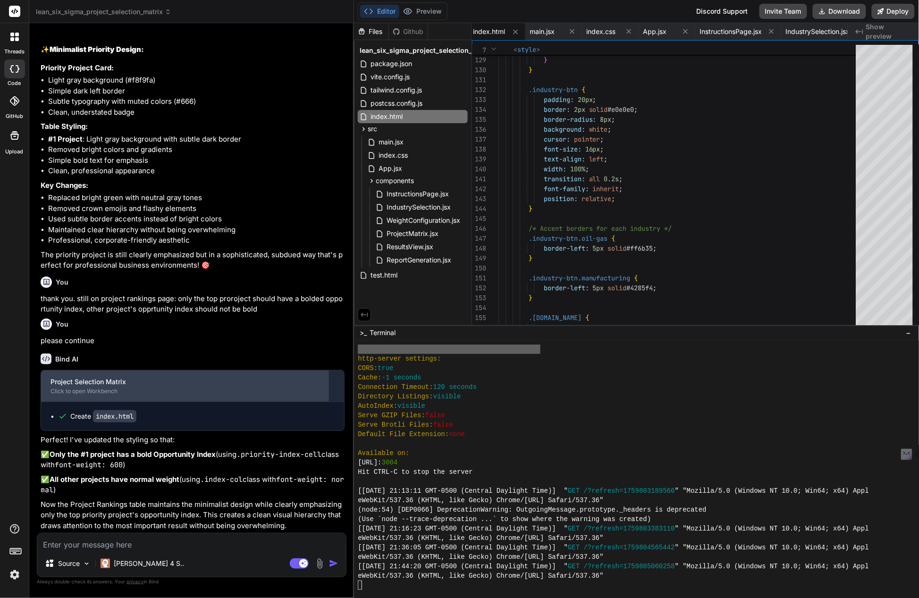
scroll to position [13112, 0]
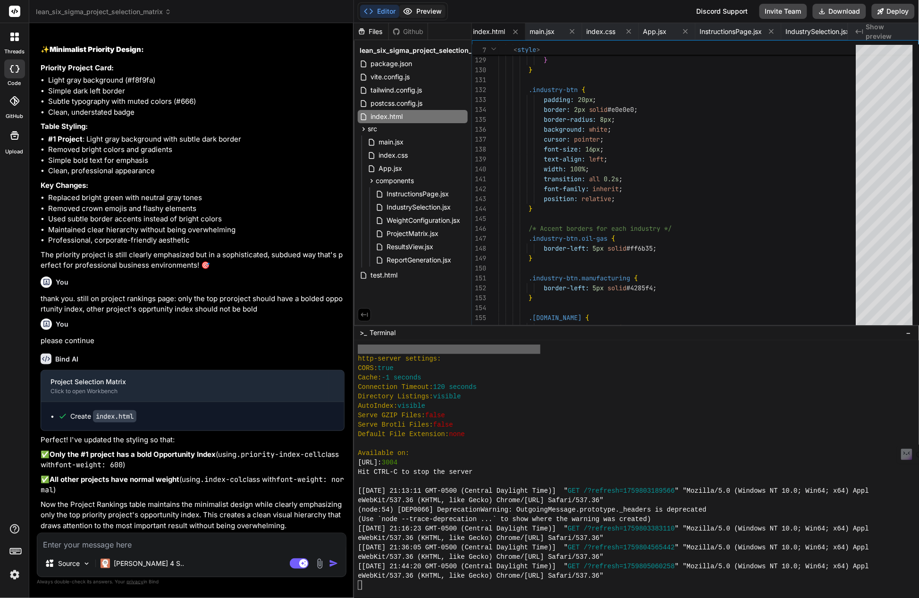
click at [426, 6] on button "Preview" at bounding box center [422, 11] width 46 height 13
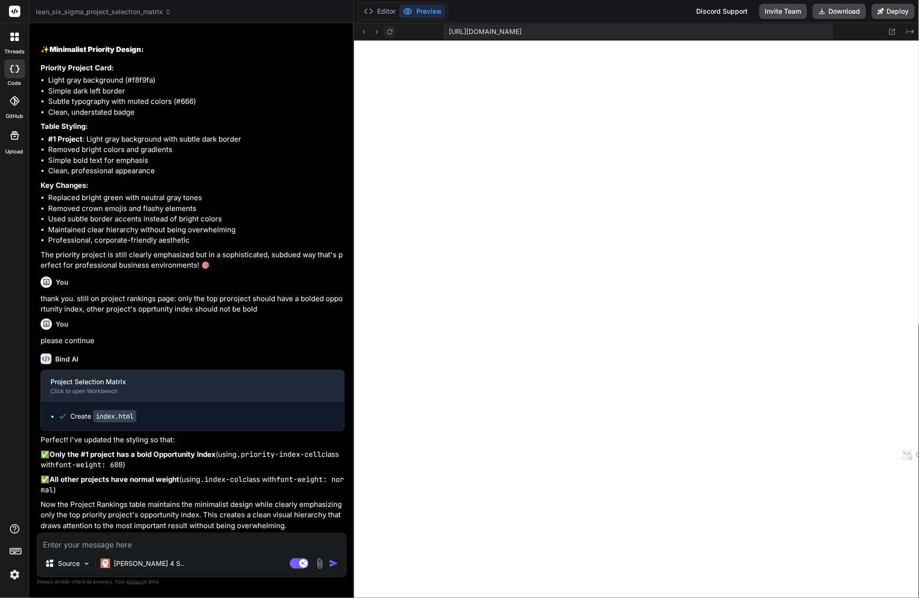
click at [388, 34] on icon at bounding box center [390, 32] width 8 height 8
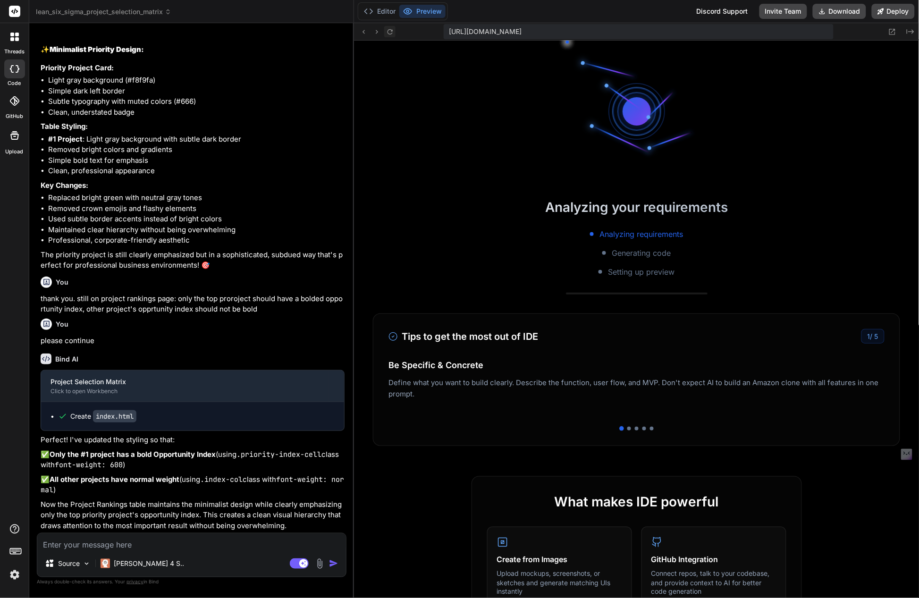
scroll to position [6703, 0]
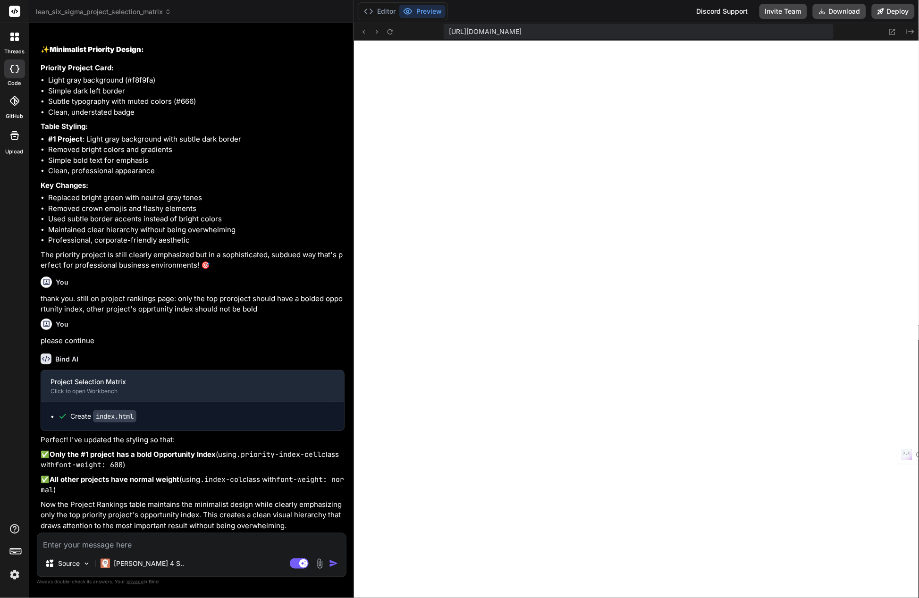
click at [170, 544] on textarea at bounding box center [191, 541] width 309 height 17
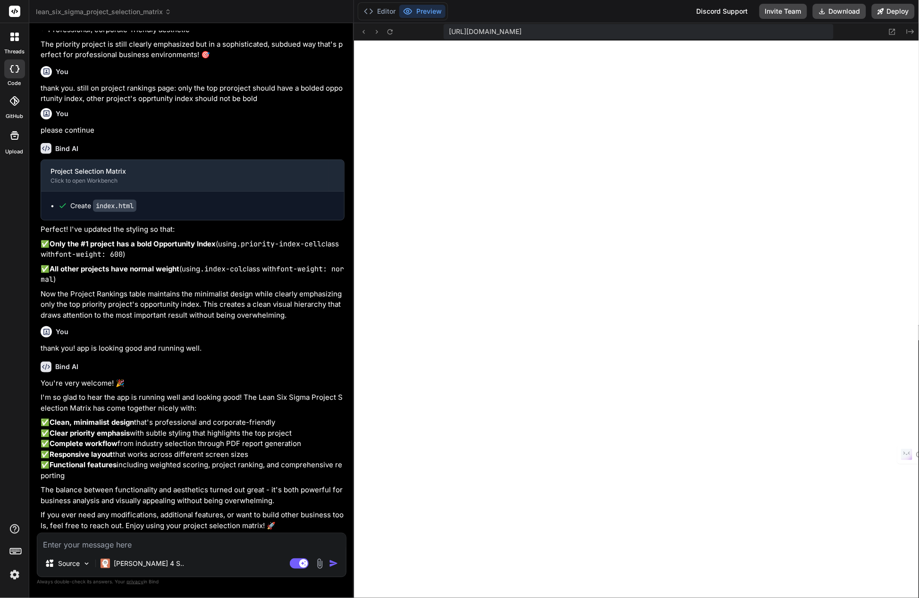
scroll to position [13365, 0]
click at [129, 549] on textarea at bounding box center [191, 541] width 309 height 17
click at [59, 548] on textarea "next" at bounding box center [191, 541] width 309 height 17
